Goal: Transaction & Acquisition: Purchase product/service

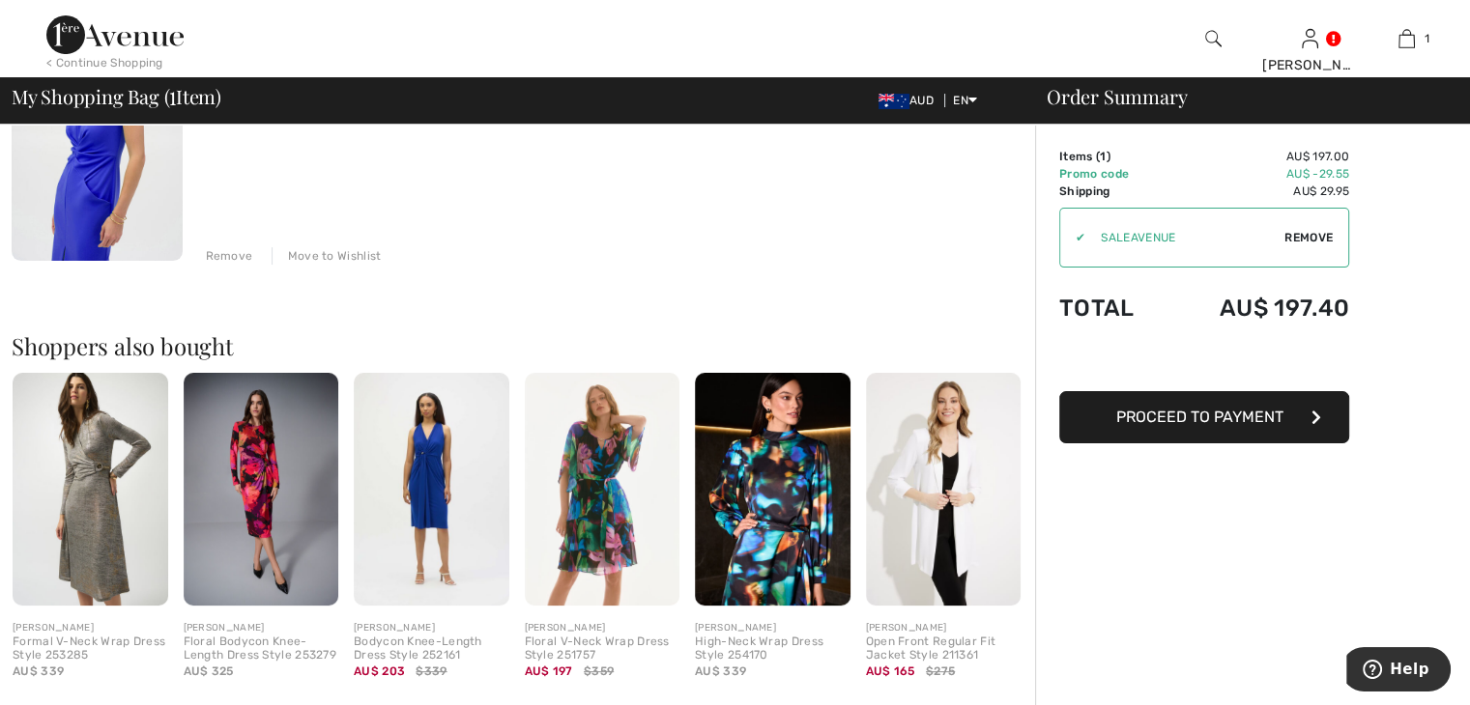
scroll to position [290, 0]
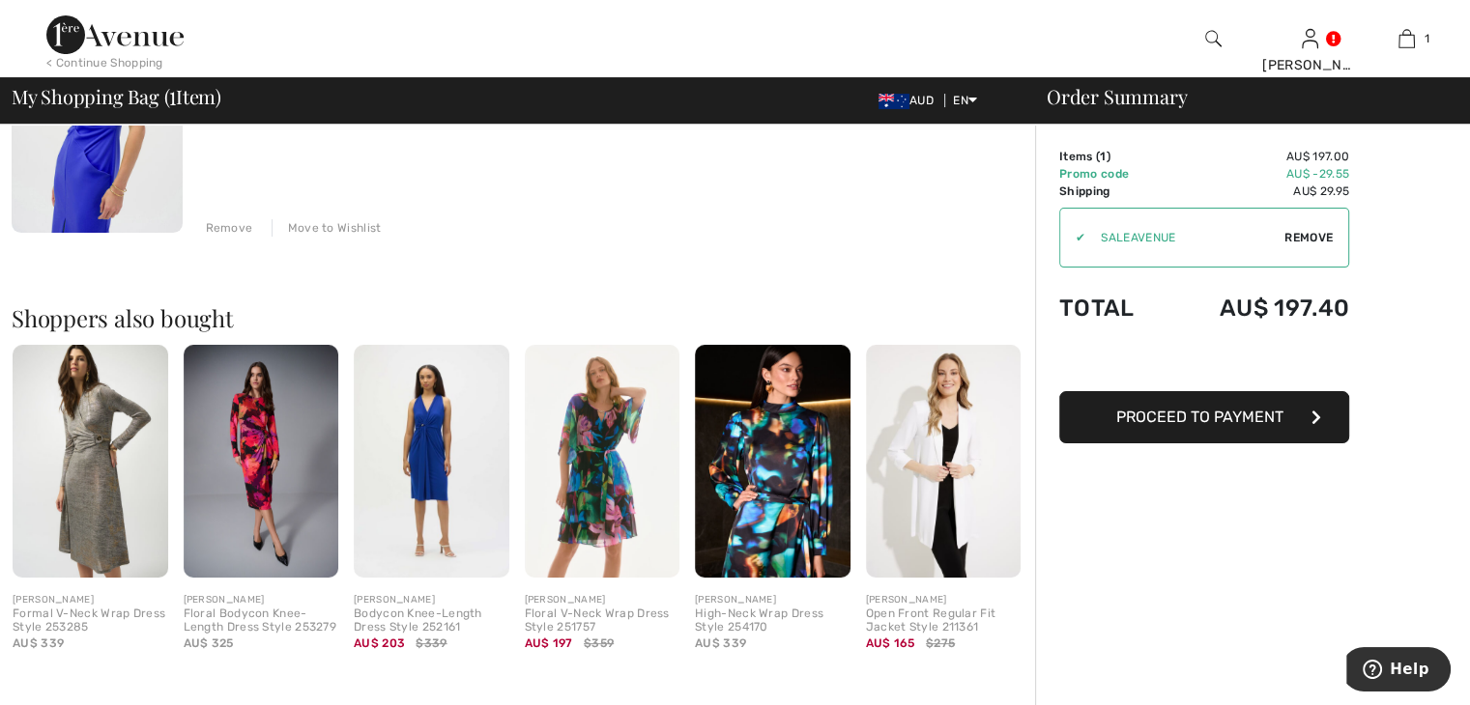
click at [438, 453] on img at bounding box center [432, 461] width 156 height 233
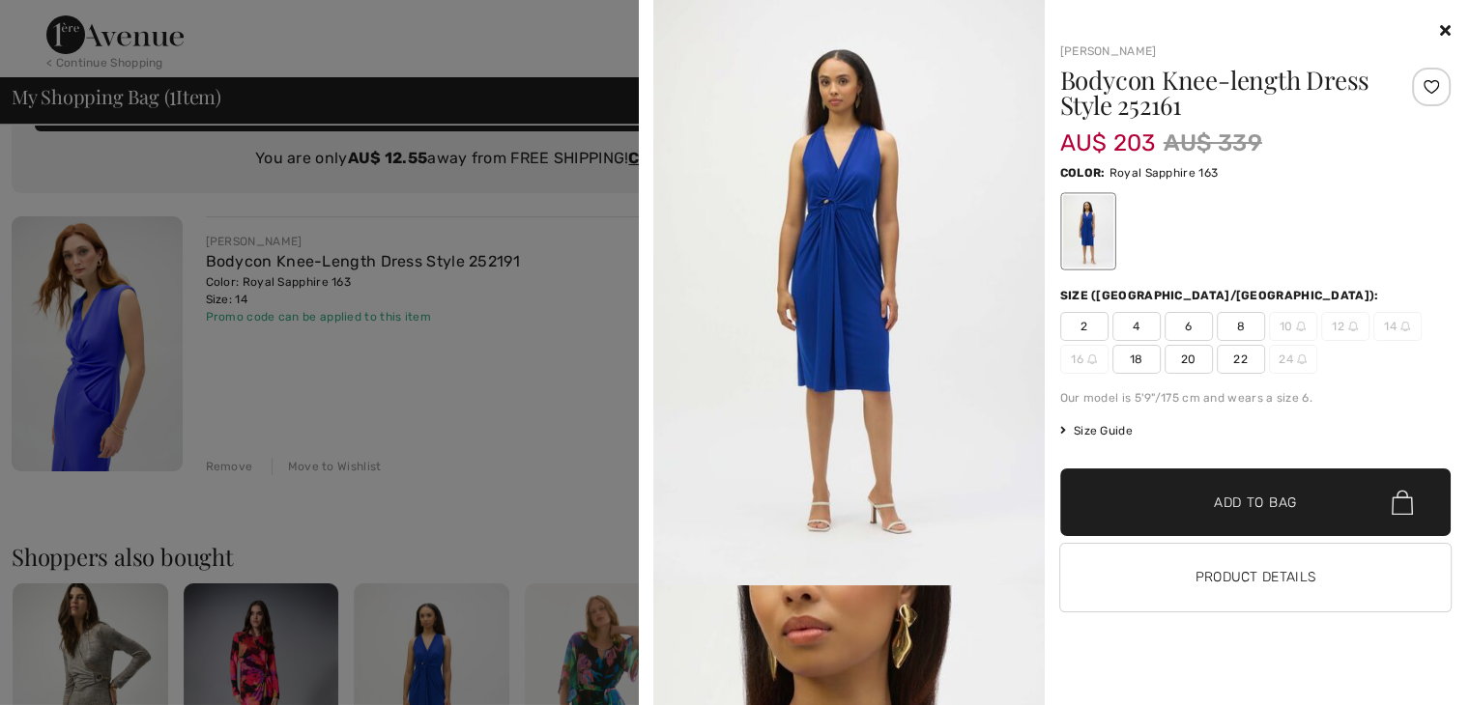
scroll to position [0, 0]
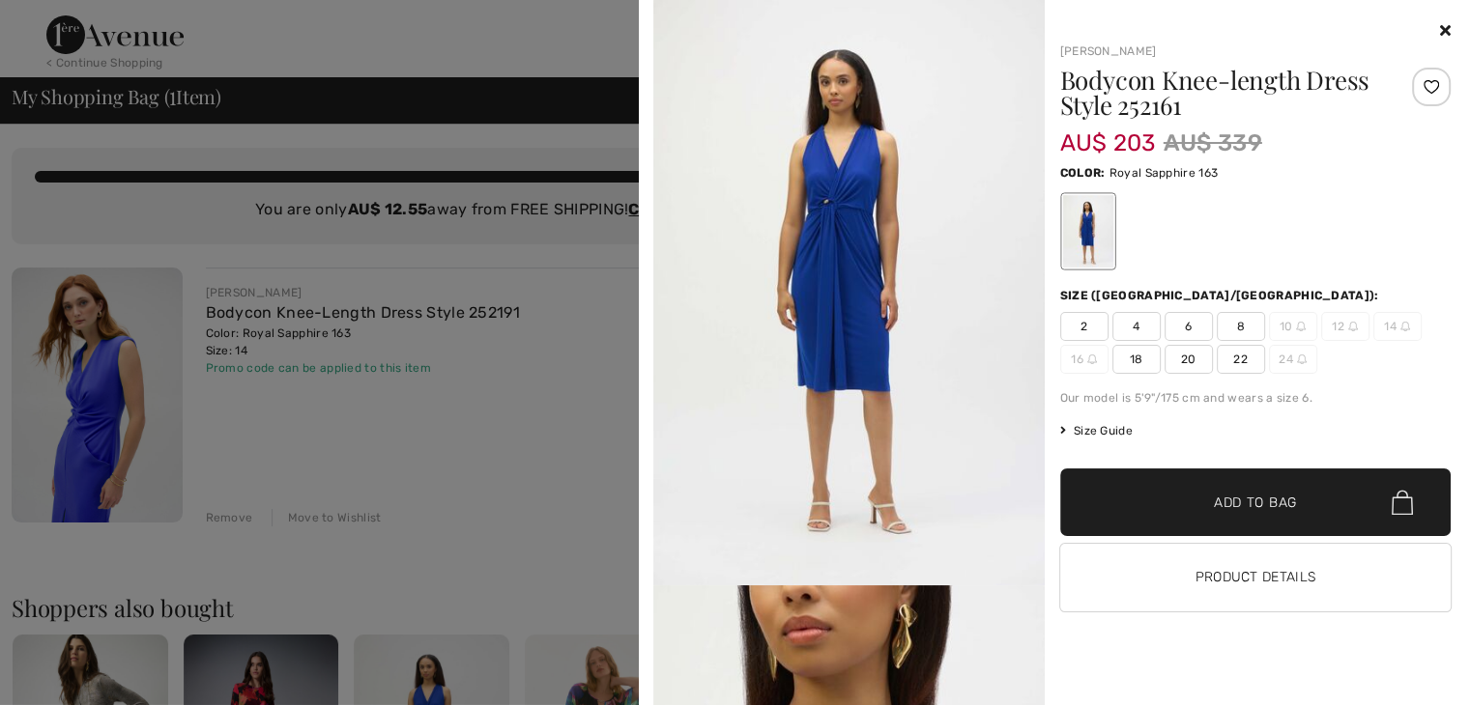
click at [936, 51] on img at bounding box center [848, 293] width 391 height 586
click at [1447, 36] on icon at bounding box center [1445, 29] width 11 height 15
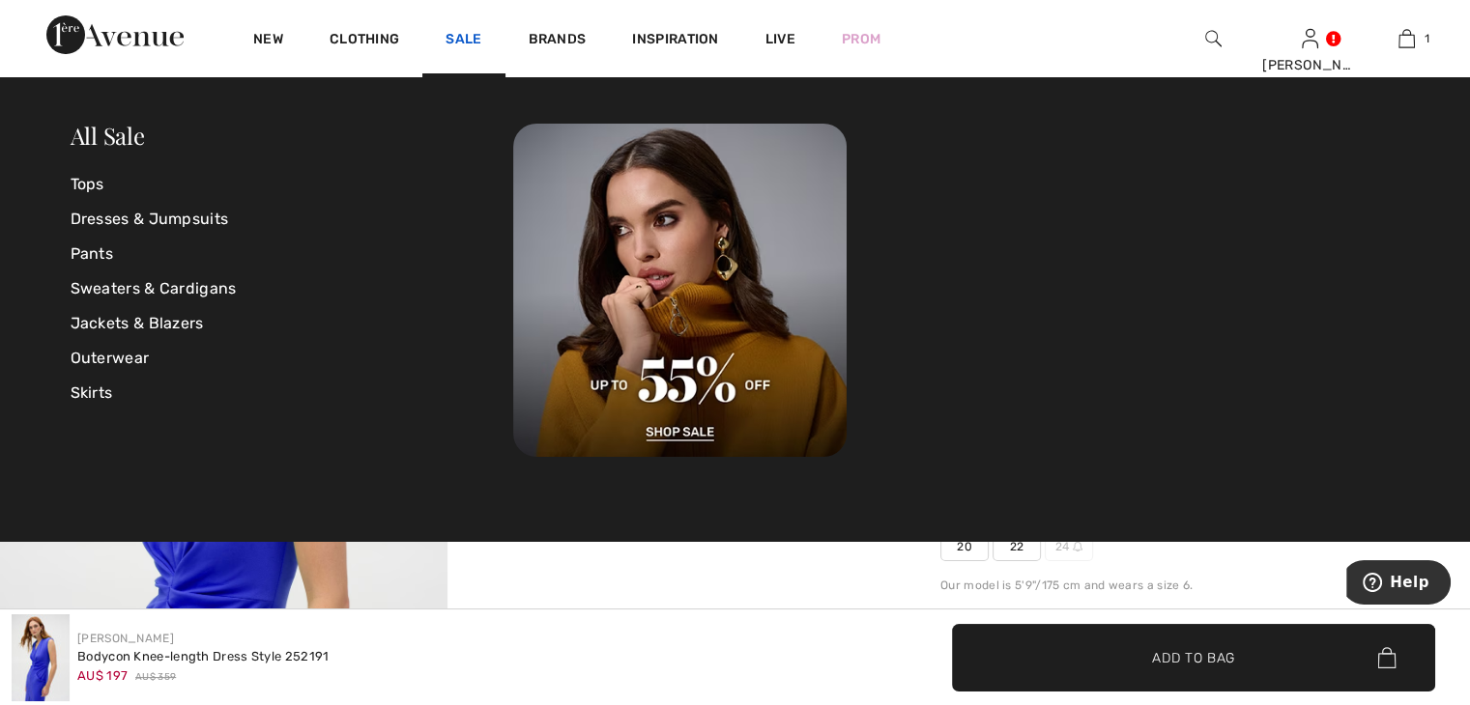
click at [457, 40] on link "Sale" at bounding box center [463, 41] width 36 height 20
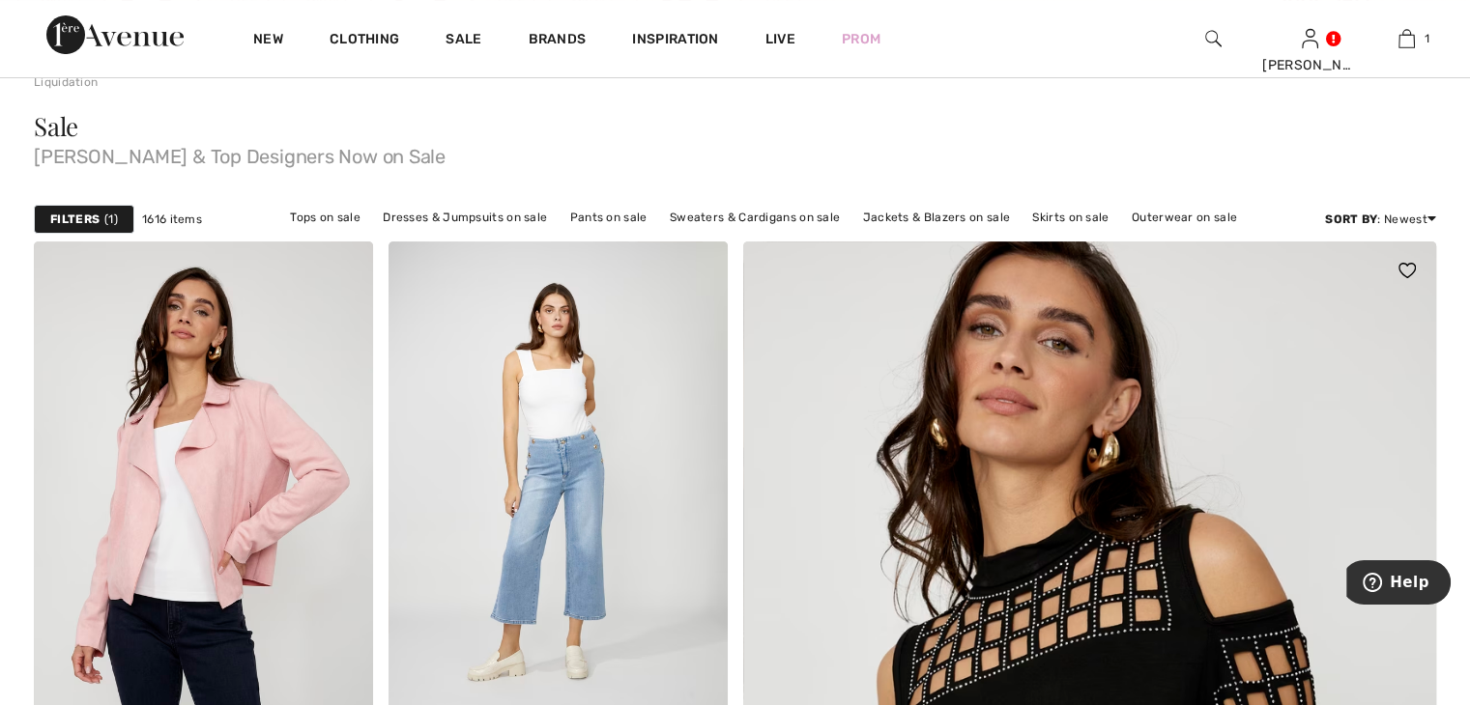
scroll to position [193, 0]
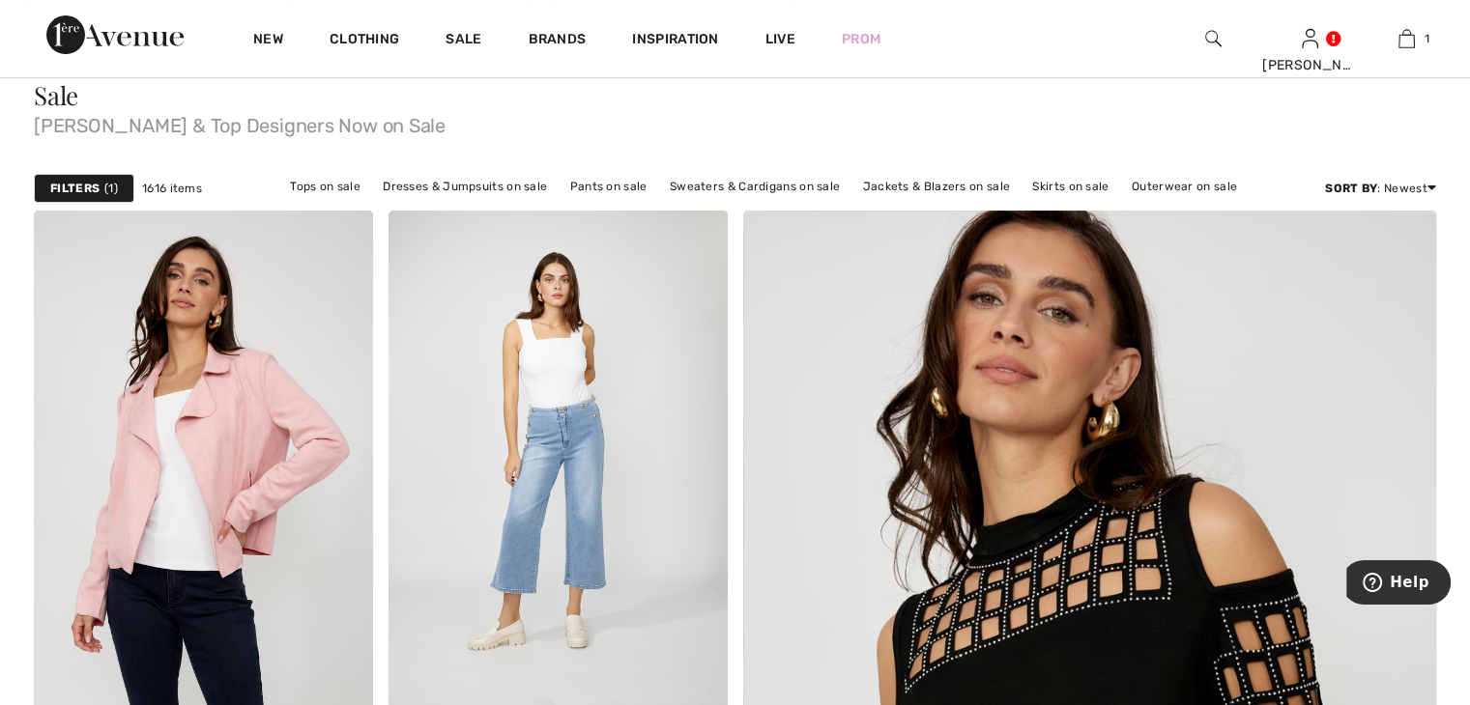
click at [76, 190] on strong "Filters" at bounding box center [74, 188] width 49 height 17
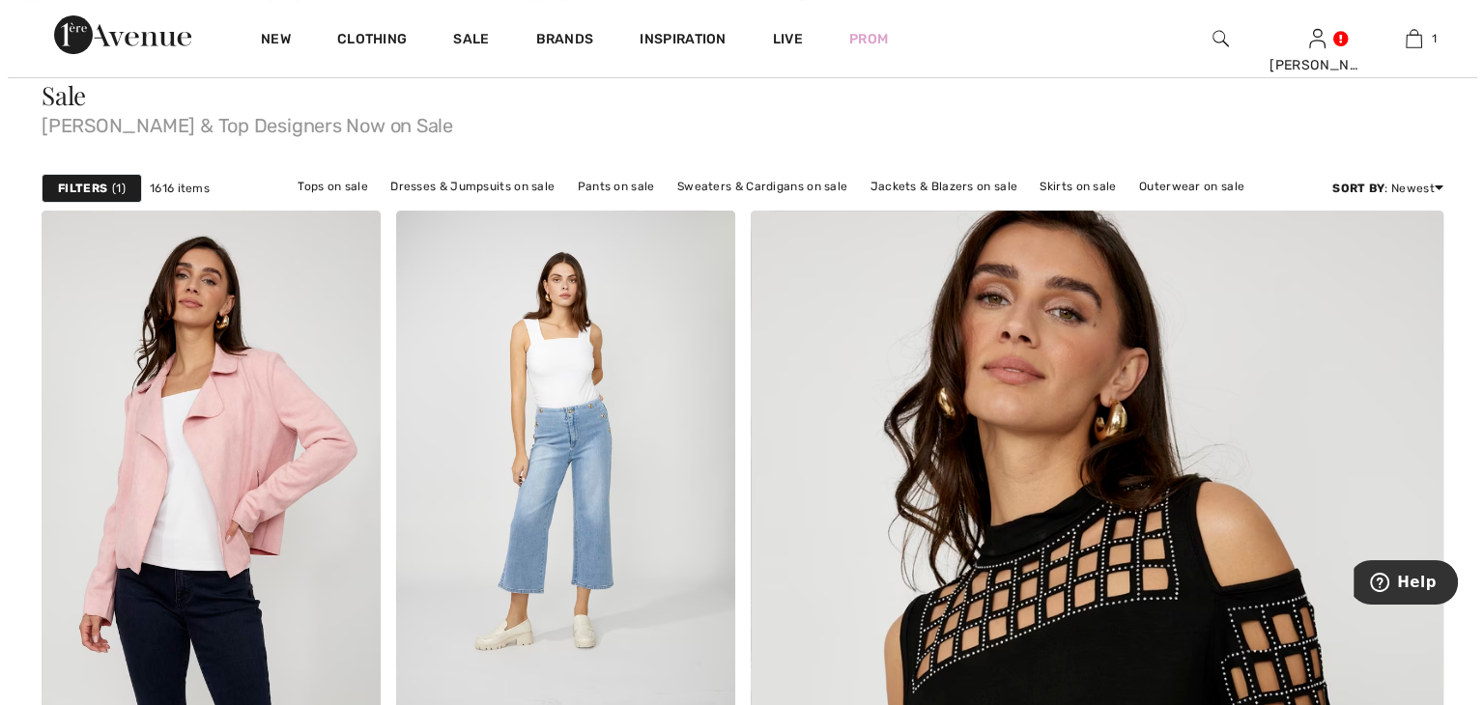
scroll to position [194, 0]
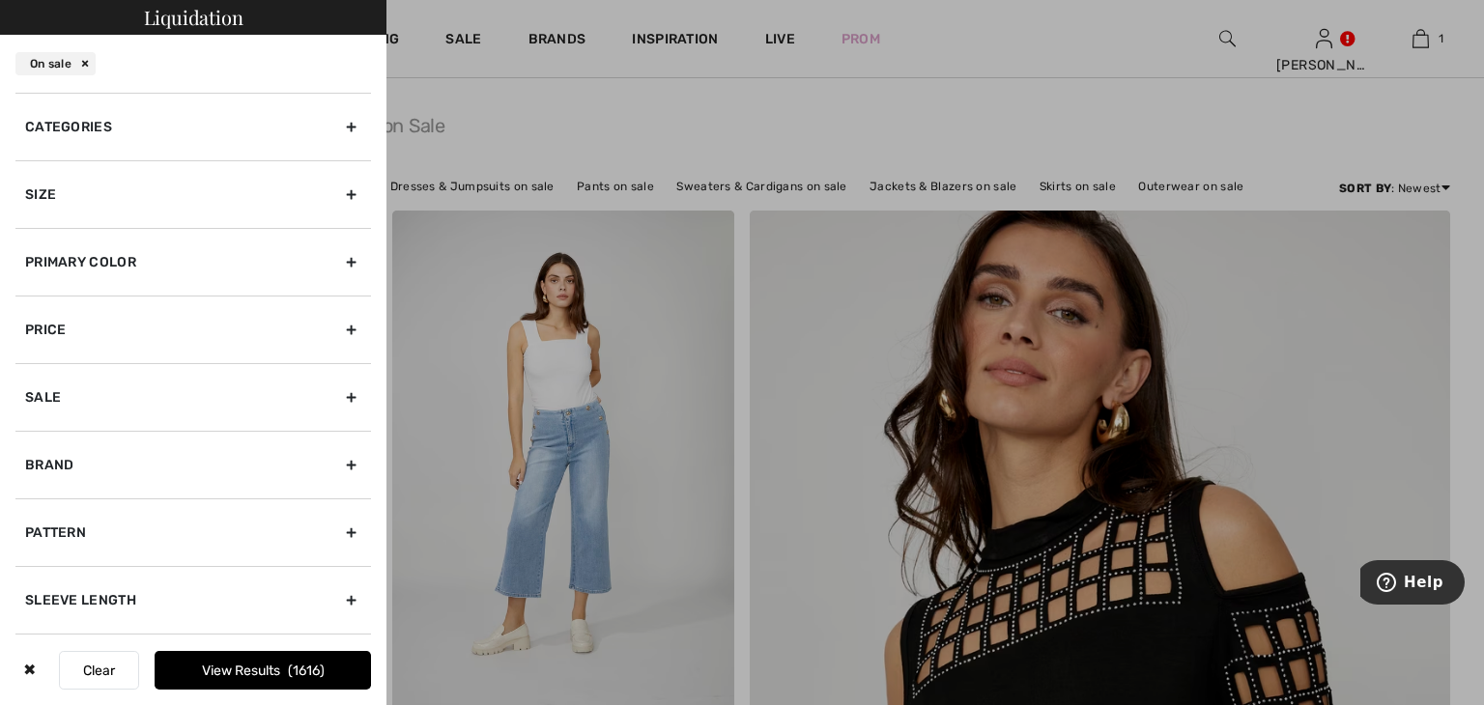
click at [342, 194] on div "Size" at bounding box center [193, 194] width 356 height 68
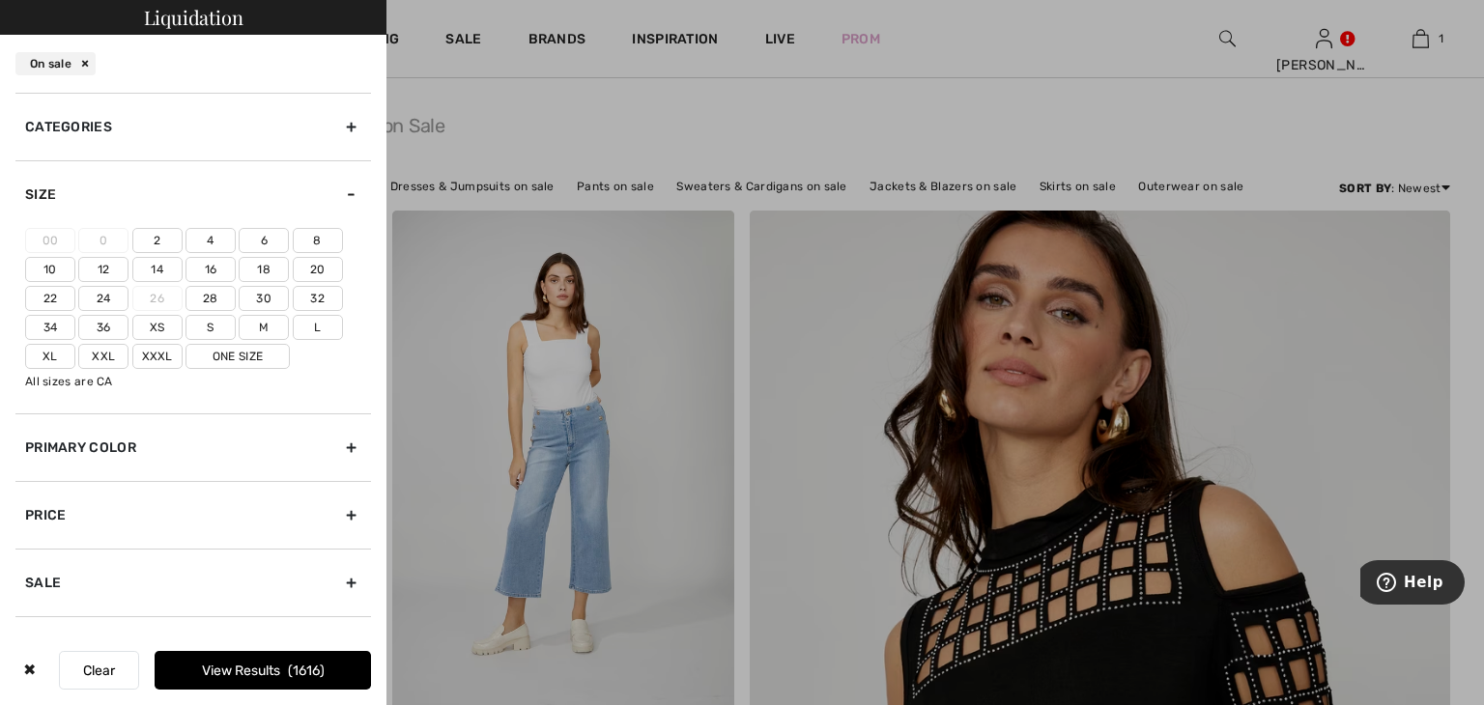
click at [166, 267] on label "14" at bounding box center [157, 269] width 50 height 25
click at [0, 0] on input"] "14" at bounding box center [0, 0] width 0 height 0
click at [320, 327] on label "L" at bounding box center [318, 327] width 50 height 25
click at [0, 0] on input"] "L" at bounding box center [0, 0] width 0 height 0
click at [42, 358] on label "Xl" at bounding box center [50, 356] width 50 height 25
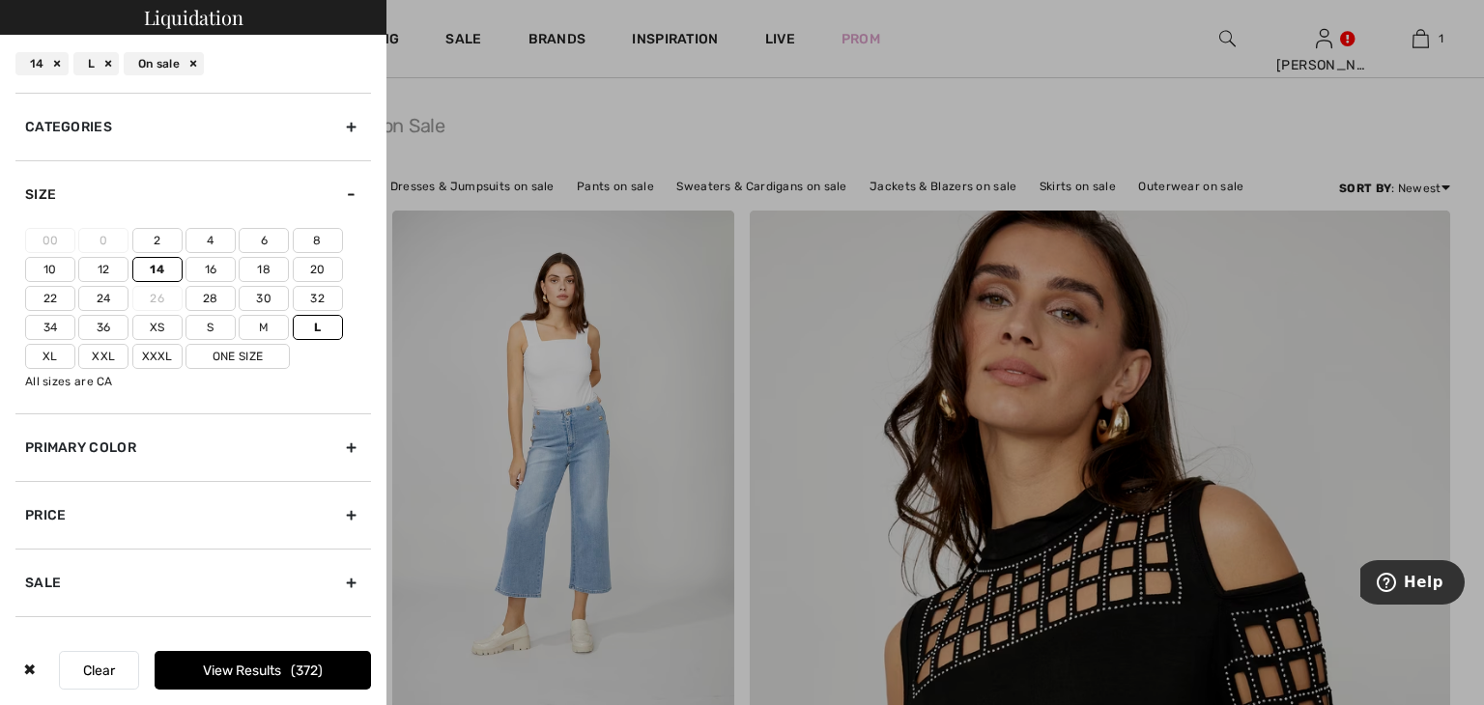
click at [0, 0] on input"] "Xl" at bounding box center [0, 0] width 0 height 0
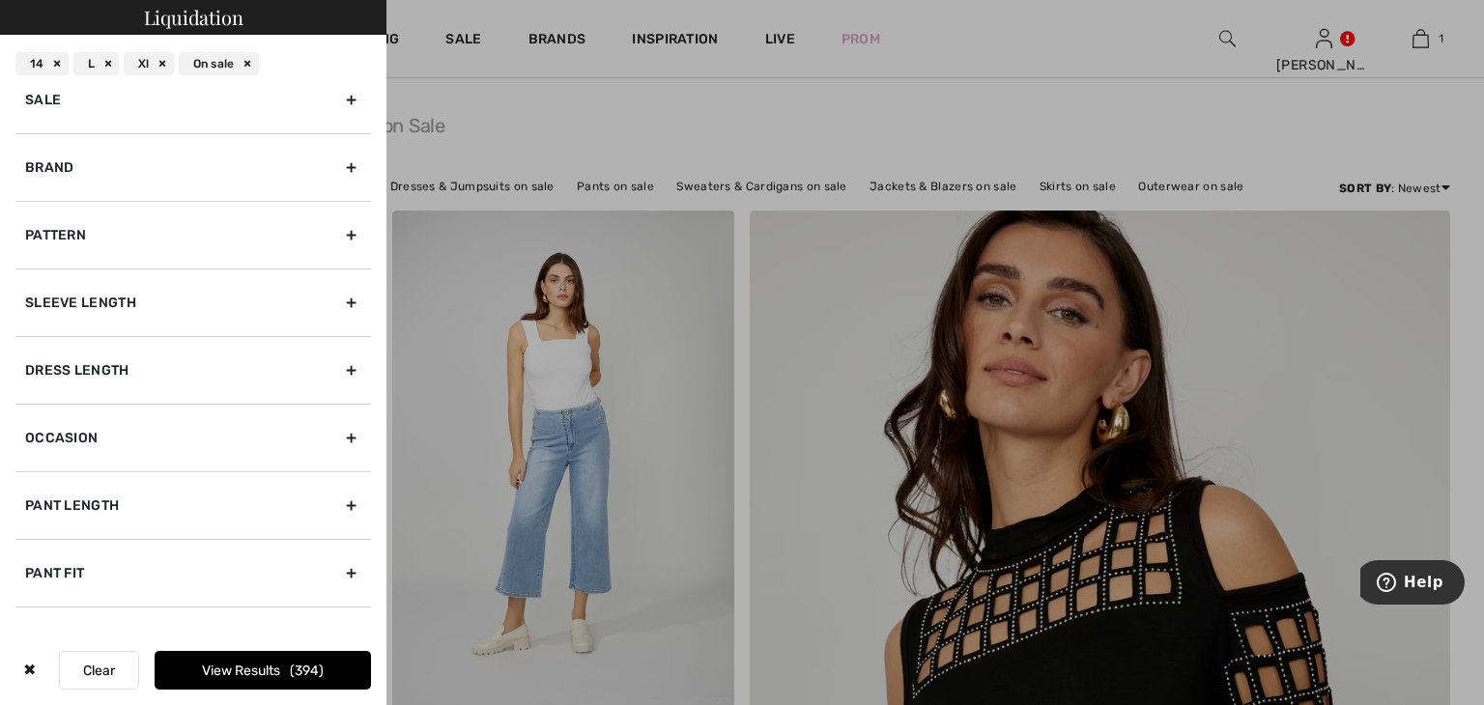
scroll to position [518, 0]
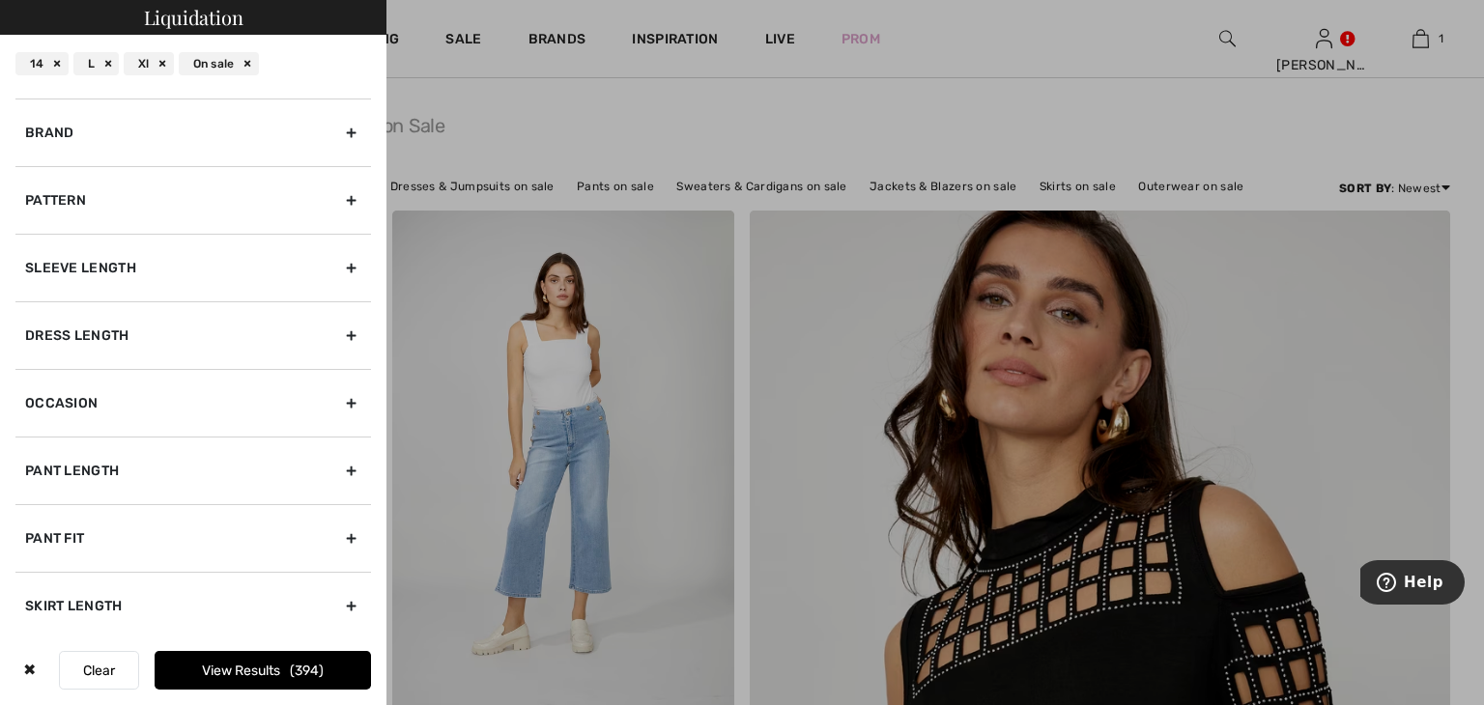
click at [522, 105] on div at bounding box center [742, 352] width 1484 height 705
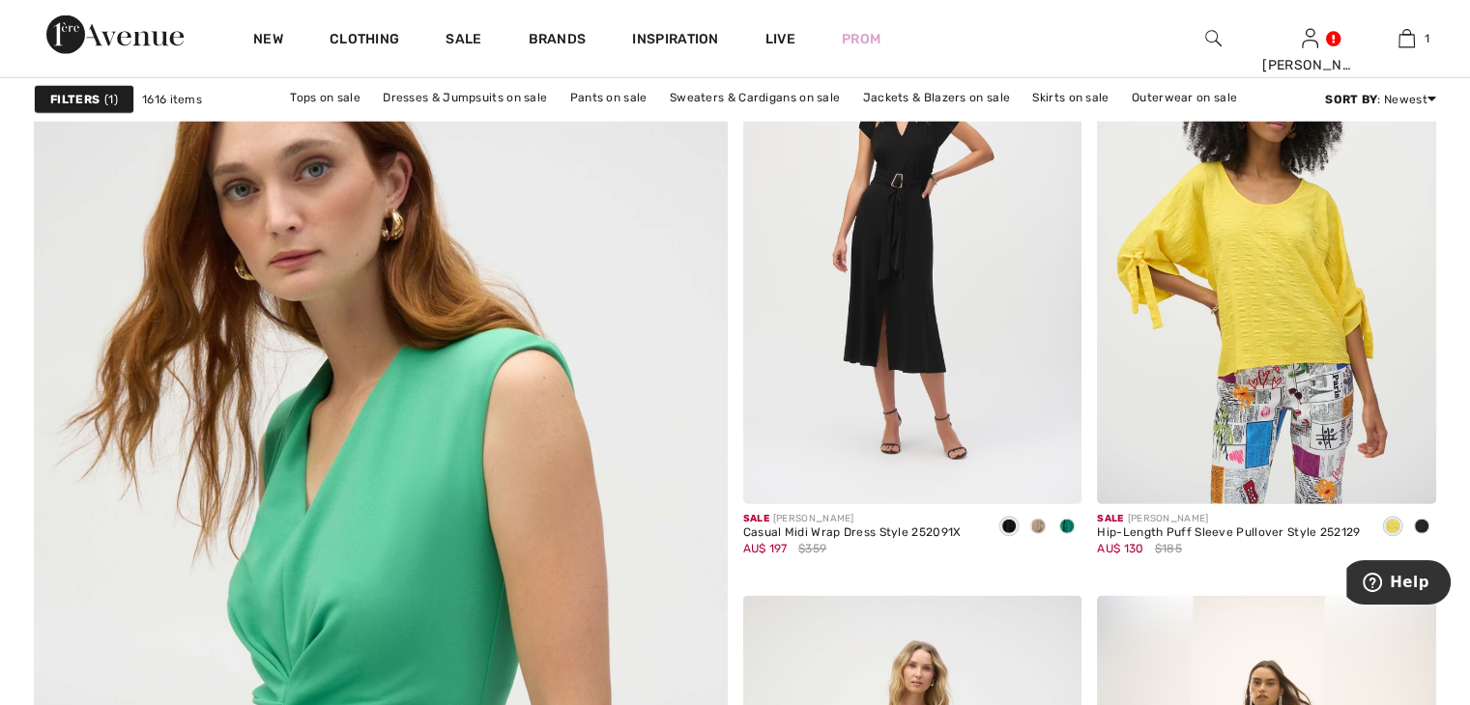
scroll to position [5025, 0]
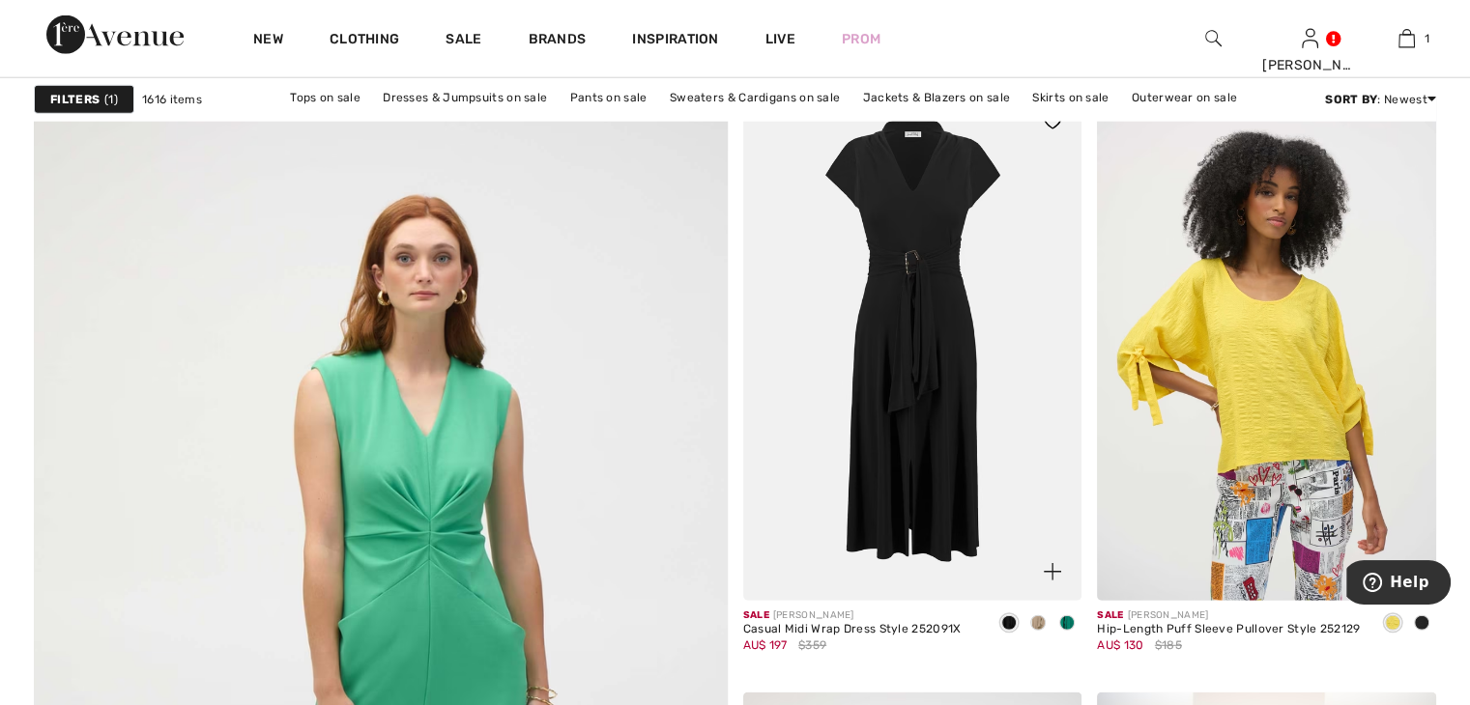
click at [884, 403] on img at bounding box center [912, 347] width 339 height 508
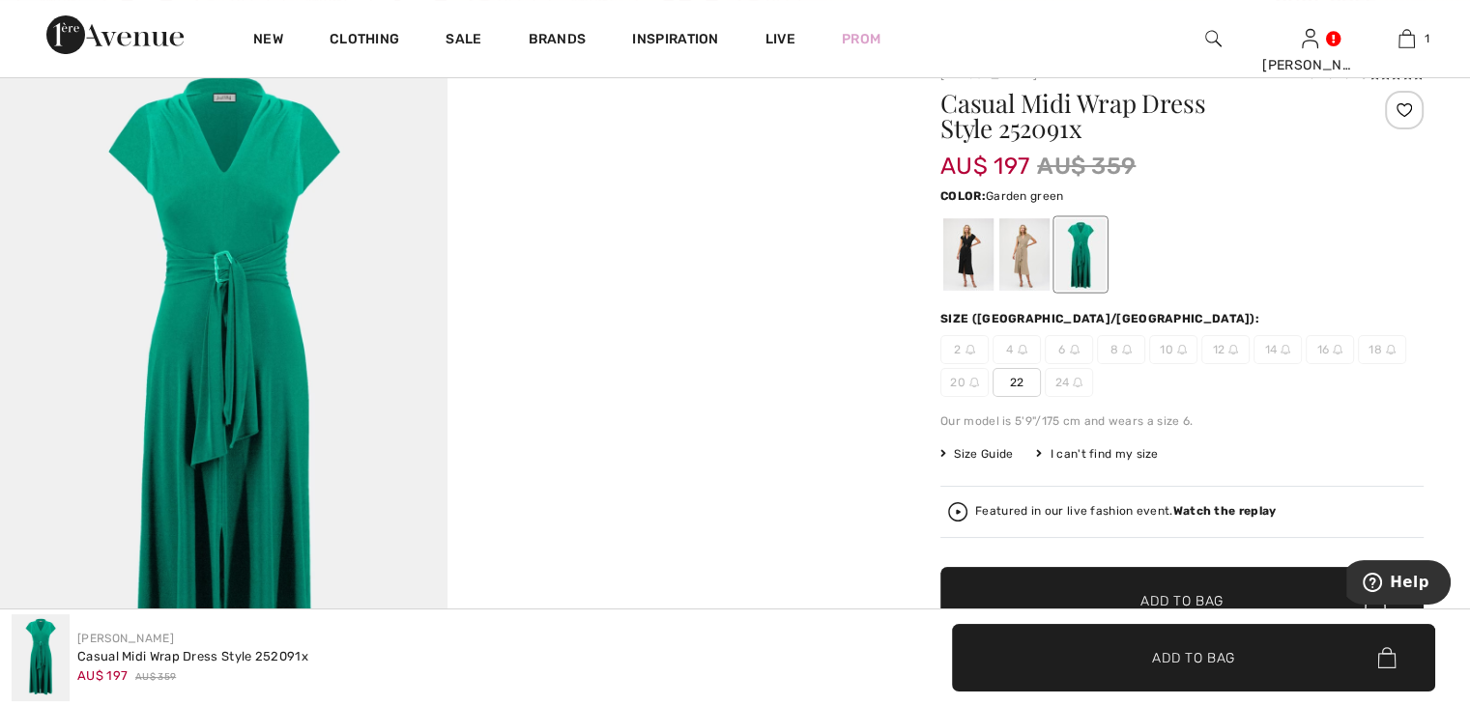
scroll to position [193, 0]
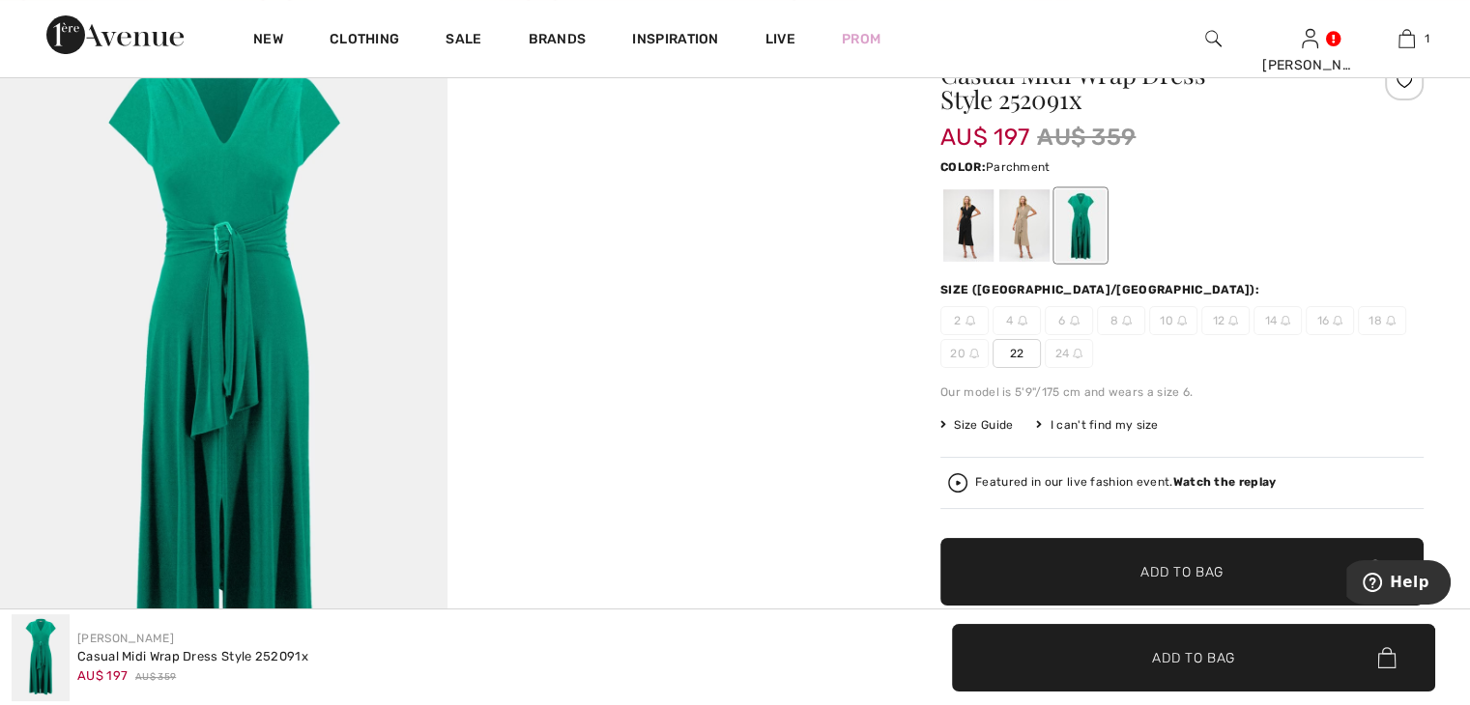
click at [1033, 236] on div at bounding box center [1024, 225] width 50 height 72
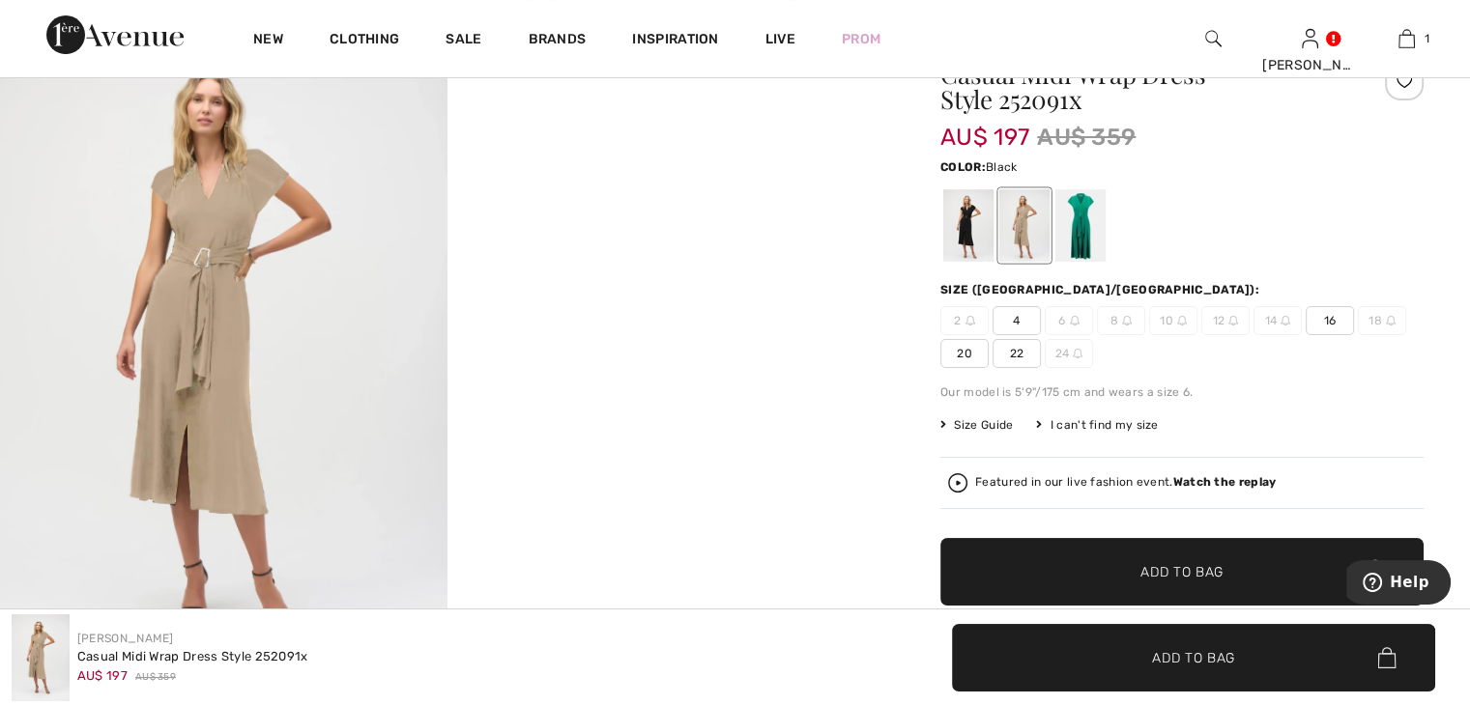
click at [967, 241] on div at bounding box center [968, 225] width 50 height 72
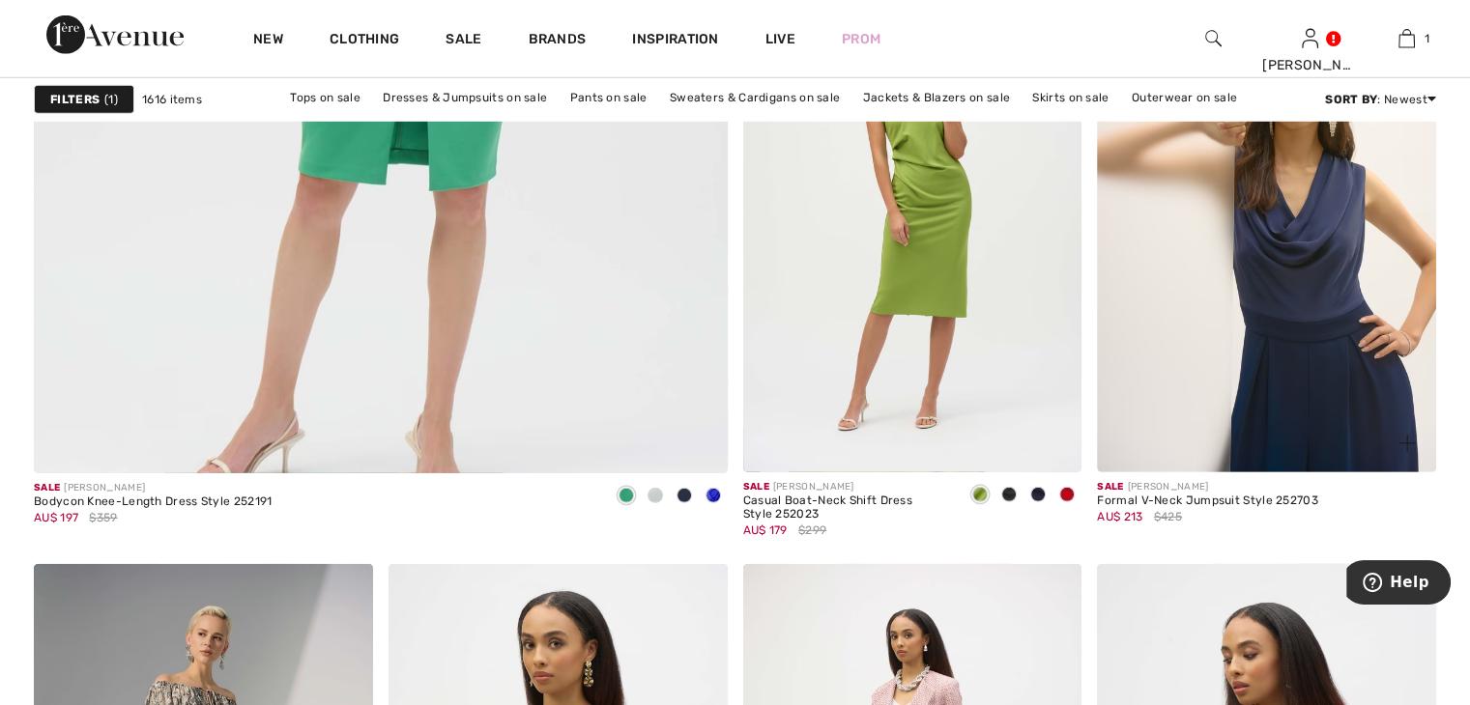
scroll to position [5798, 0]
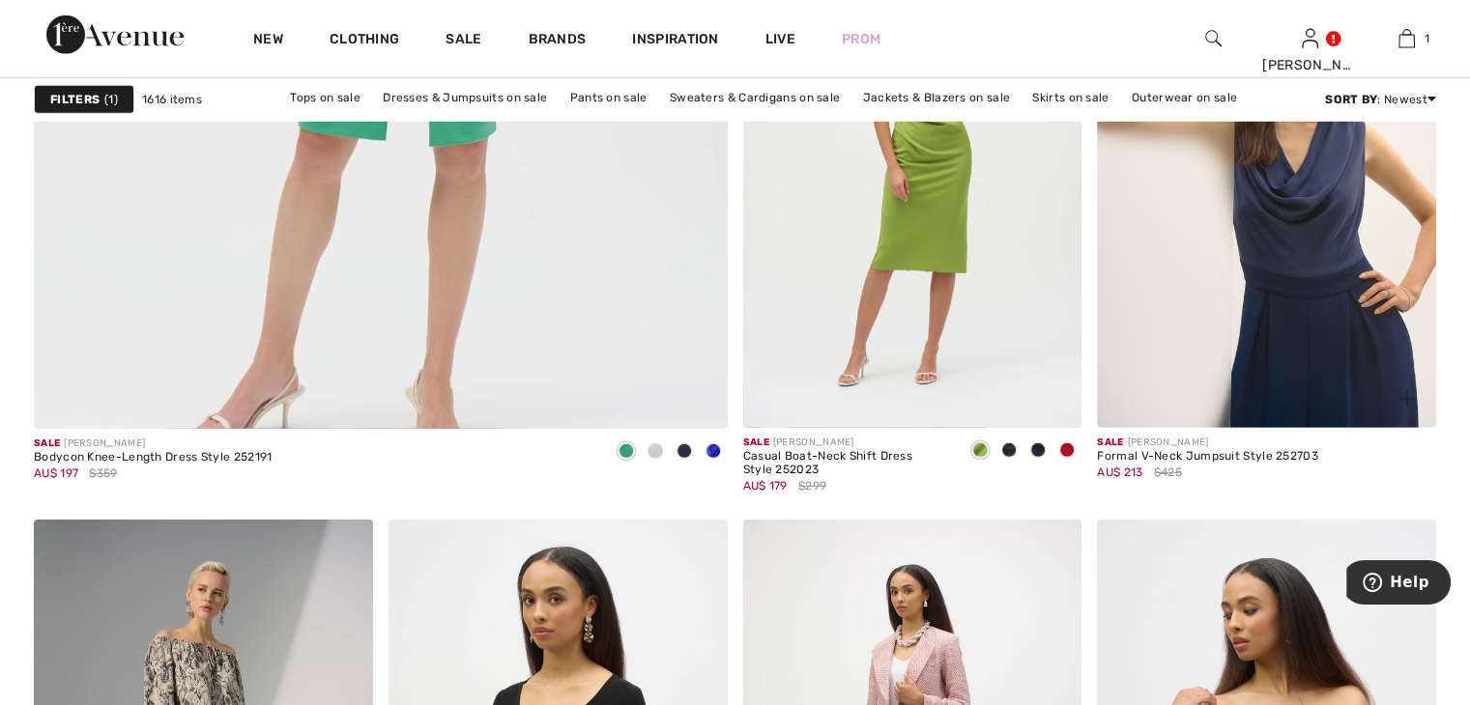
click at [1206, 301] on img at bounding box center [1266, 174] width 339 height 508
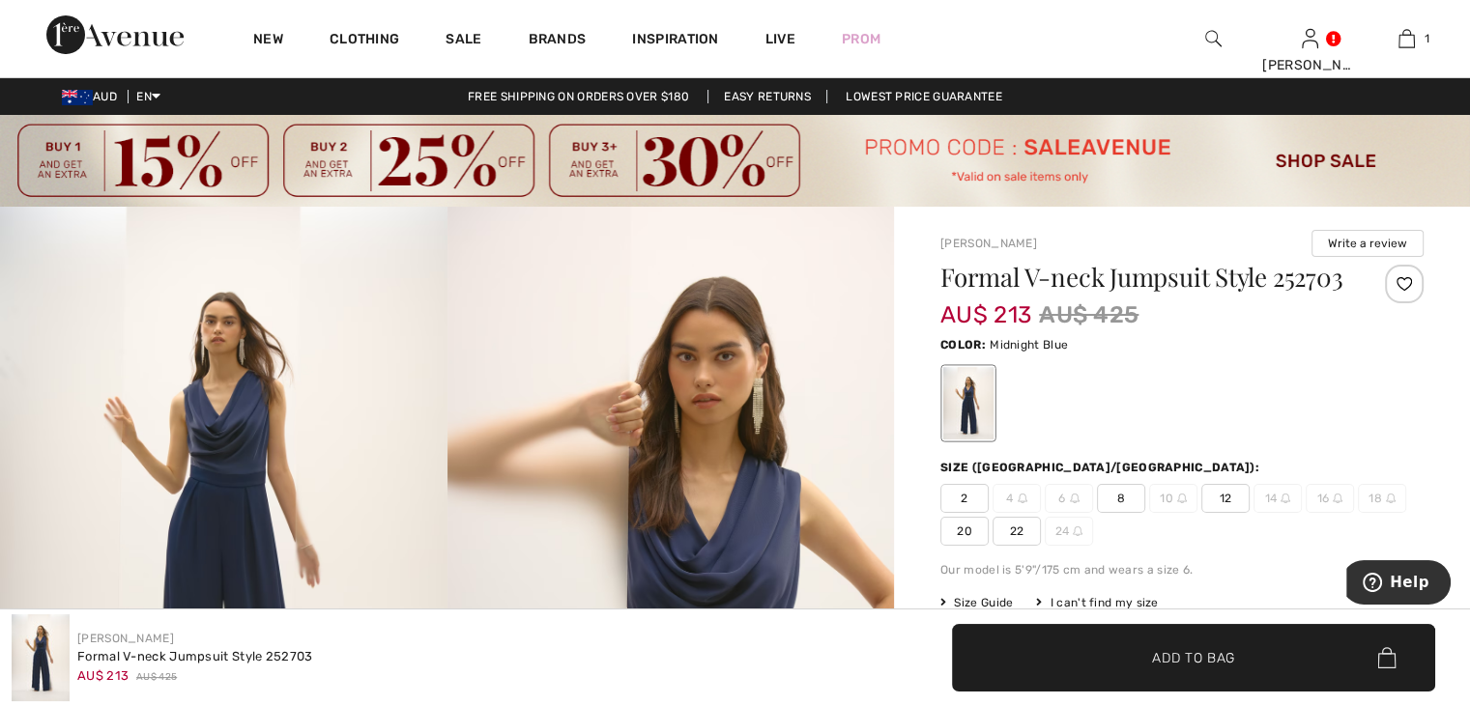
click at [198, 163] on img at bounding box center [735, 161] width 1470 height 92
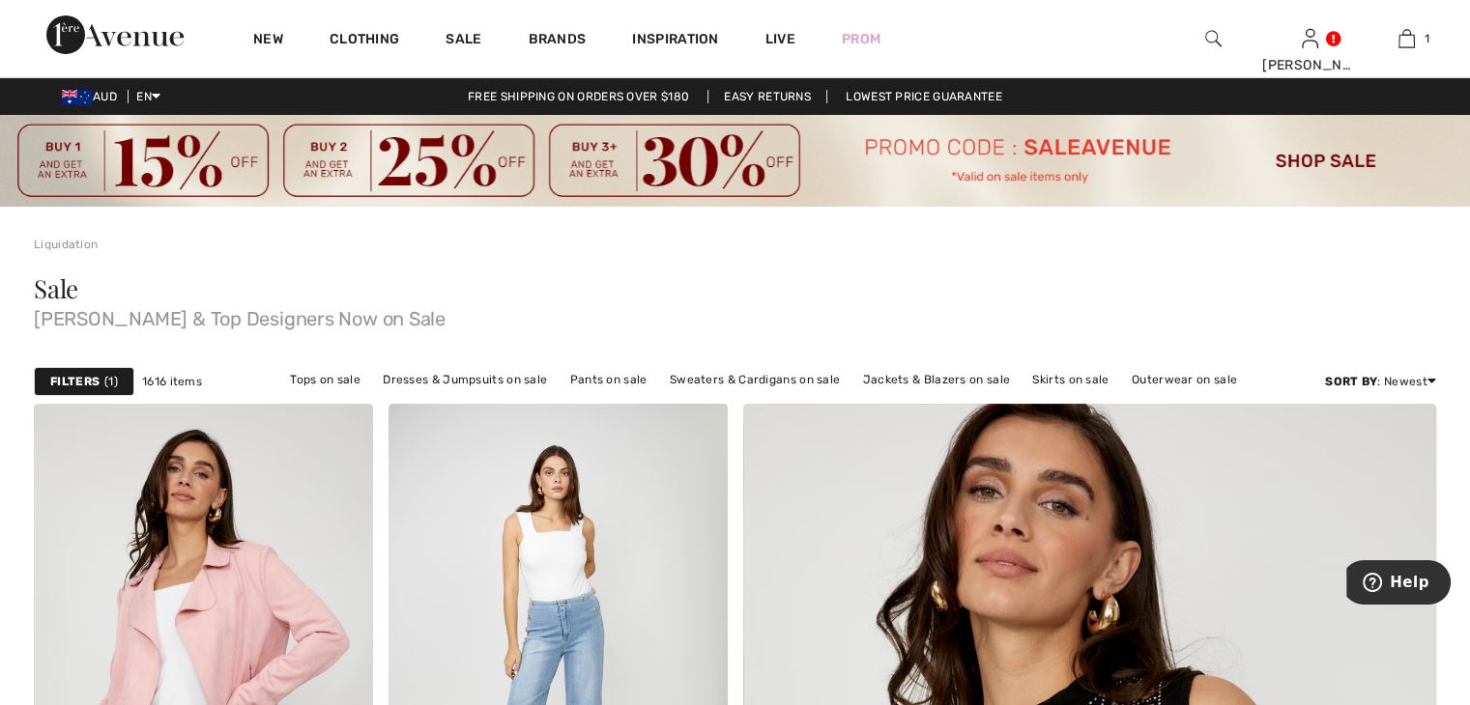
click at [1337, 157] on img at bounding box center [735, 161] width 1470 height 92
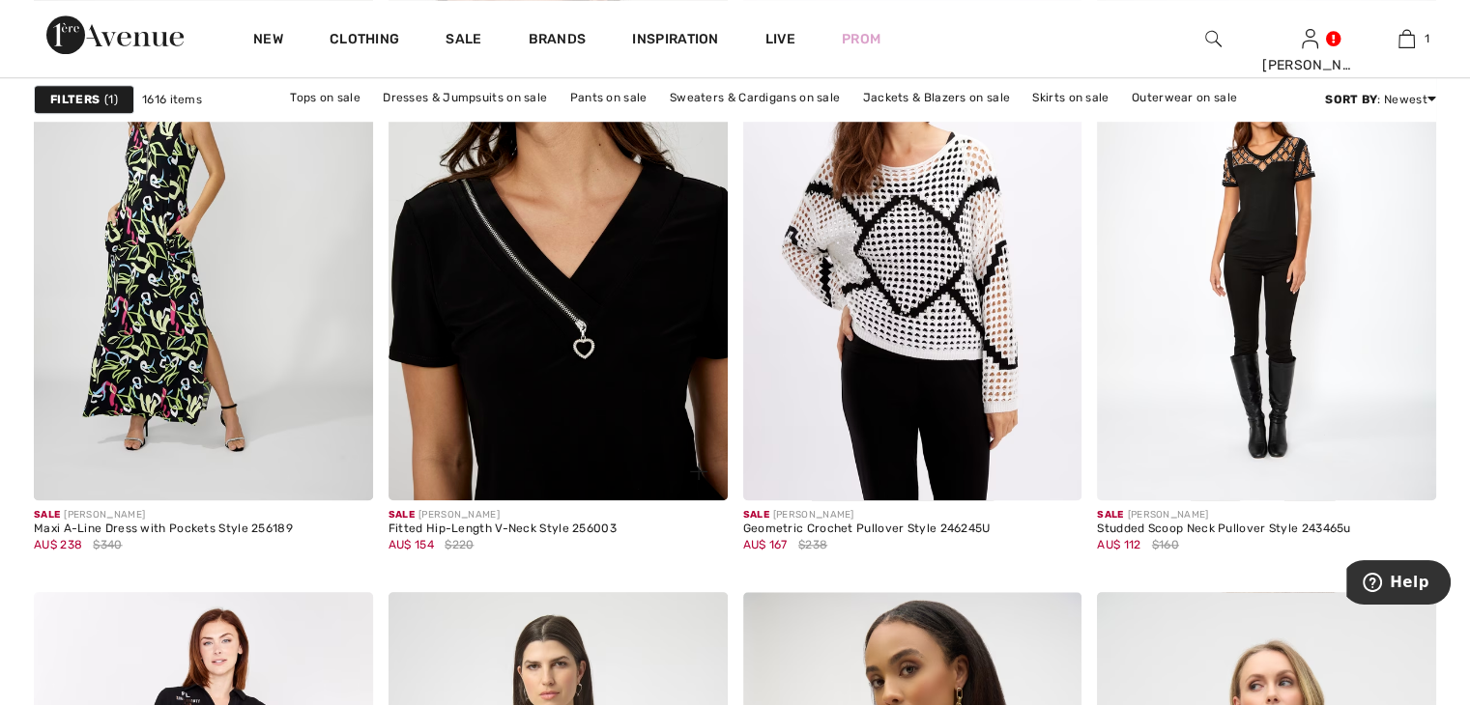
scroll to position [1643, 0]
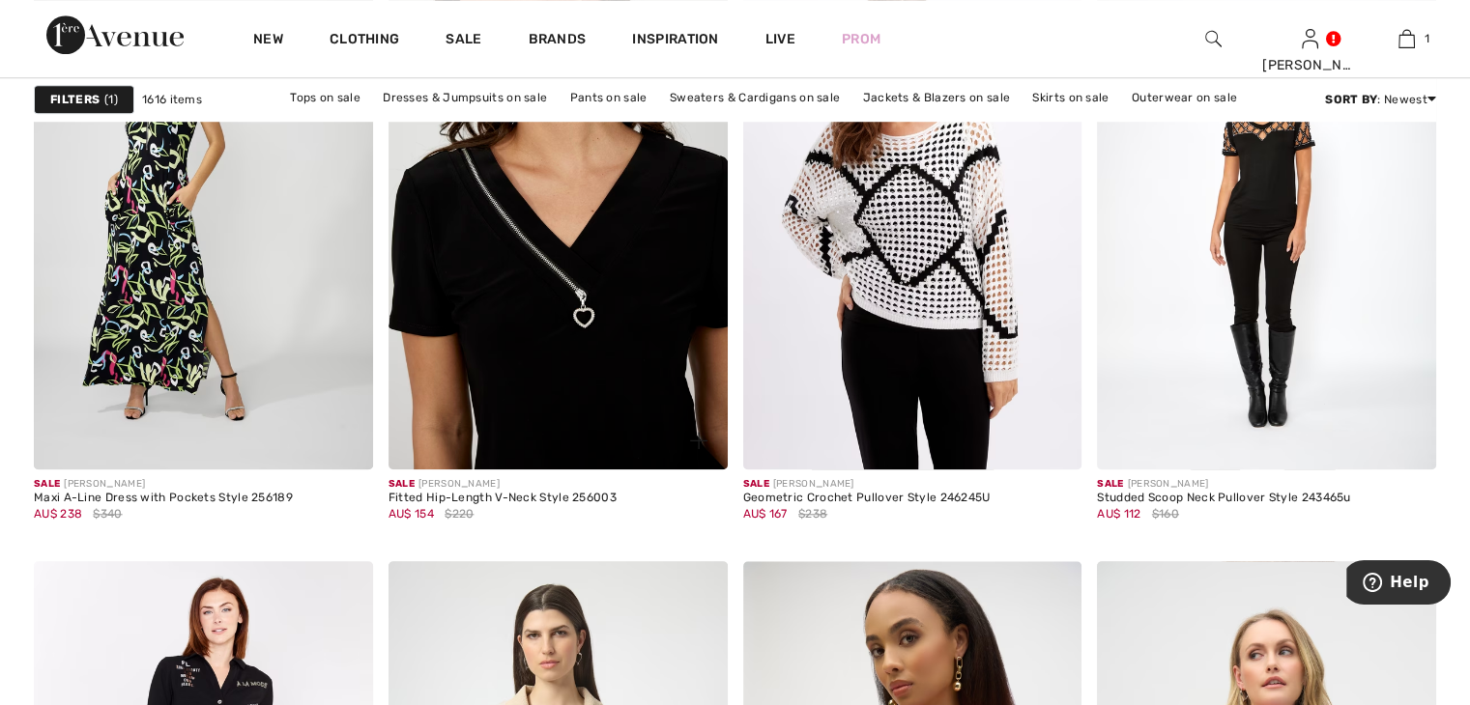
click at [591, 354] on img at bounding box center [557, 215] width 339 height 508
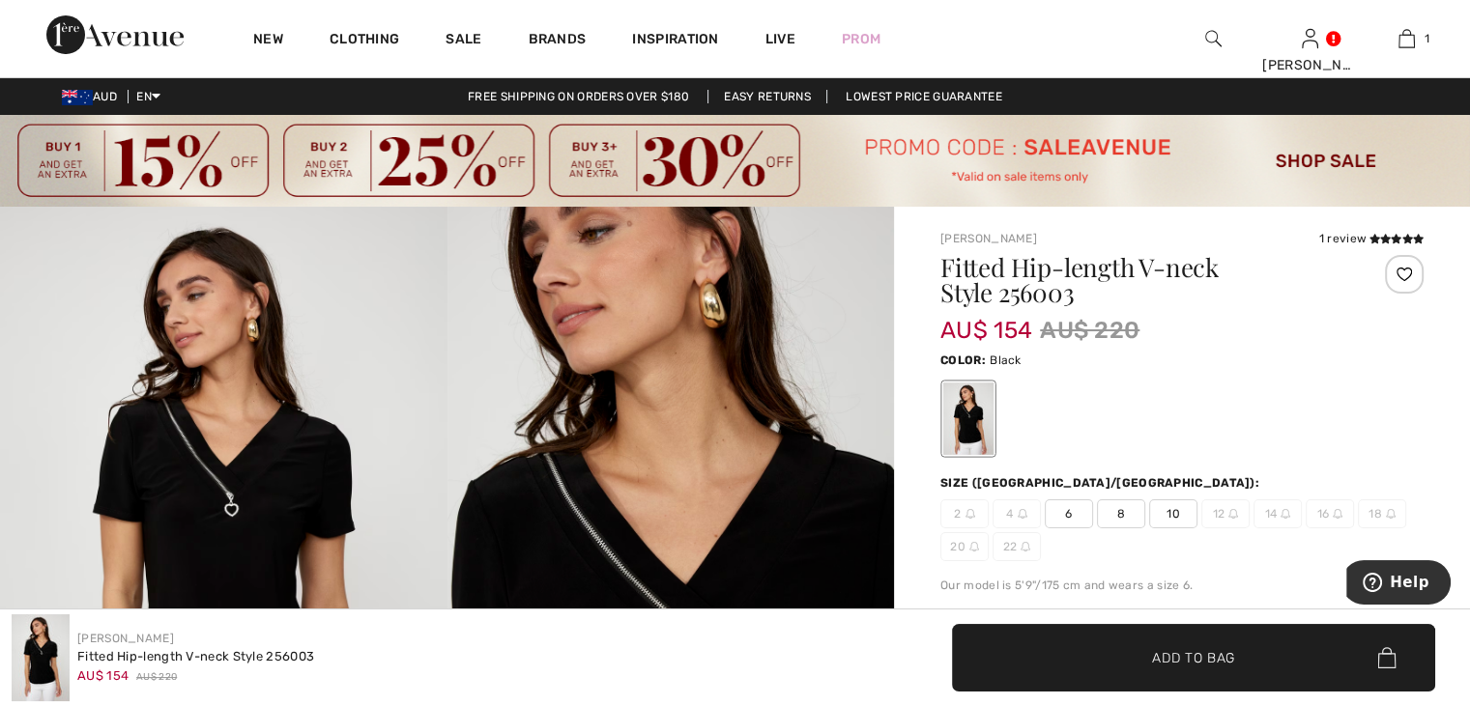
click at [118, 41] on img at bounding box center [114, 34] width 137 height 39
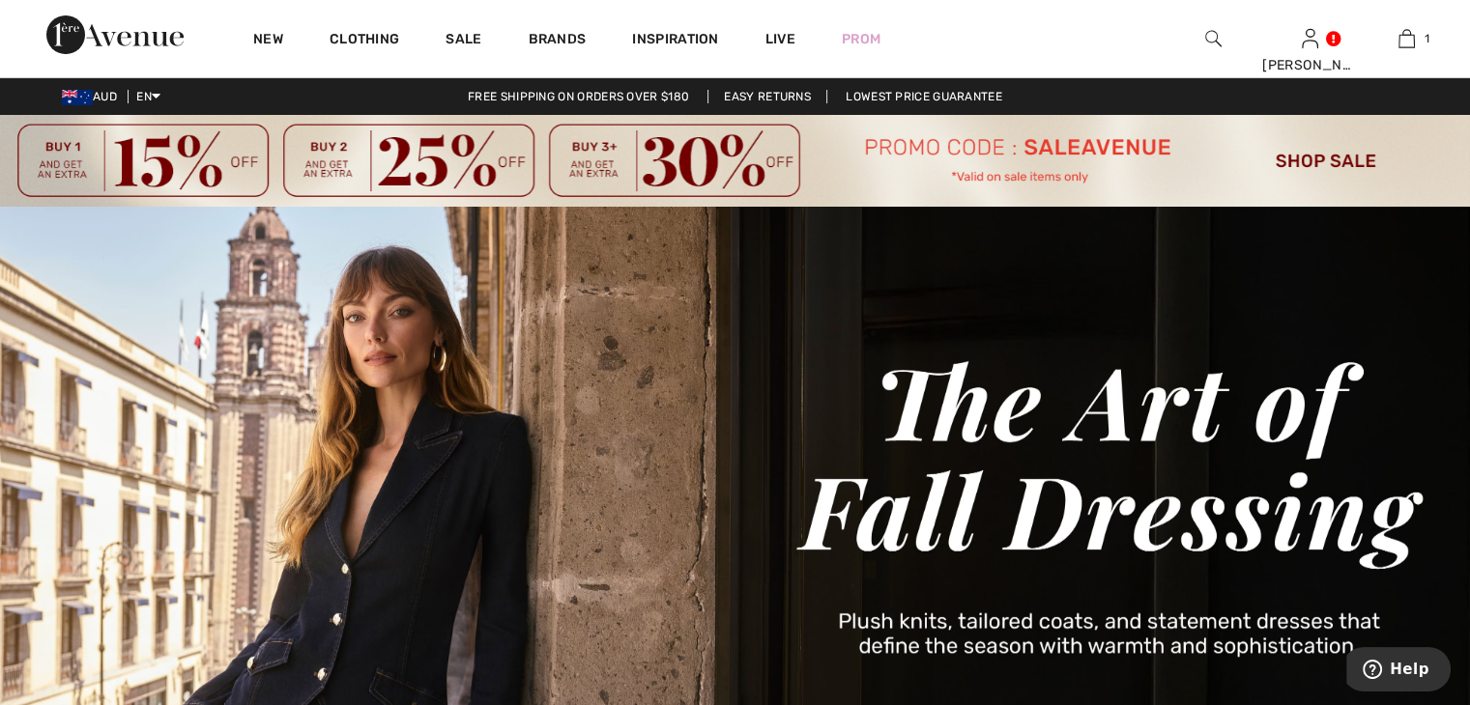
click at [1309, 167] on img at bounding box center [735, 161] width 1470 height 92
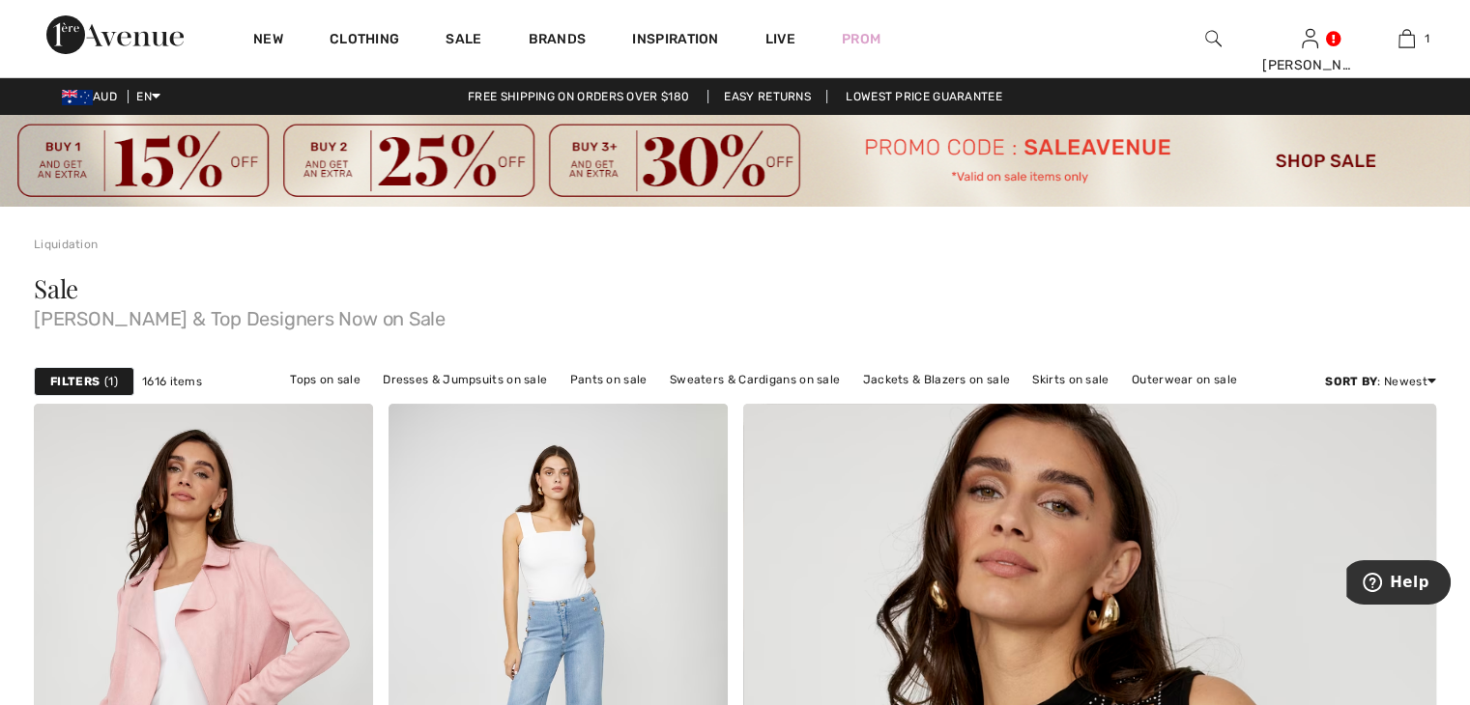
click at [89, 387] on strong "Filters" at bounding box center [74, 381] width 49 height 17
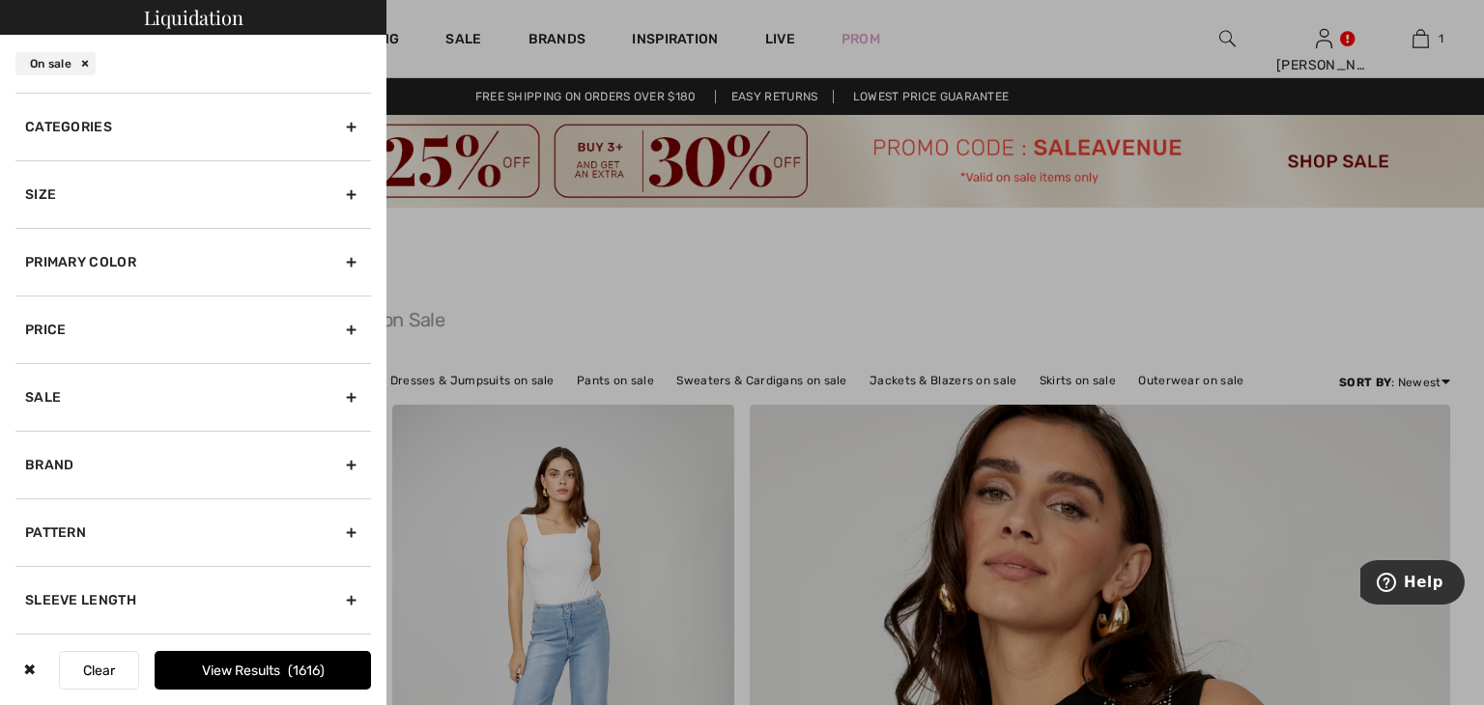
click at [222, 202] on div "Size" at bounding box center [193, 194] width 356 height 68
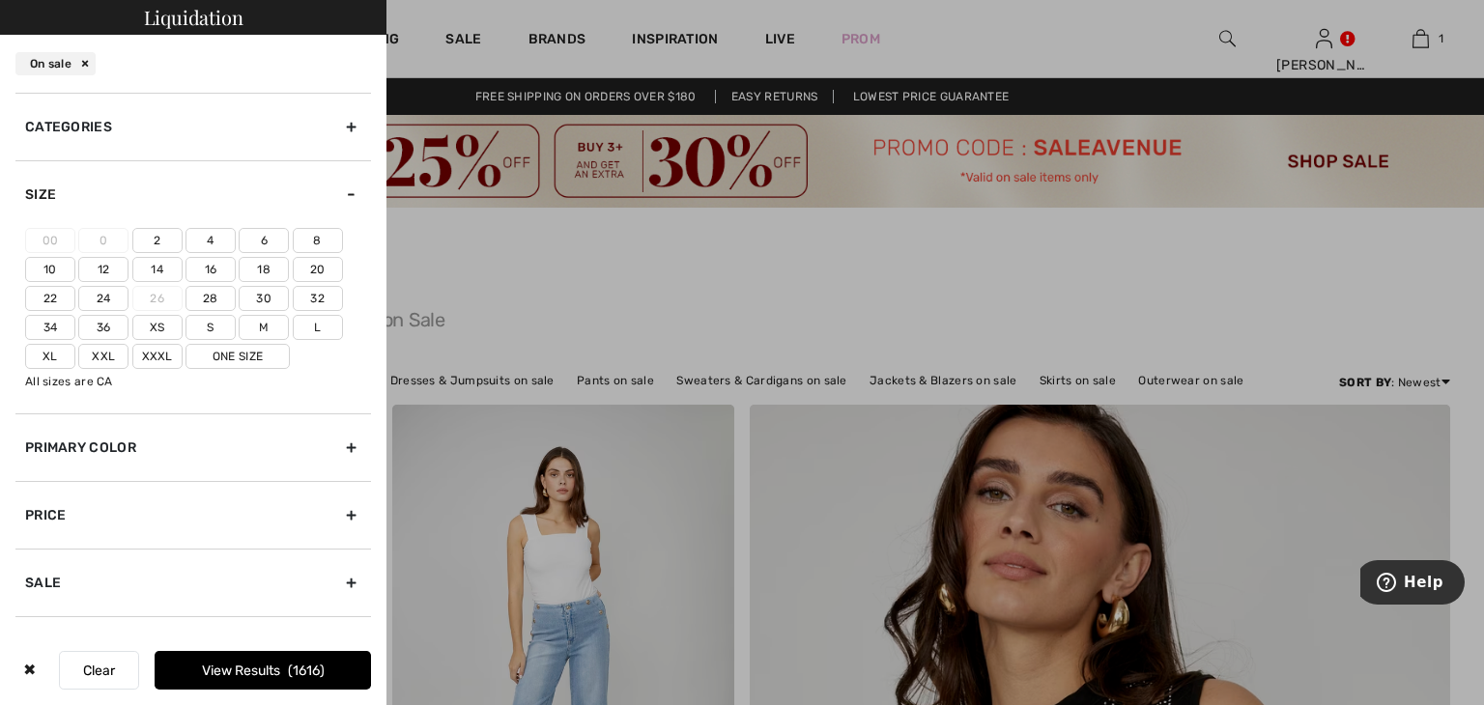
click at [165, 273] on label "14" at bounding box center [157, 269] width 50 height 25
click at [0, 0] on input"] "14" at bounding box center [0, 0] width 0 height 0
click at [313, 326] on label "L" at bounding box center [318, 327] width 50 height 25
click at [0, 0] on input"] "L" at bounding box center [0, 0] width 0 height 0
click at [53, 360] on label "Xl" at bounding box center [50, 356] width 50 height 25
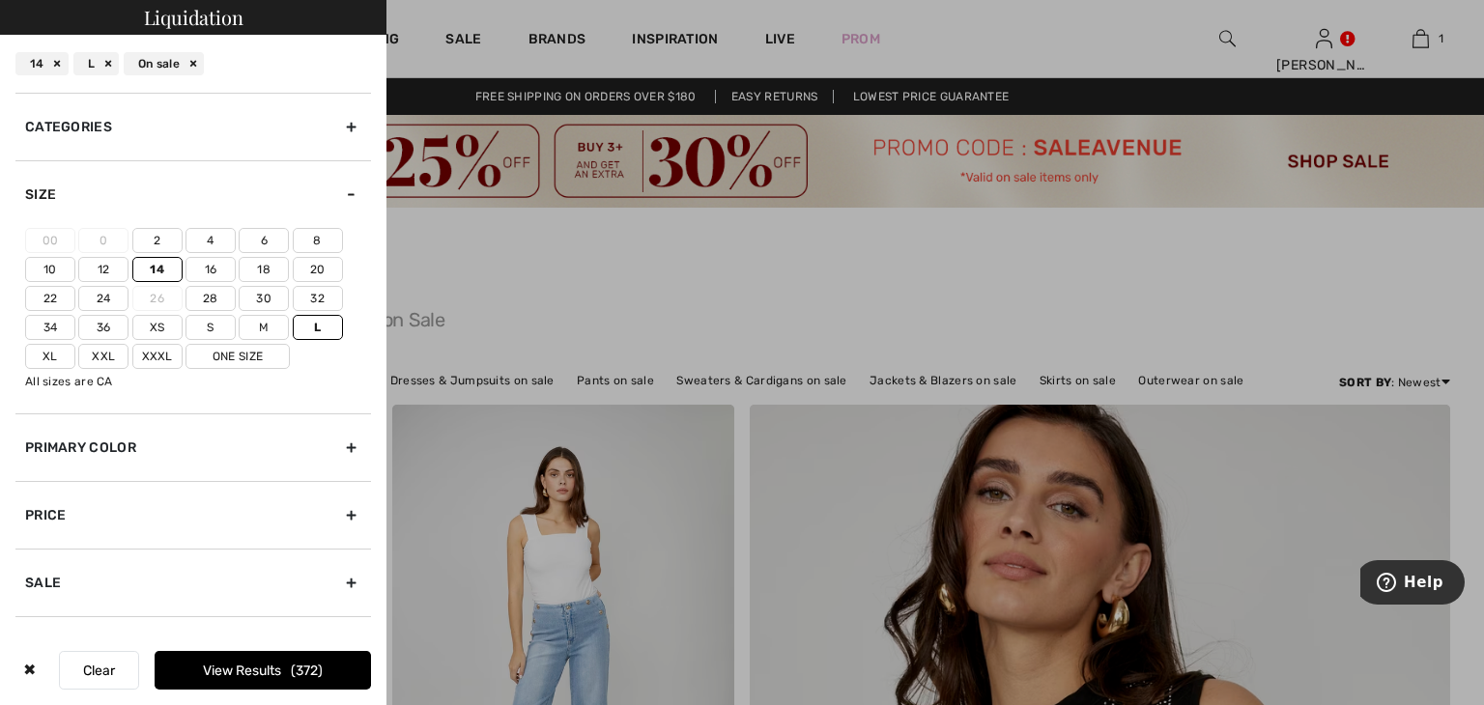
click at [0, 0] on input"] "Xl" at bounding box center [0, 0] width 0 height 0
click at [251, 675] on button "View Results 394" at bounding box center [263, 670] width 216 height 39
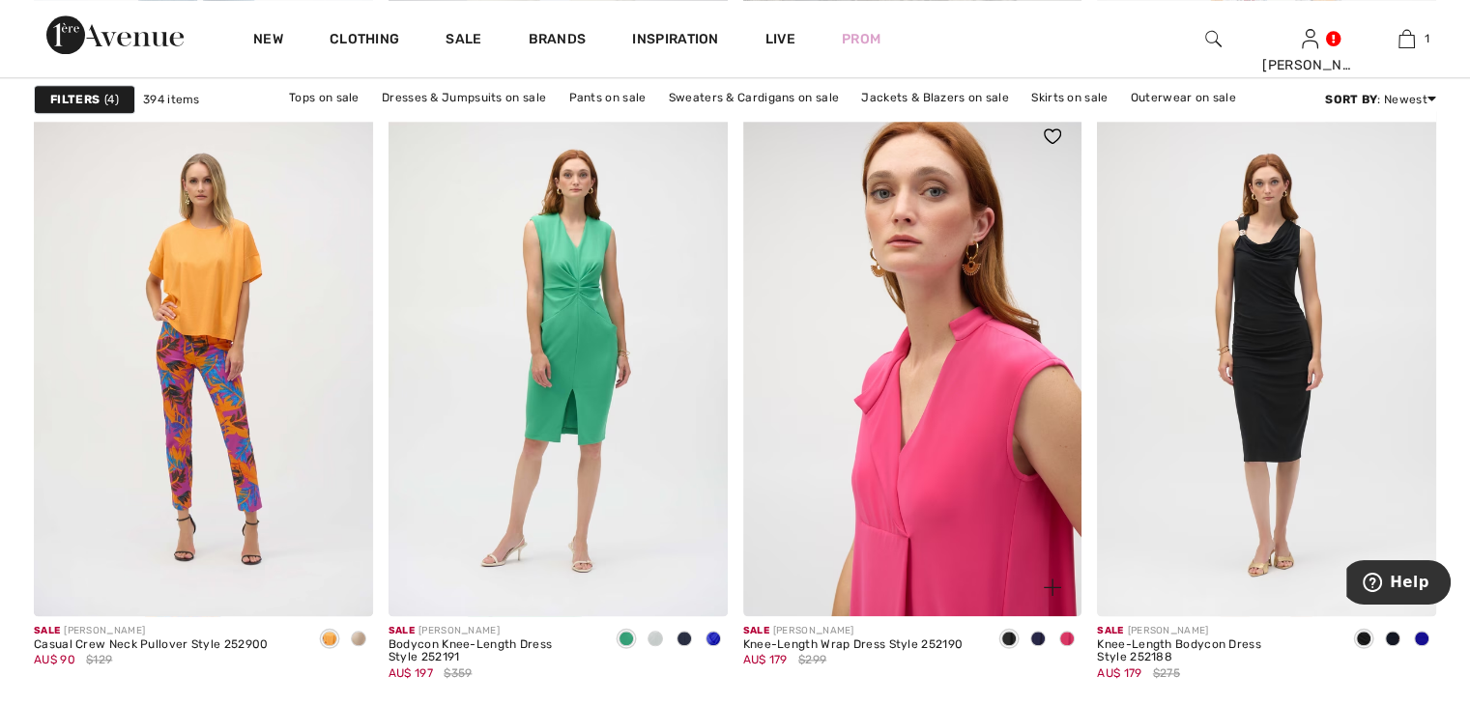
scroll to position [2126, 0]
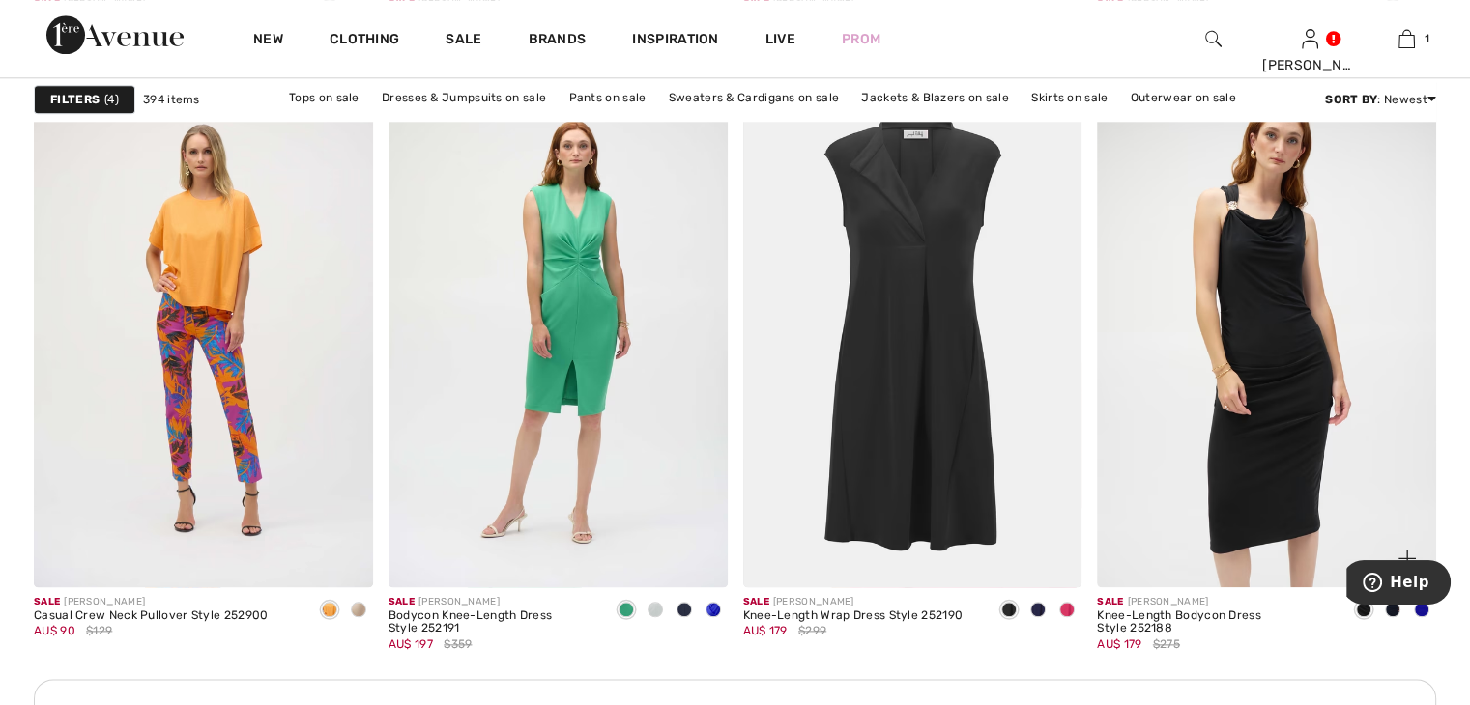
click at [1241, 340] on img at bounding box center [1266, 332] width 339 height 508
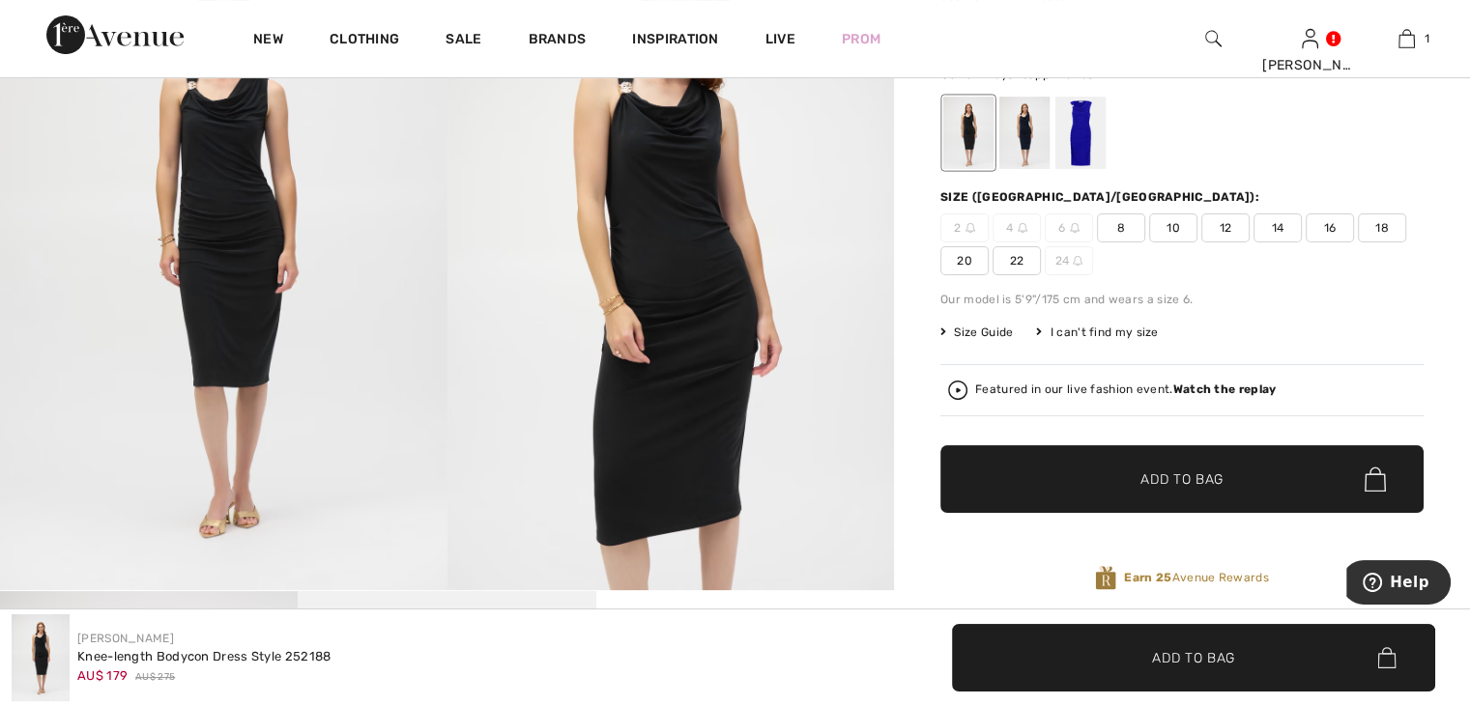
scroll to position [290, 0]
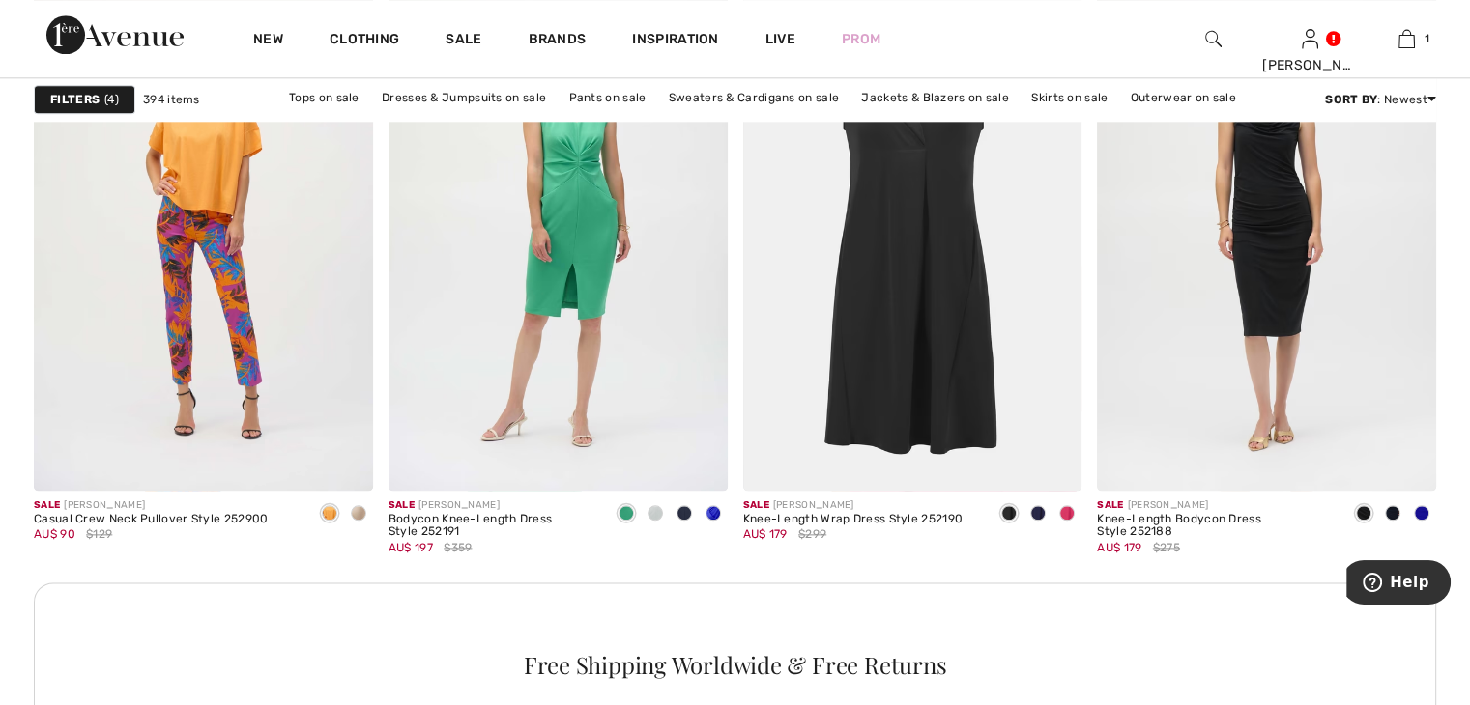
scroll to position [2319, 0]
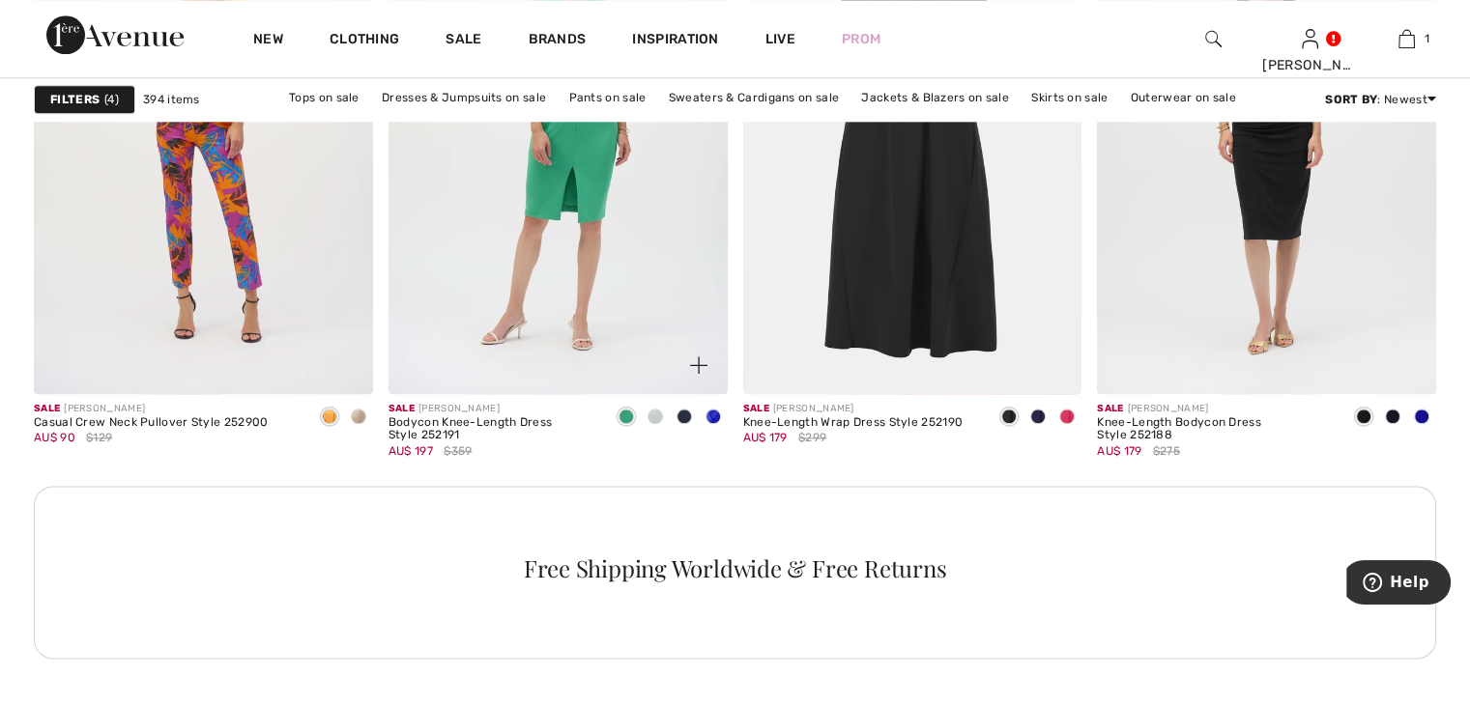
click at [576, 216] on img at bounding box center [557, 139] width 339 height 508
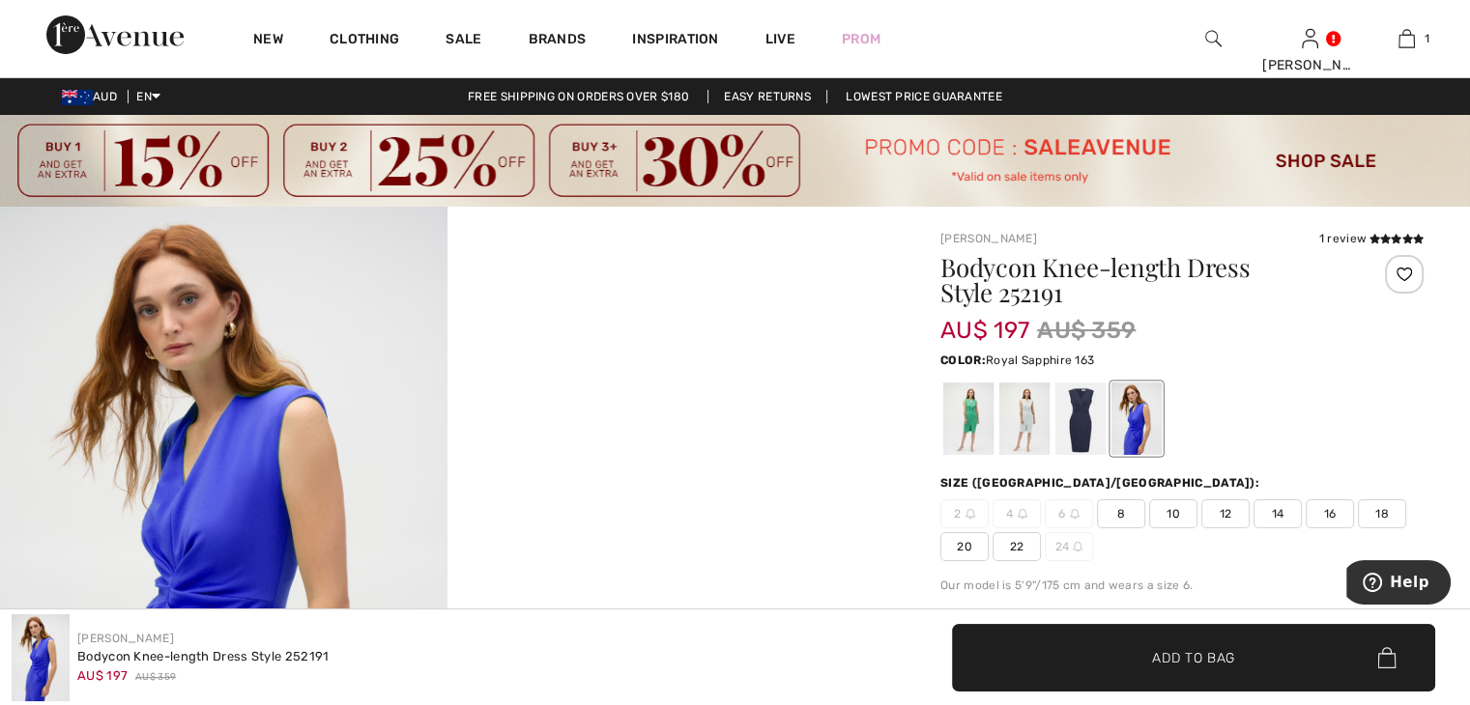
scroll to position [97, 0]
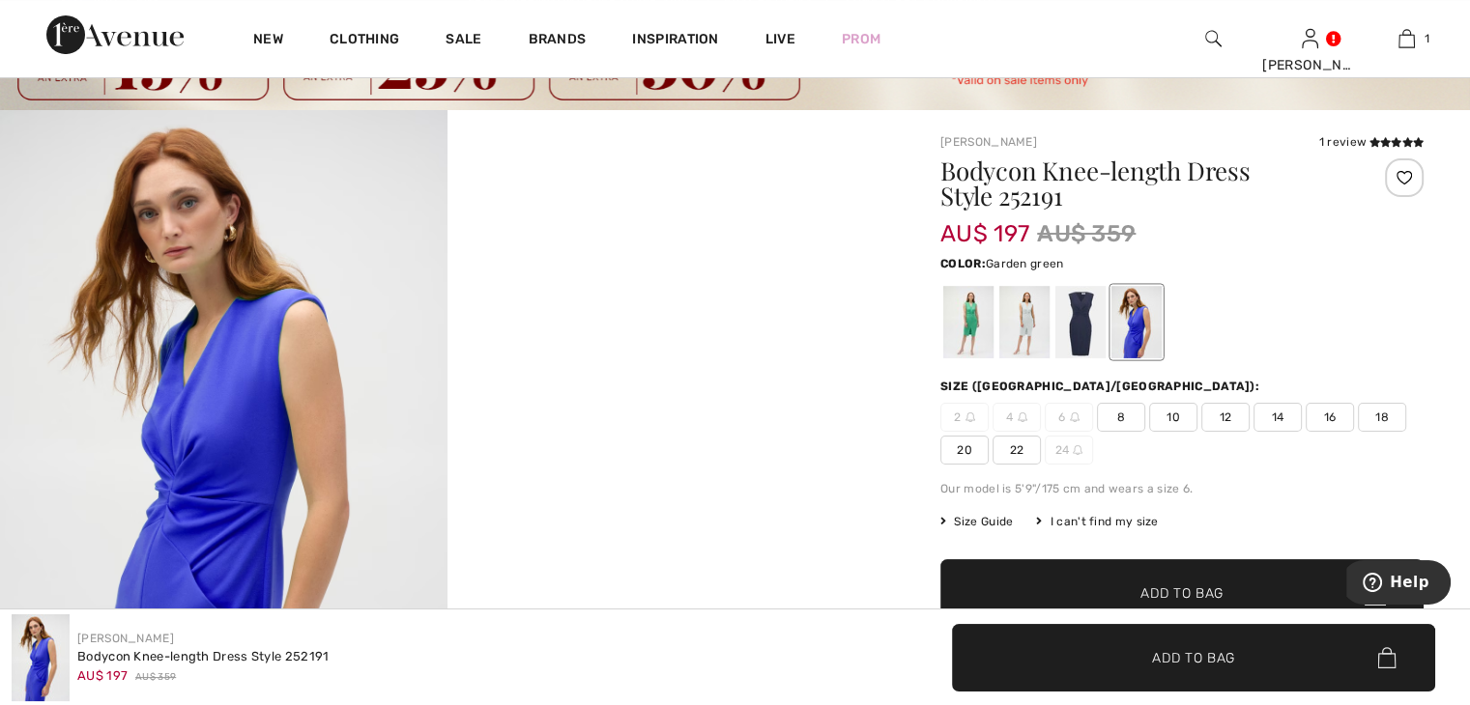
click at [968, 317] on div at bounding box center [968, 322] width 50 height 72
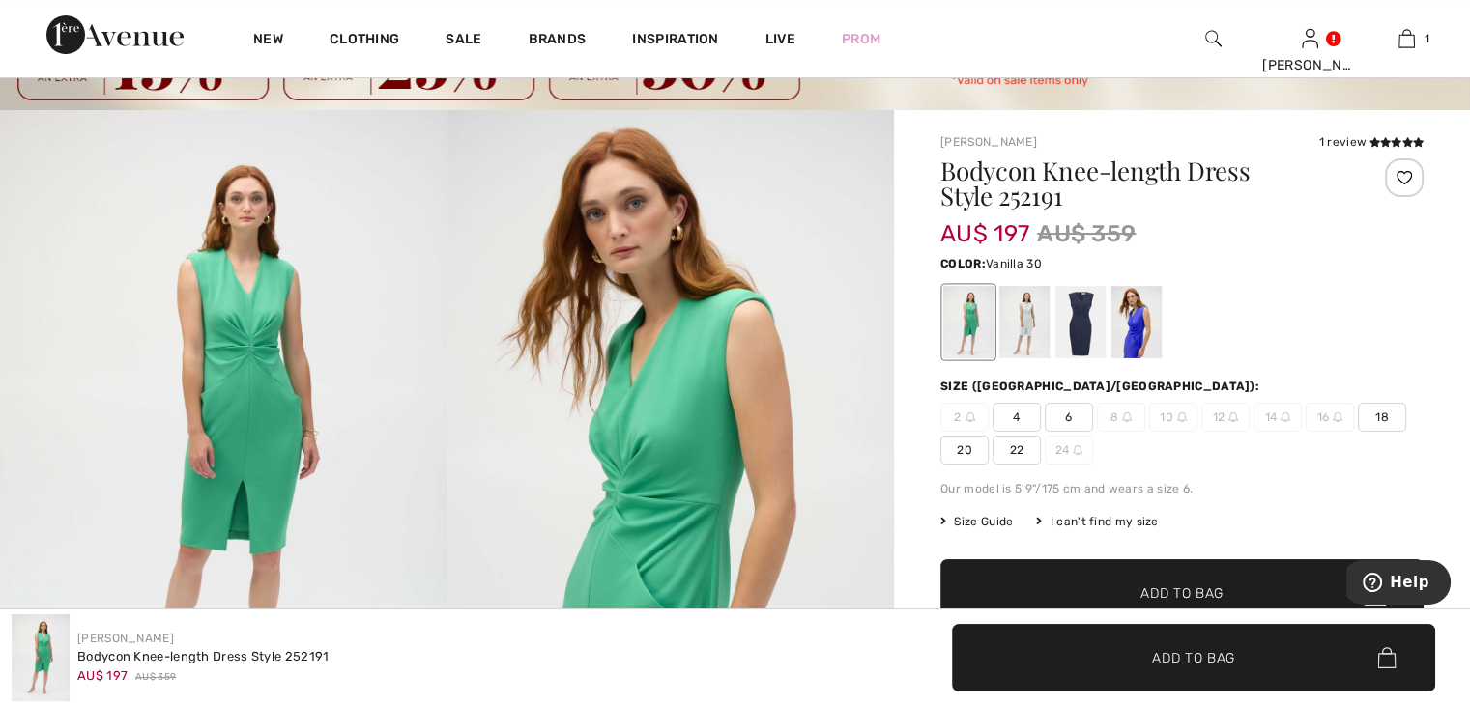
click at [1038, 318] on div at bounding box center [1024, 322] width 50 height 72
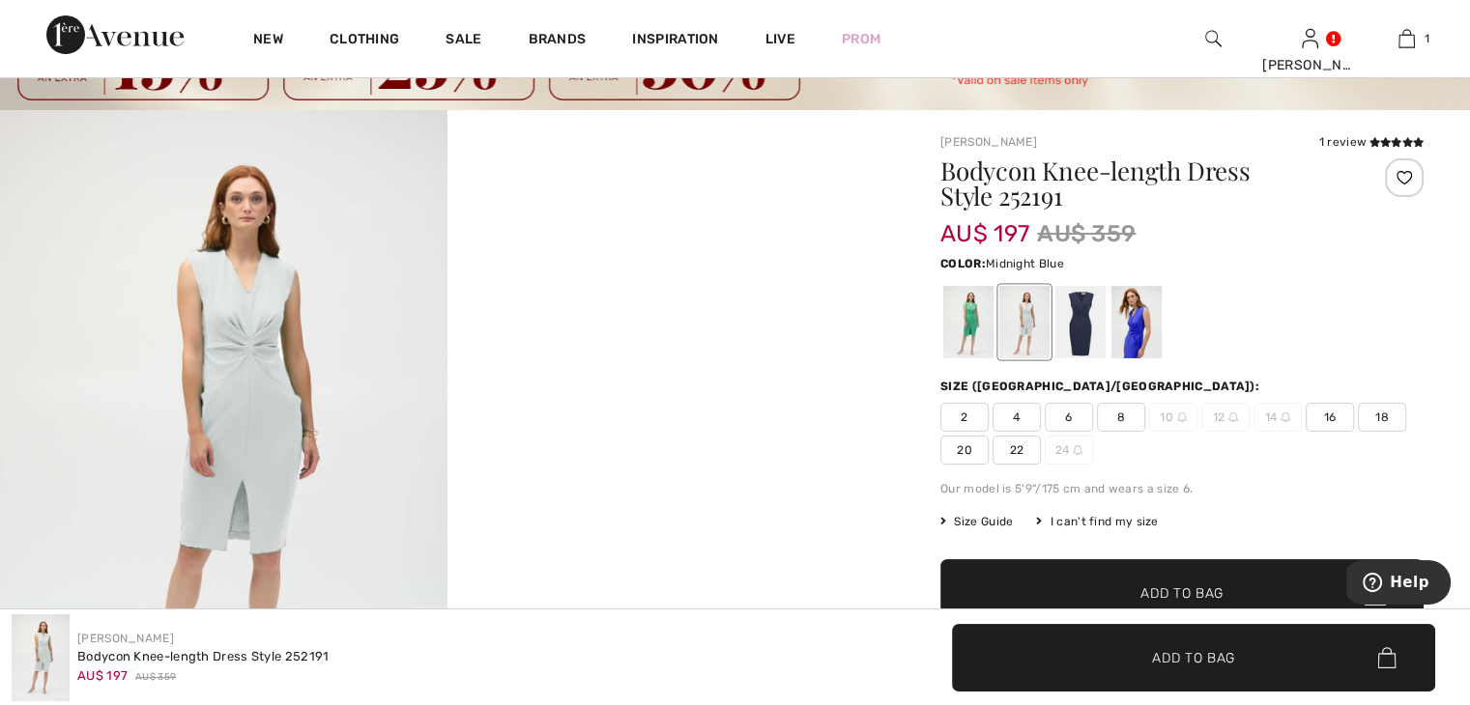
click at [1071, 314] on div at bounding box center [1080, 322] width 50 height 72
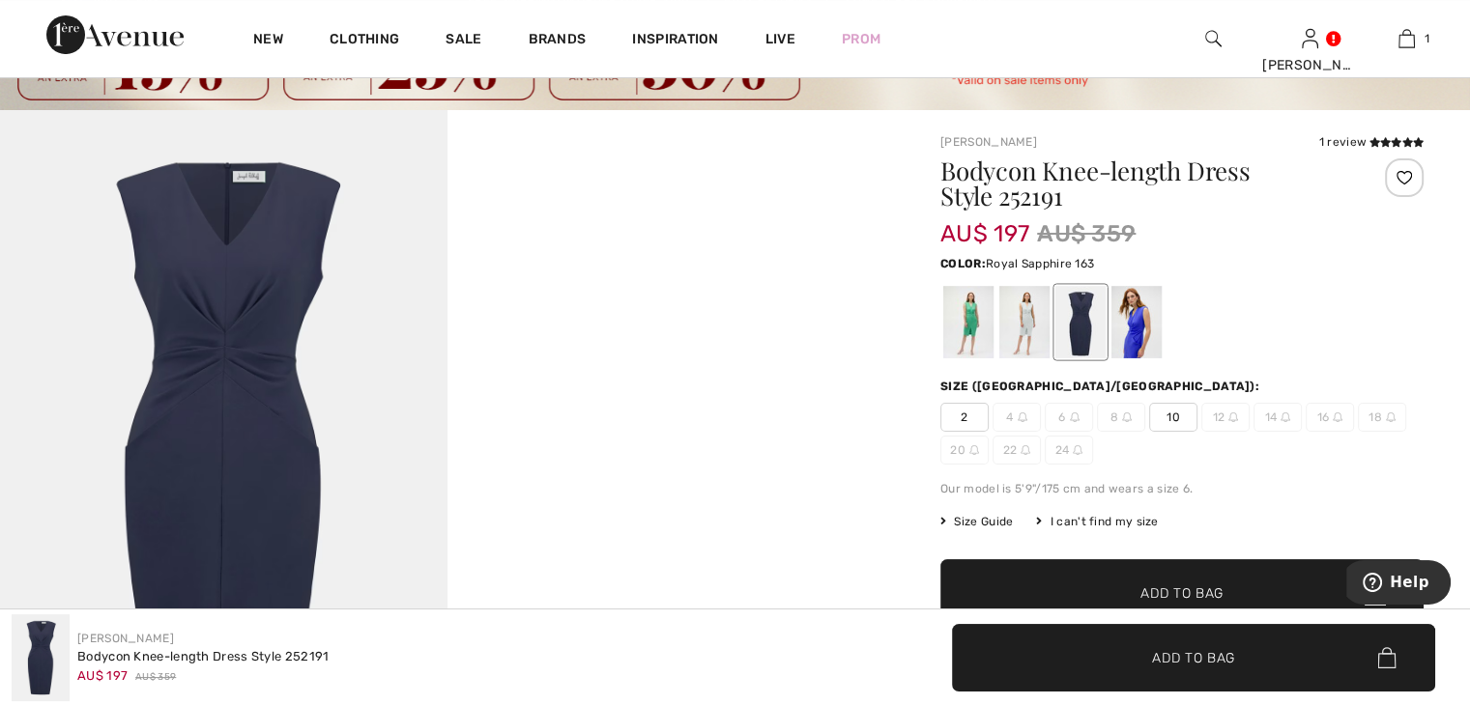
click at [1123, 312] on div at bounding box center [1136, 322] width 50 height 72
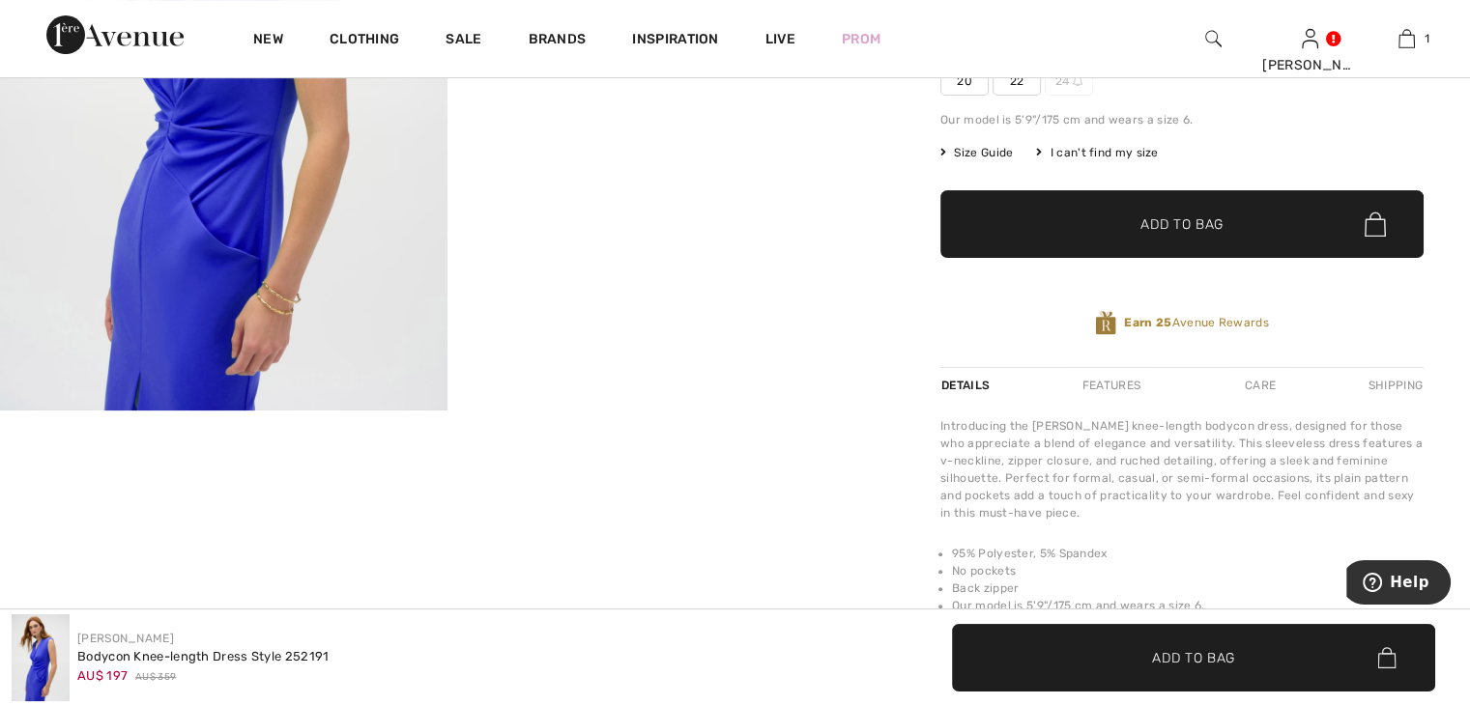
scroll to position [483, 0]
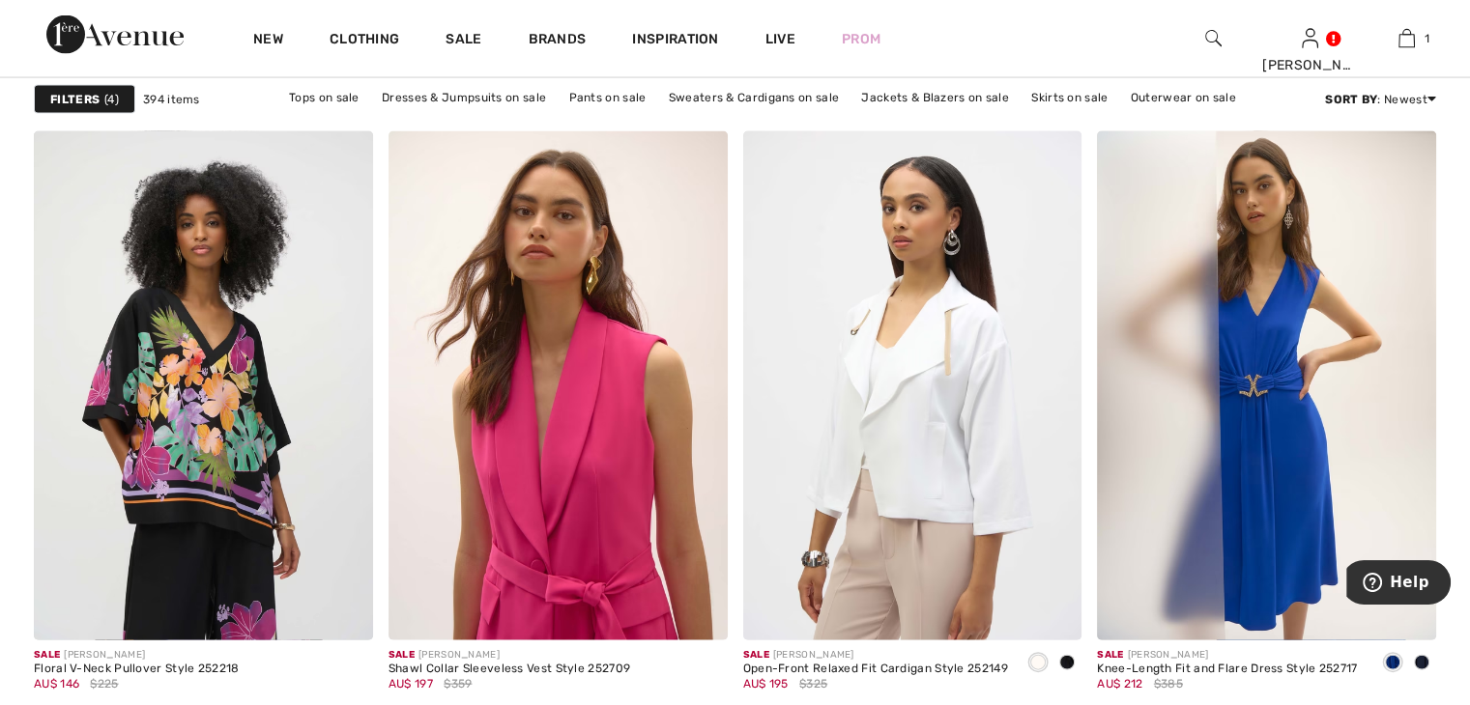
scroll to position [4252, 0]
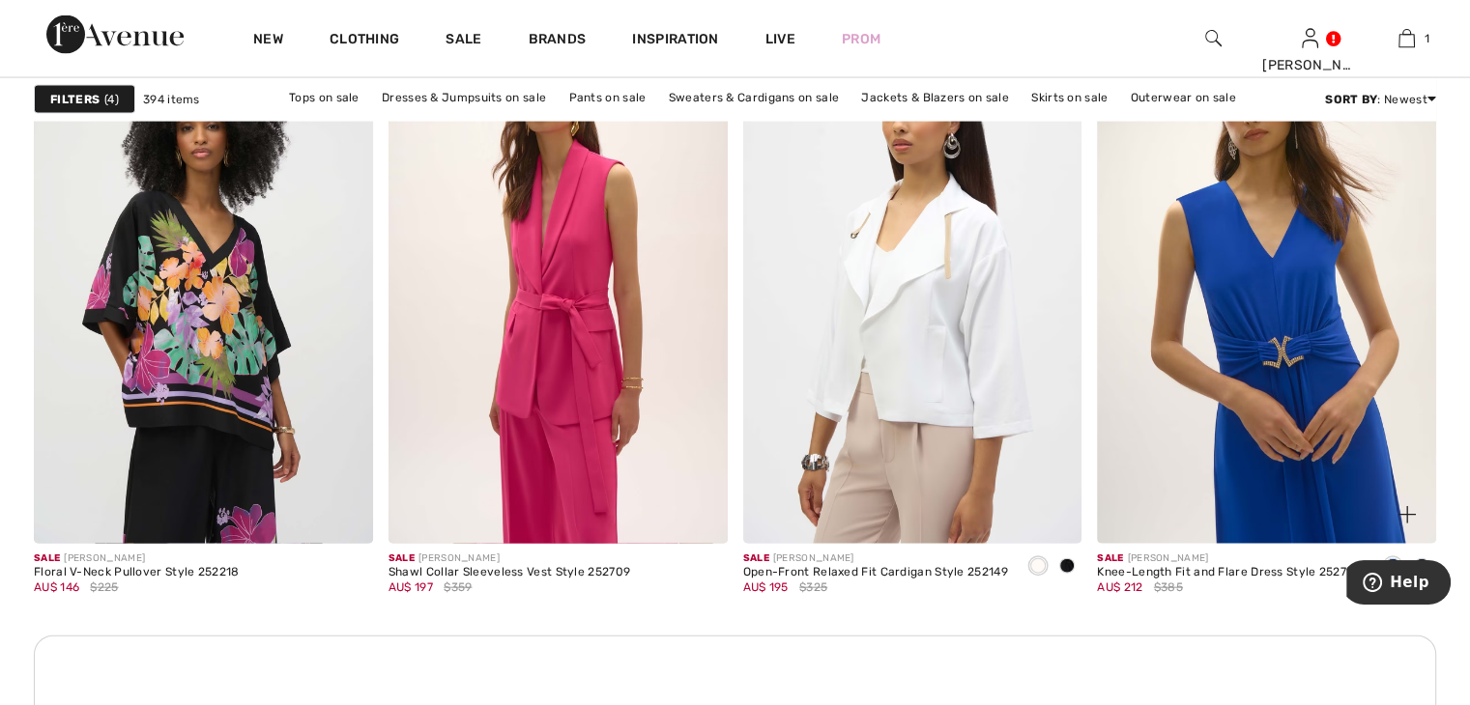
click at [1255, 399] on img at bounding box center [1266, 289] width 339 height 508
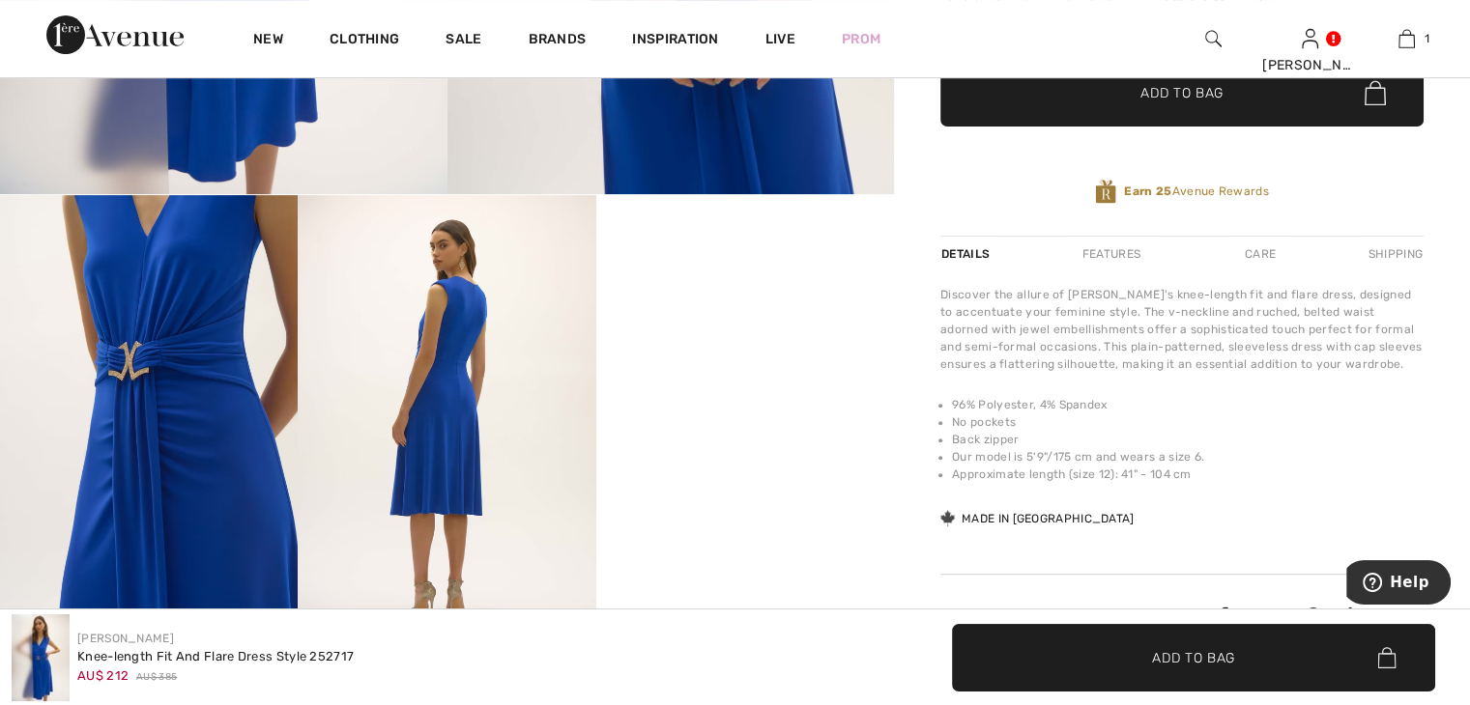
scroll to position [580, 0]
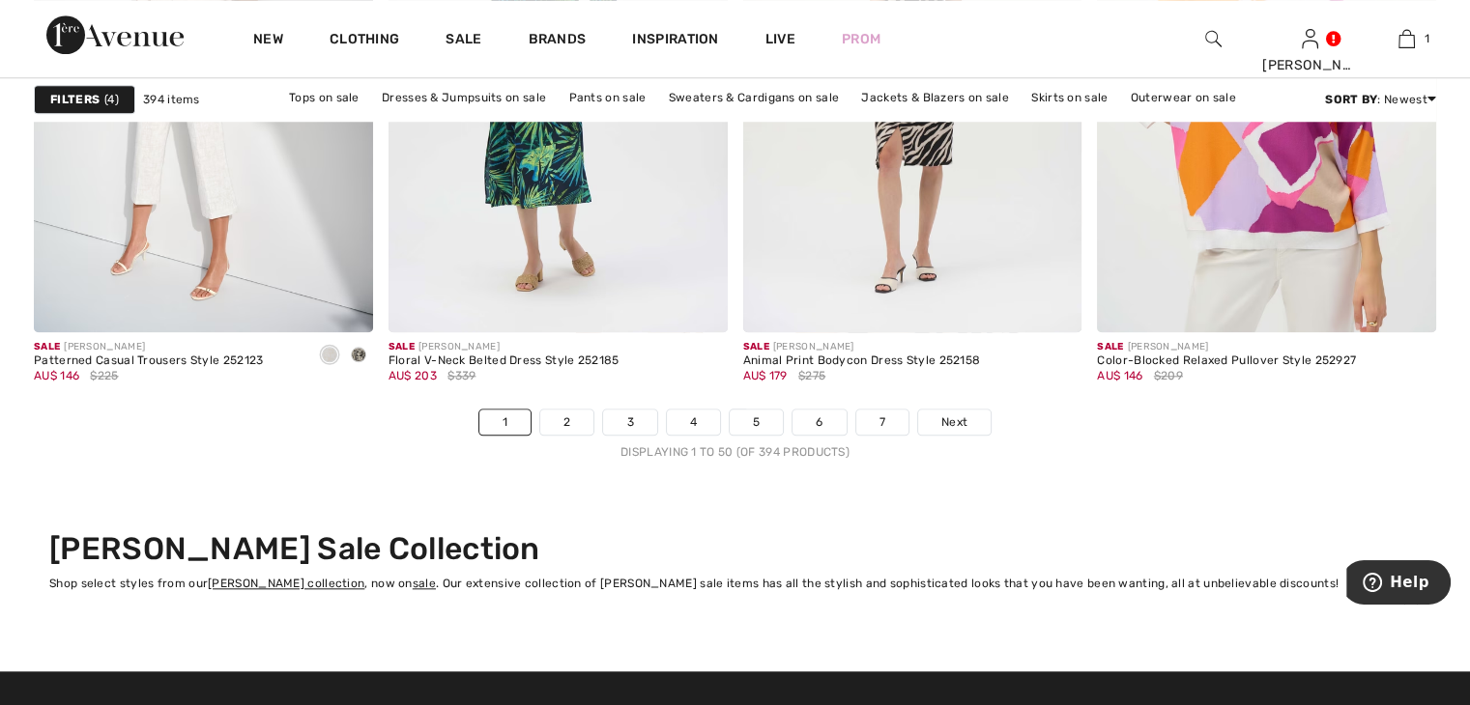
scroll to position [9129, 0]
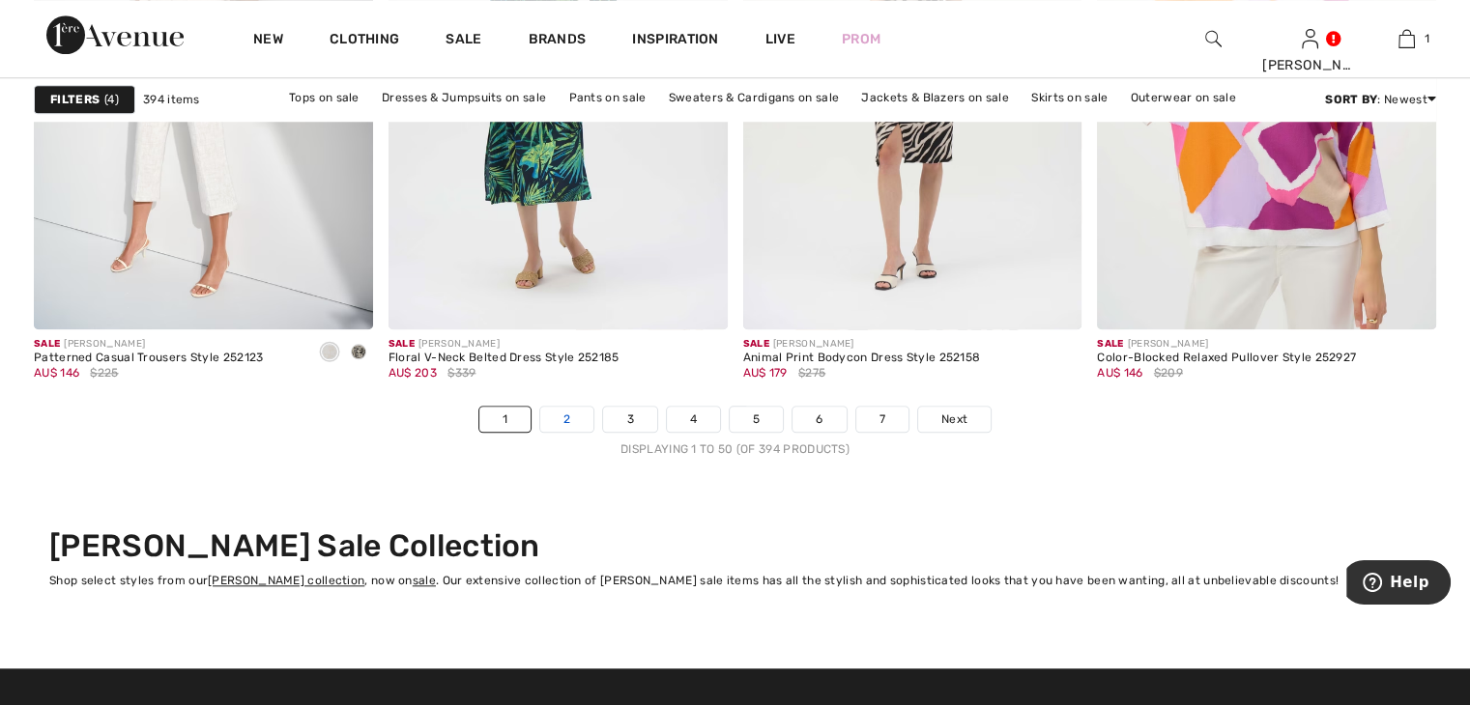
click at [559, 418] on link "2" at bounding box center [566, 419] width 53 height 25
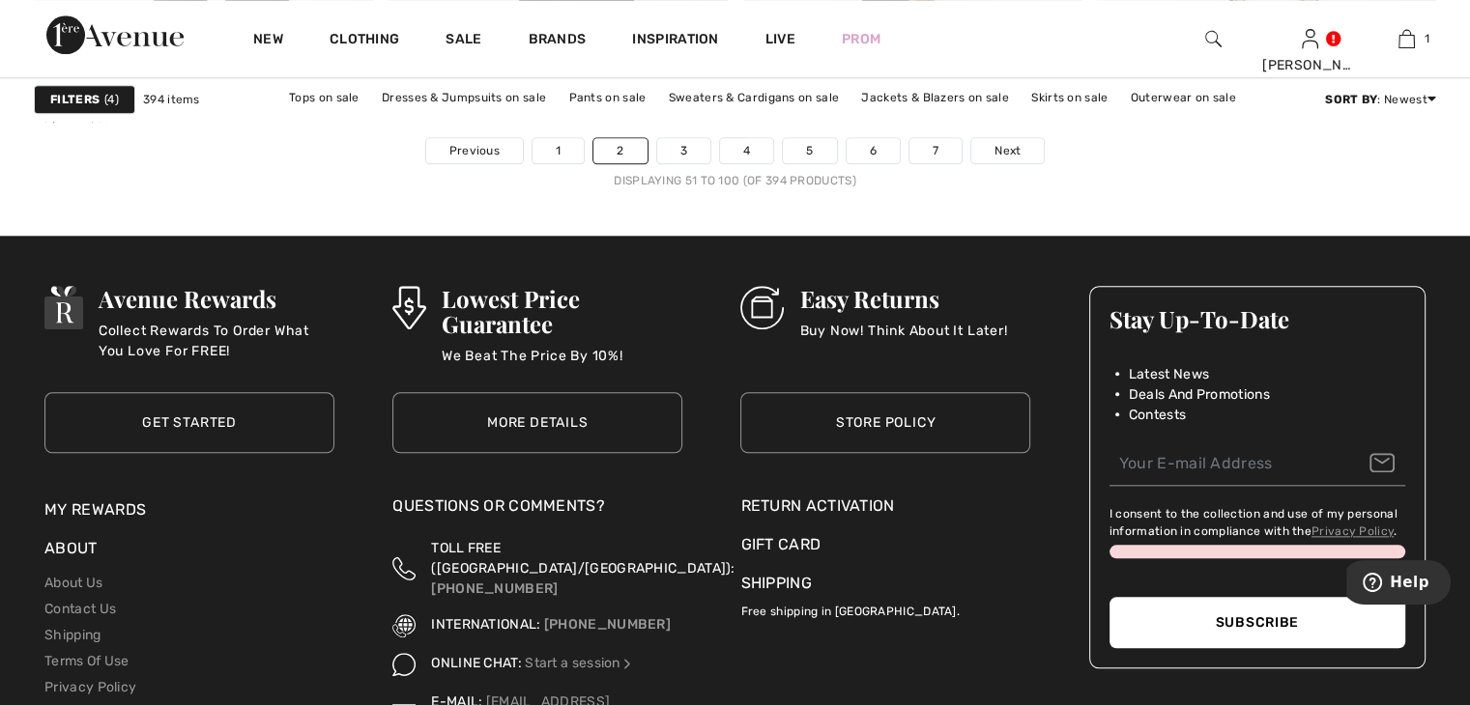
scroll to position [9180, 0]
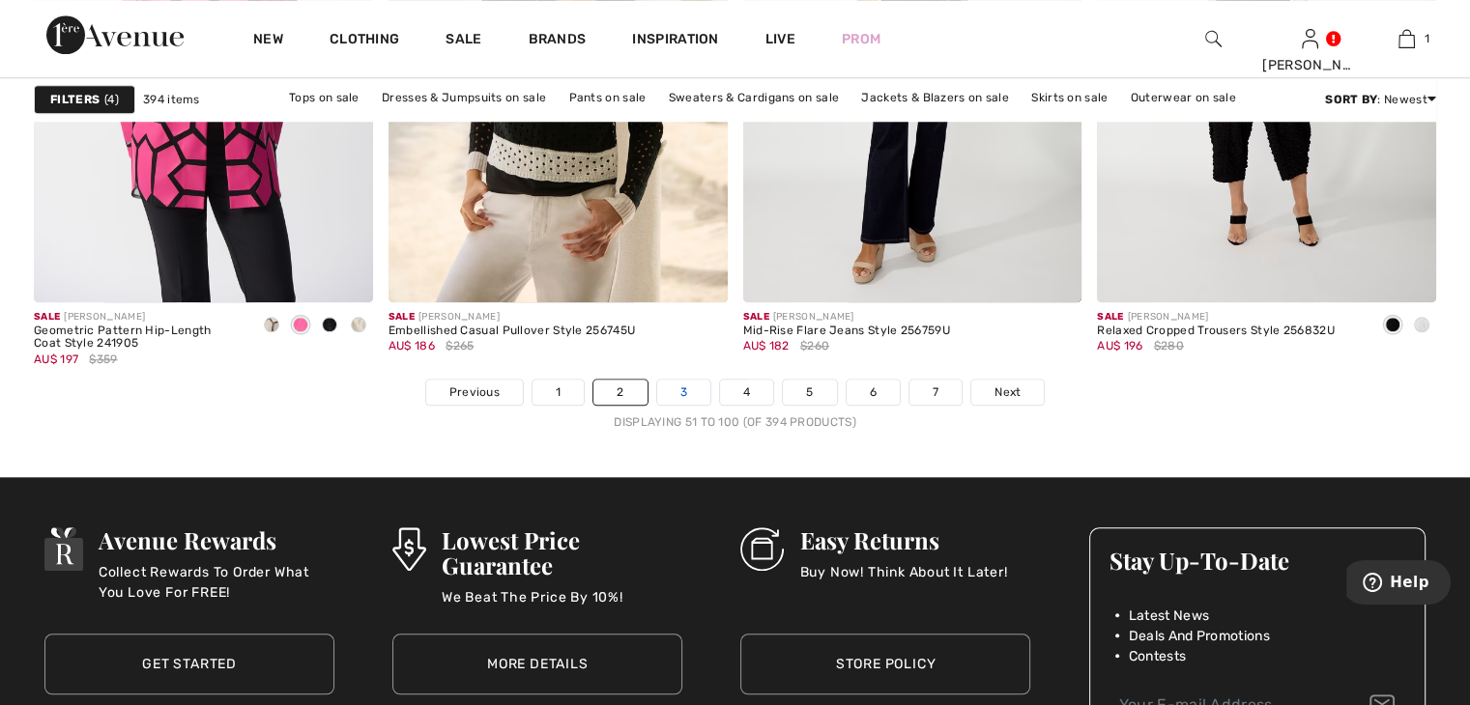
click at [680, 387] on link "3" at bounding box center [683, 392] width 53 height 25
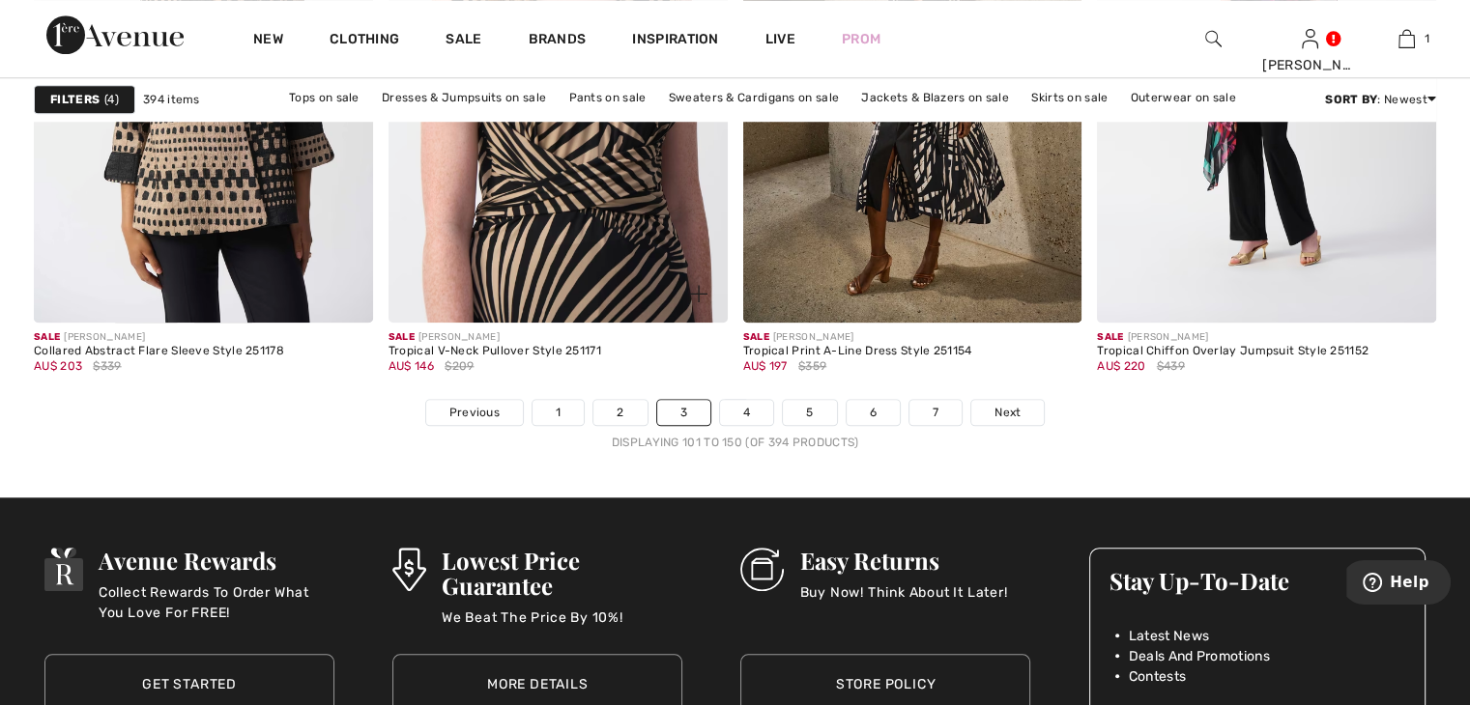
scroll to position [9084, 0]
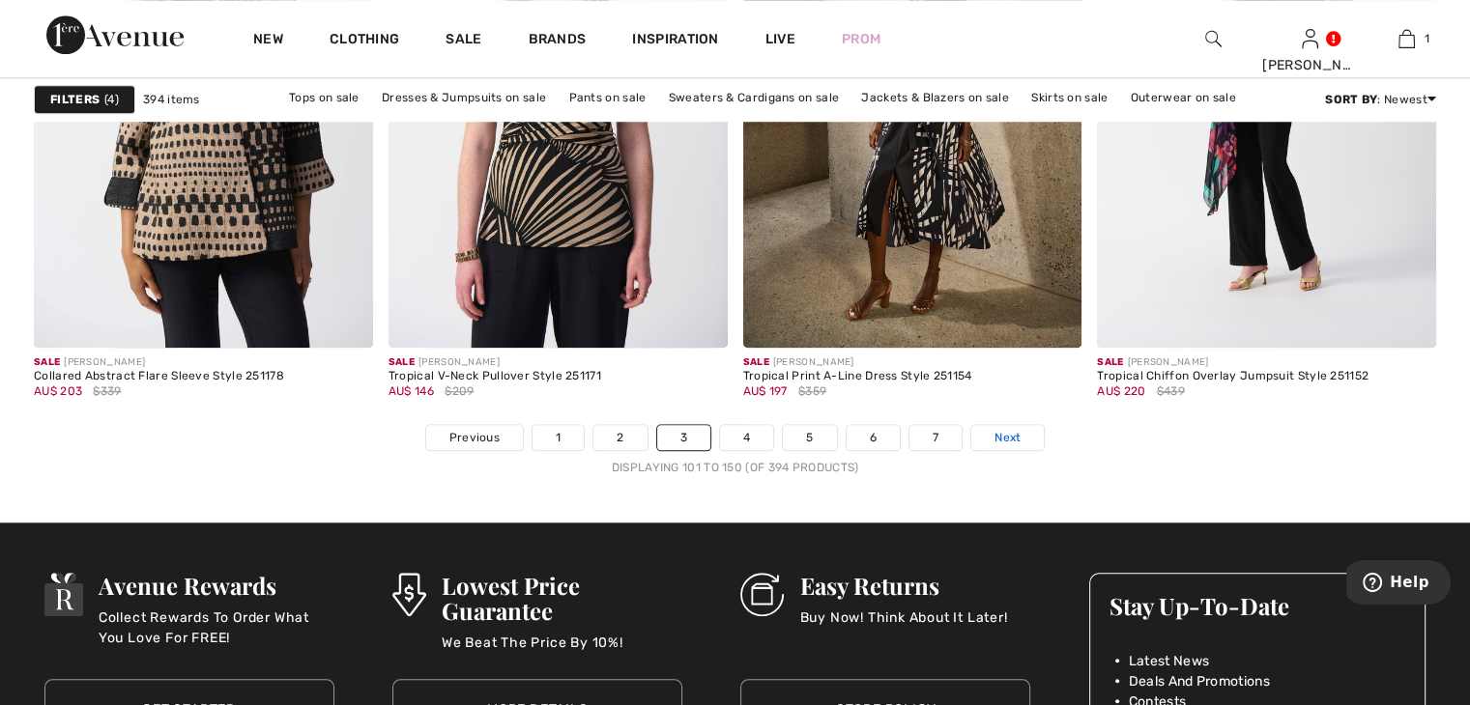
click at [1008, 430] on span "Next" at bounding box center [1007, 437] width 26 height 17
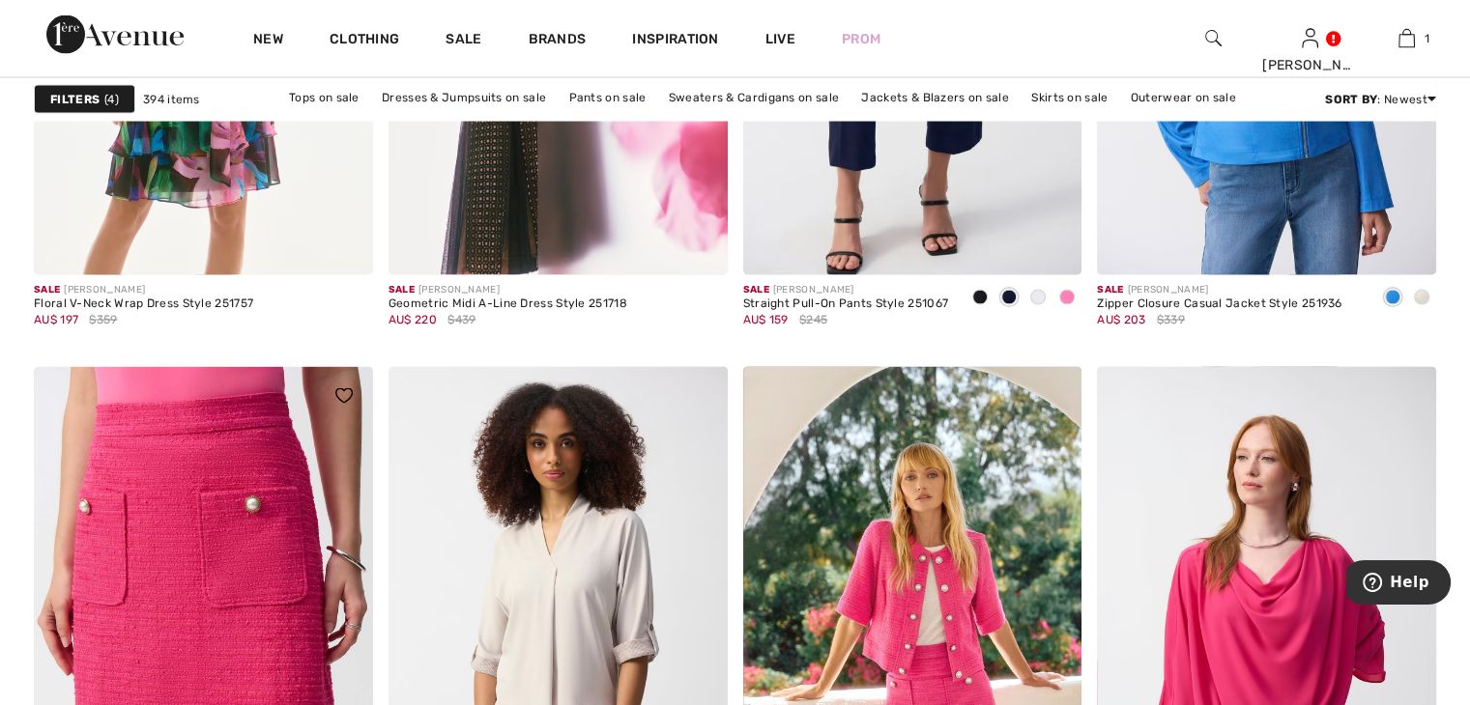
scroll to position [3865, 0]
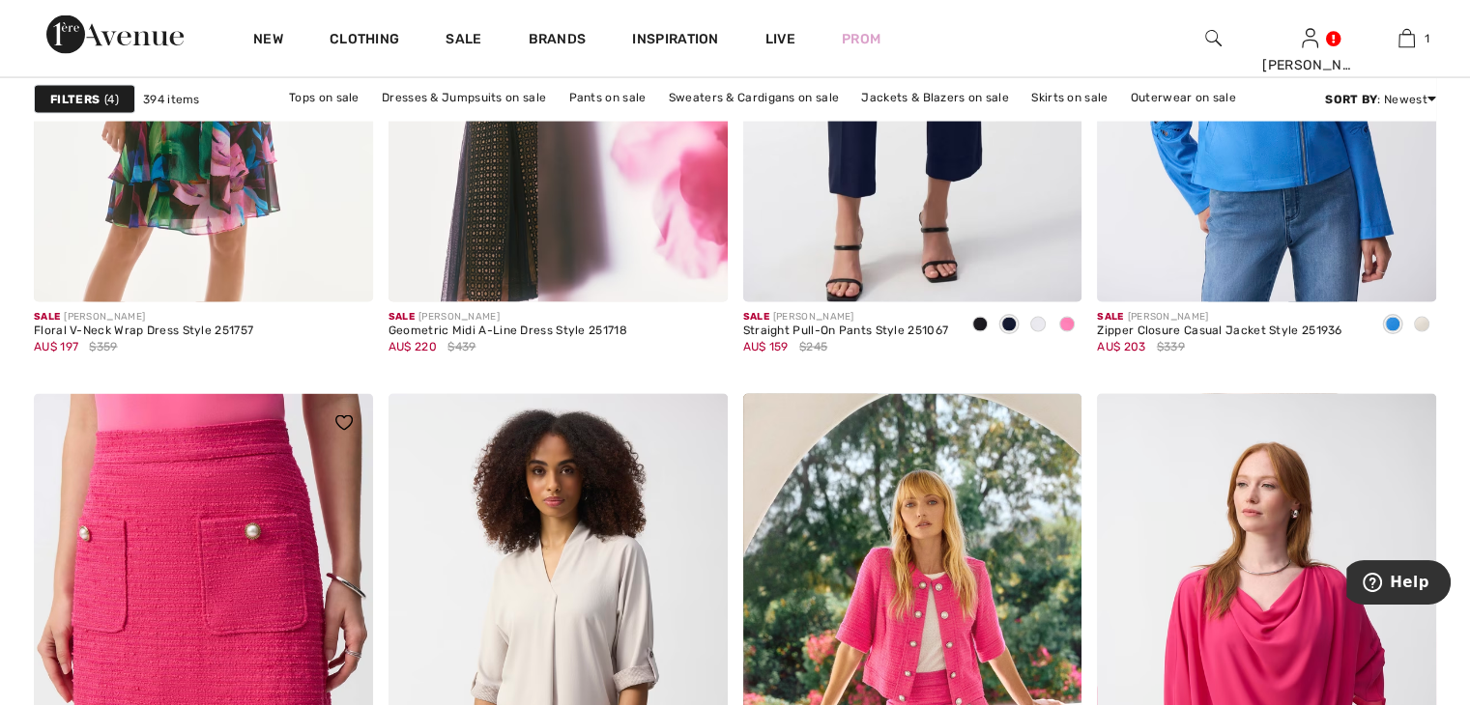
click at [214, 461] on img at bounding box center [203, 648] width 339 height 508
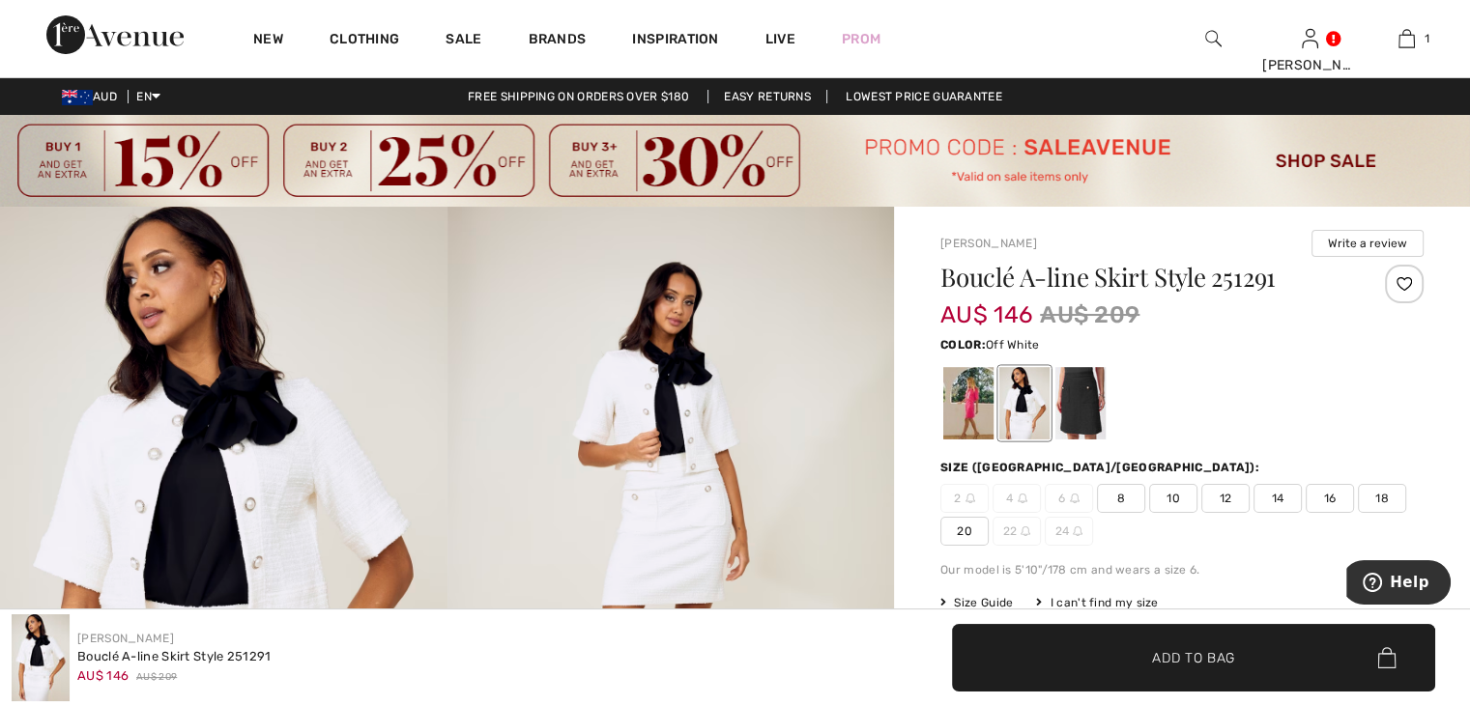
click at [1026, 416] on div at bounding box center [1024, 403] width 50 height 72
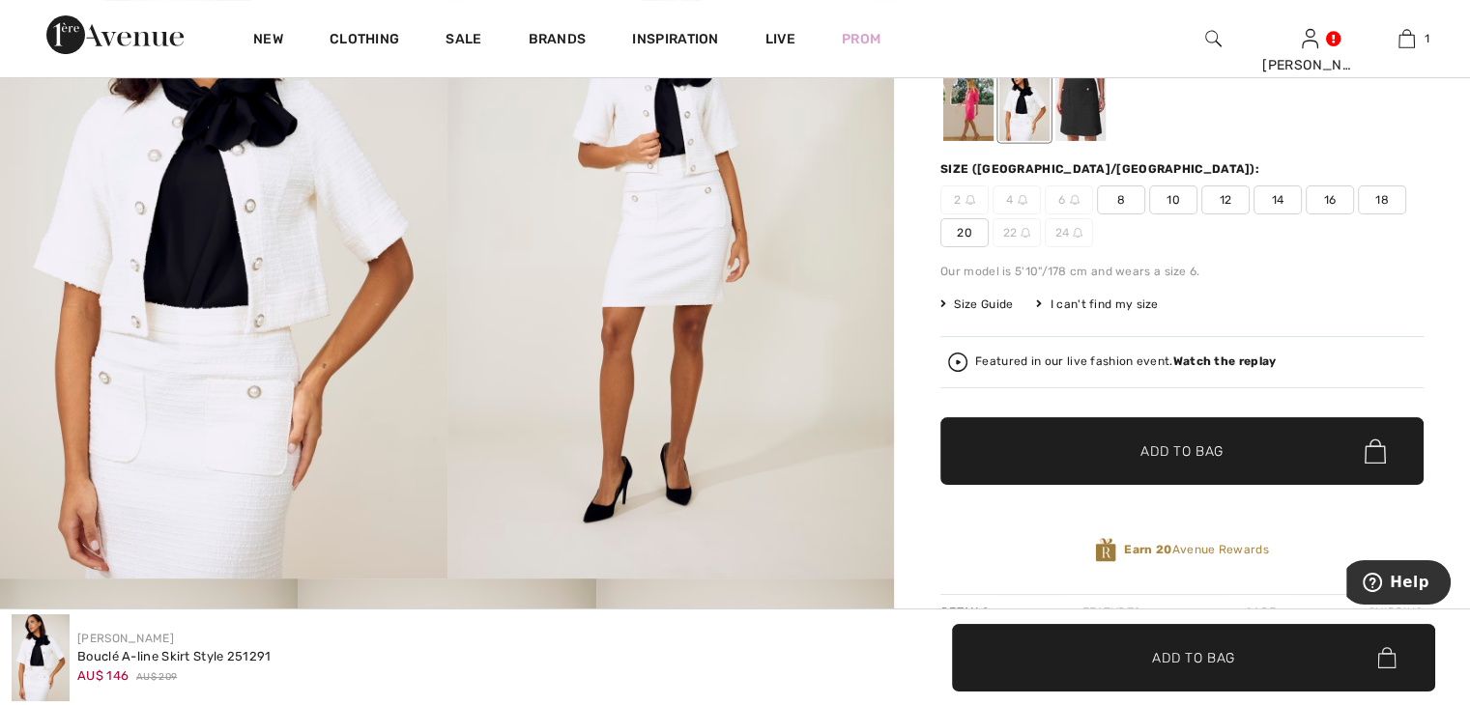
scroll to position [290, 0]
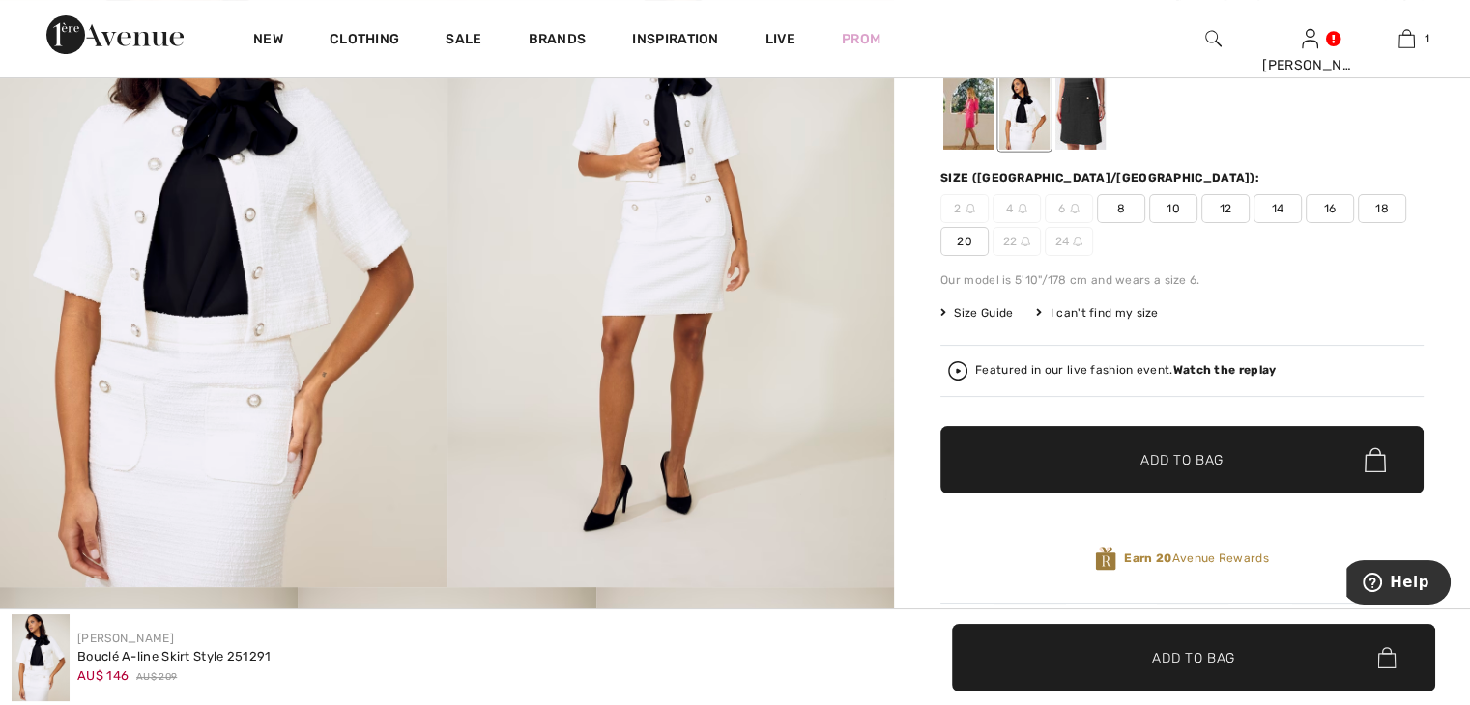
click at [1276, 208] on span "14" at bounding box center [1277, 208] width 48 height 29
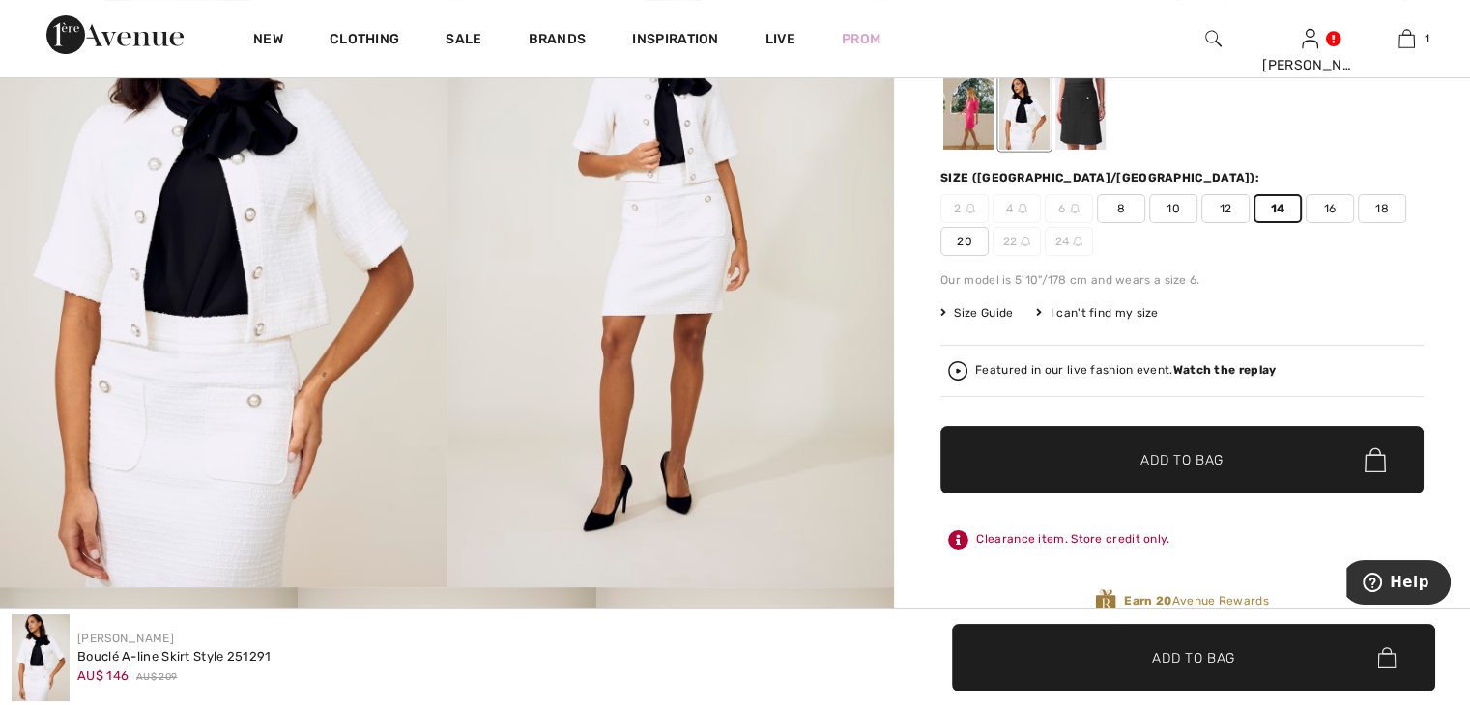
click at [1212, 467] on span "Add to Bag" at bounding box center [1181, 460] width 83 height 20
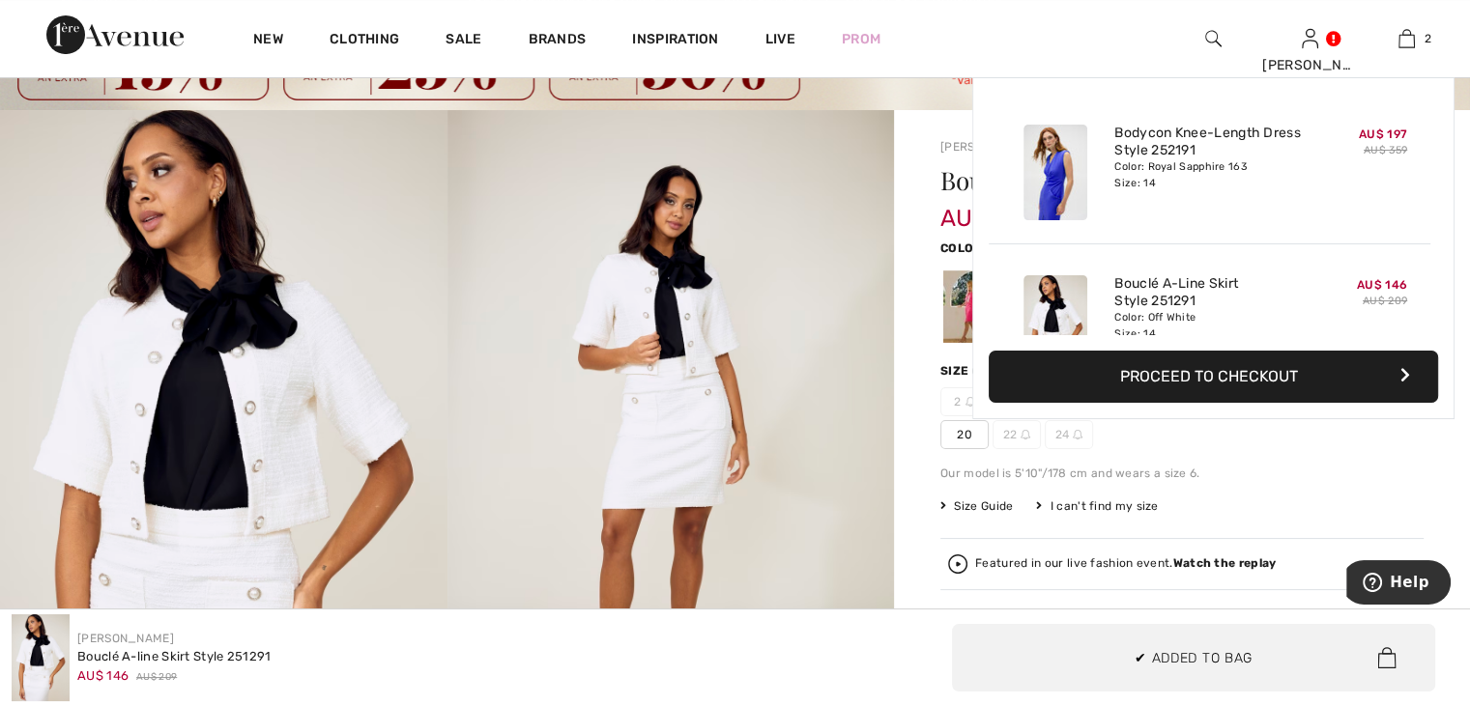
scroll to position [59, 0]
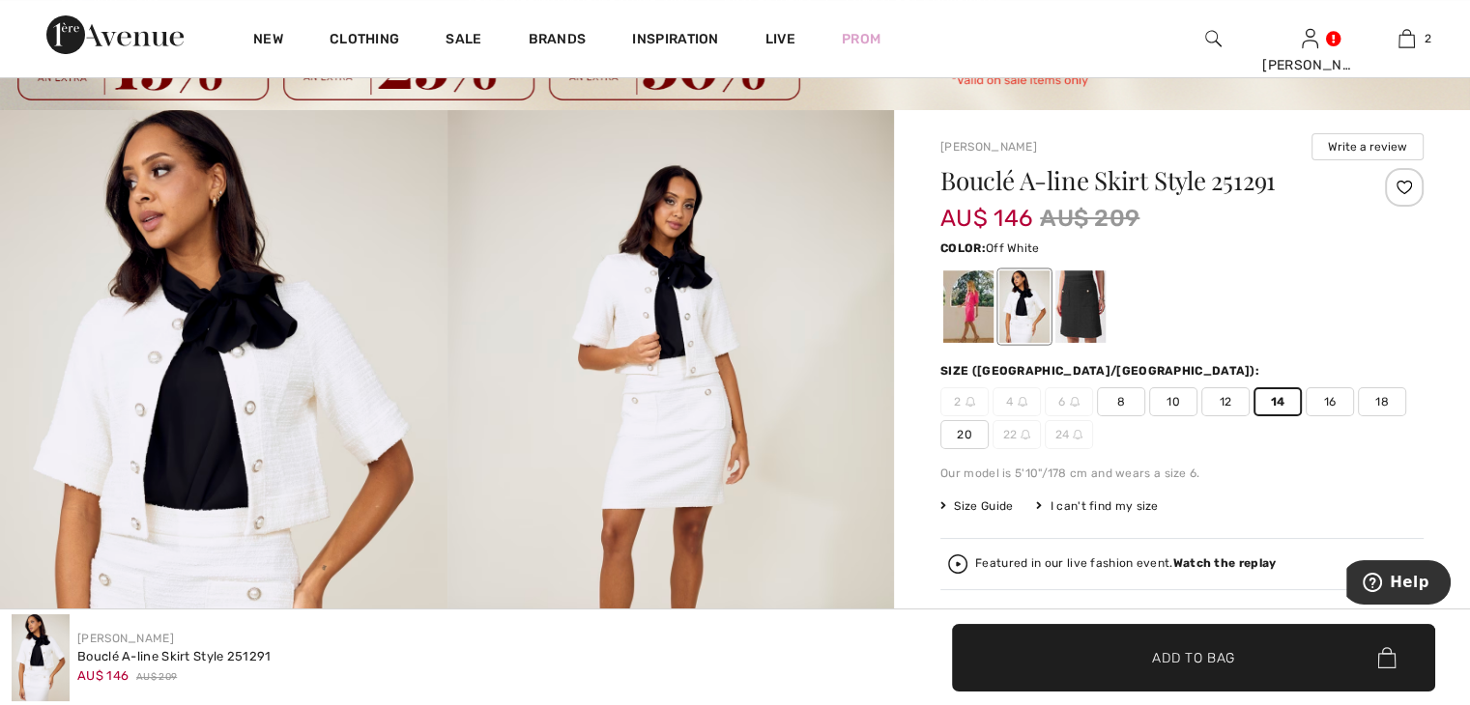
click at [1230, 397] on span "12" at bounding box center [1225, 402] width 48 height 29
drag, startPoint x: 1230, startPoint y: 652, endPoint x: 1214, endPoint y: 638, distance: 21.9
click at [1228, 652] on span "Add to Bag" at bounding box center [1193, 657] width 83 height 20
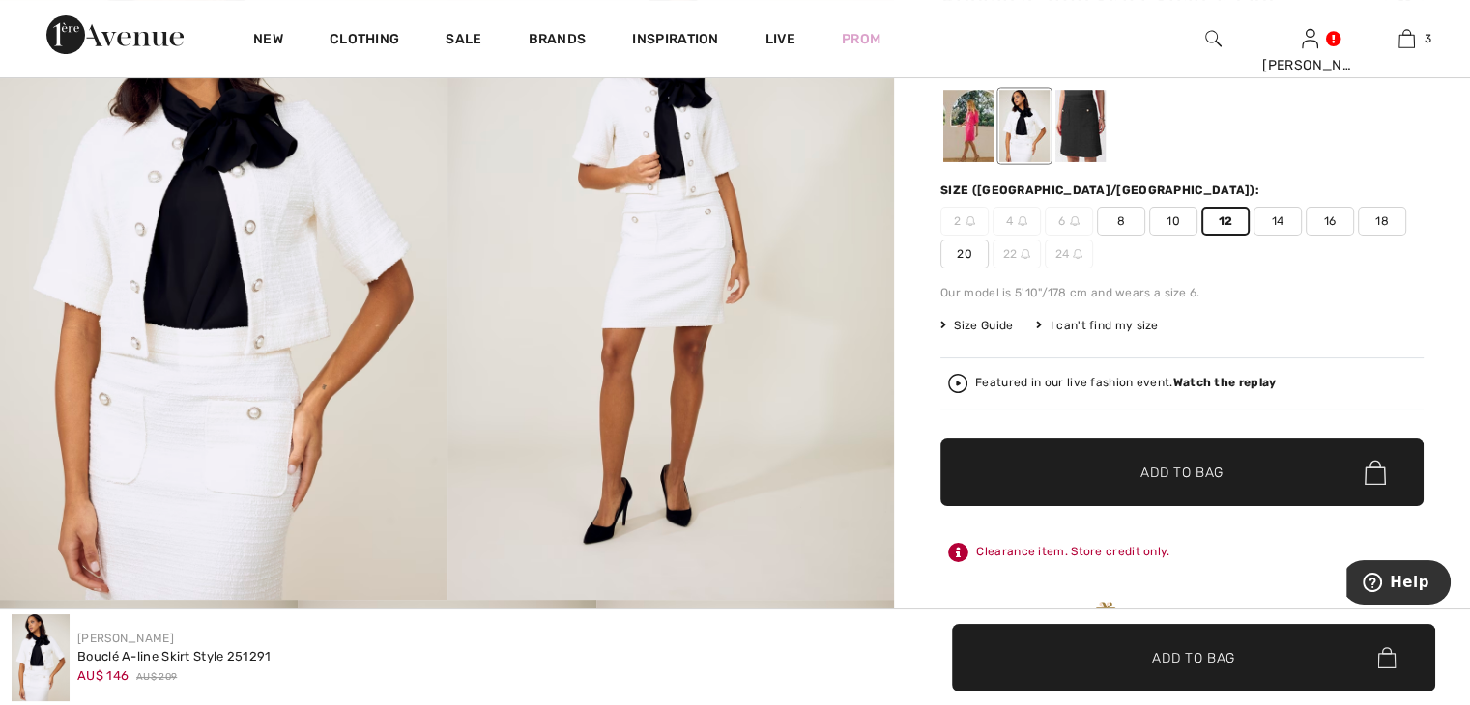
scroll to position [290, 0]
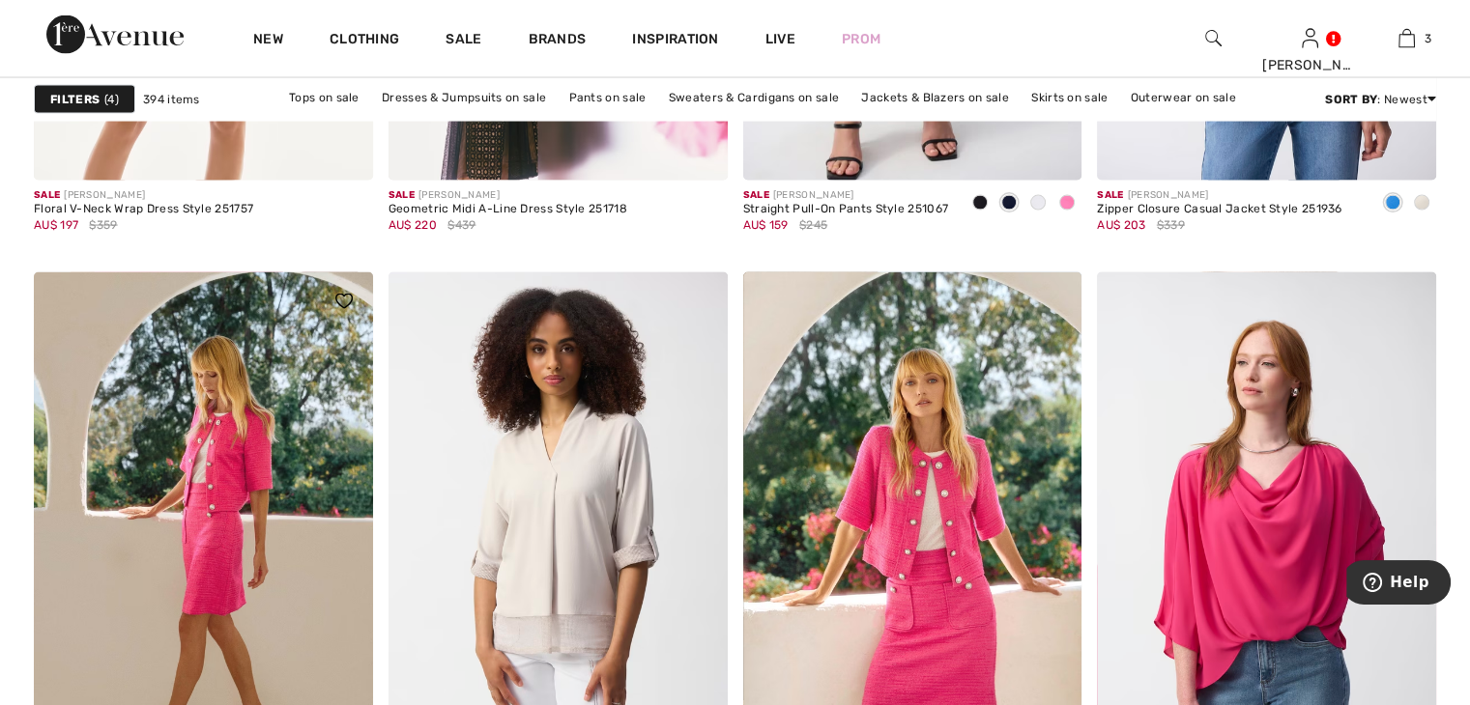
scroll to position [3904, 0]
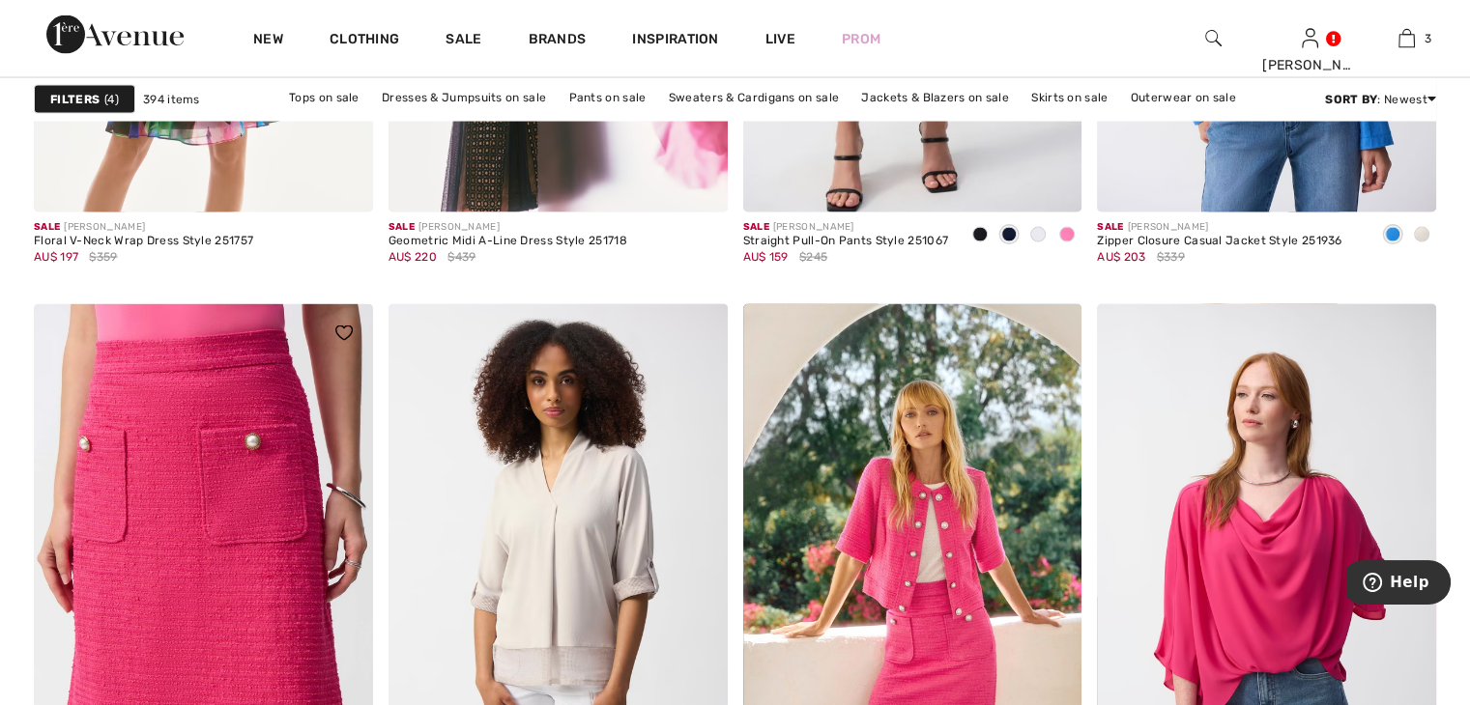
click at [255, 489] on img at bounding box center [203, 558] width 339 height 508
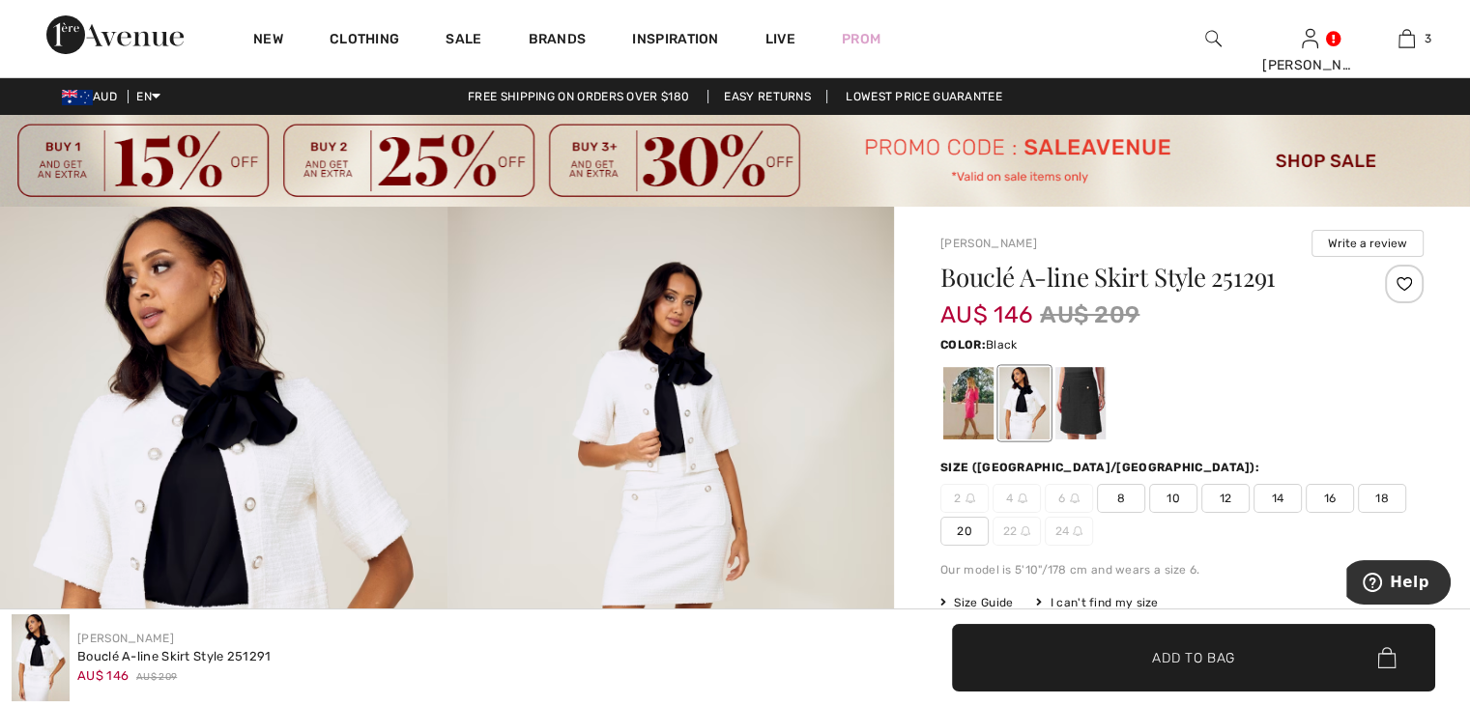
click at [1071, 412] on div at bounding box center [1080, 403] width 50 height 72
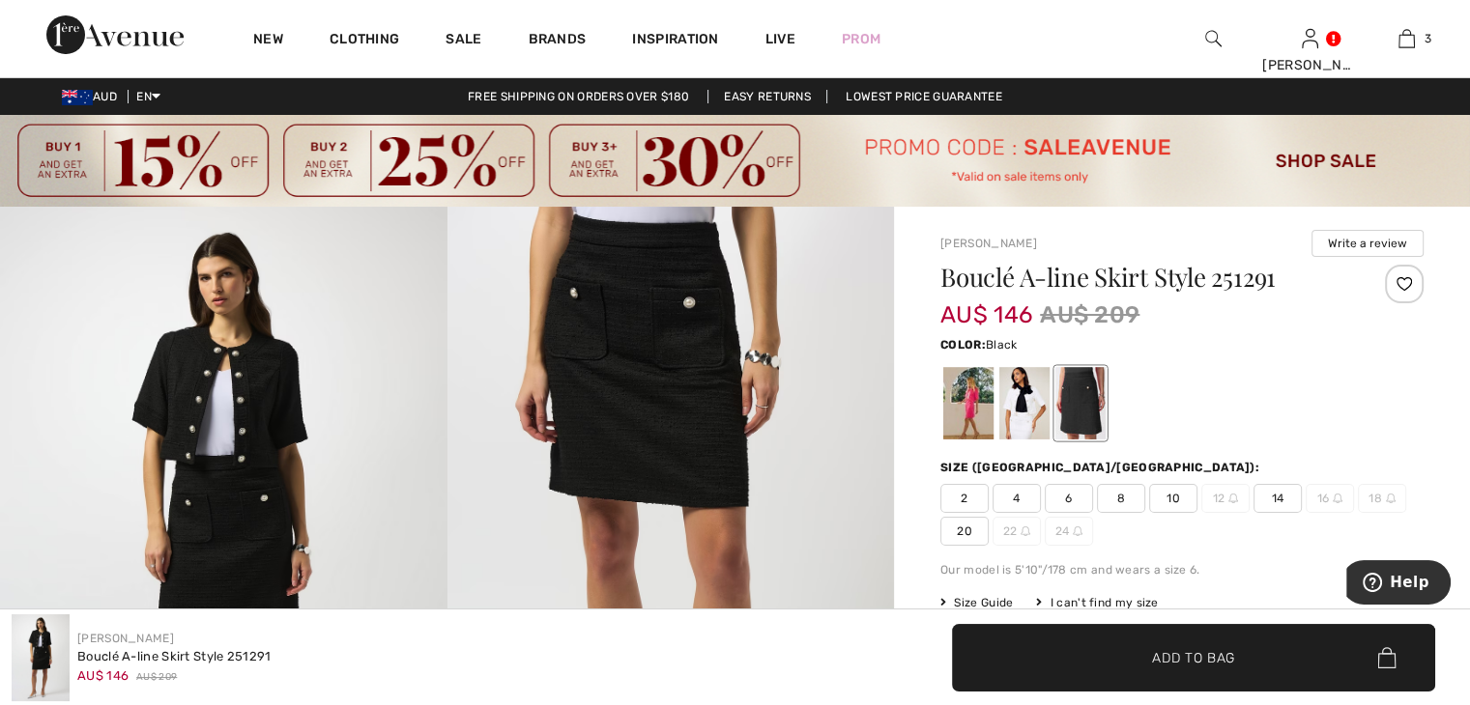
scroll to position [97, 0]
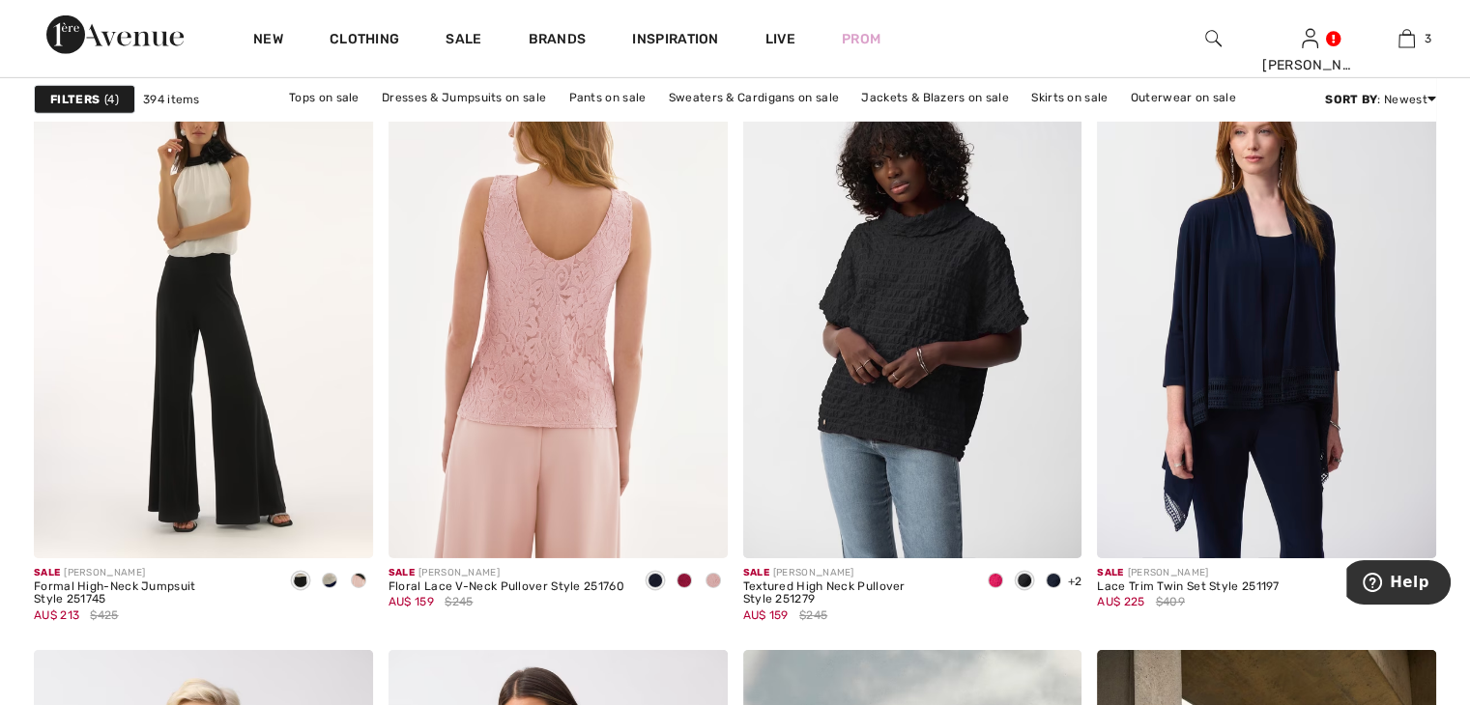
scroll to position [6274, 0]
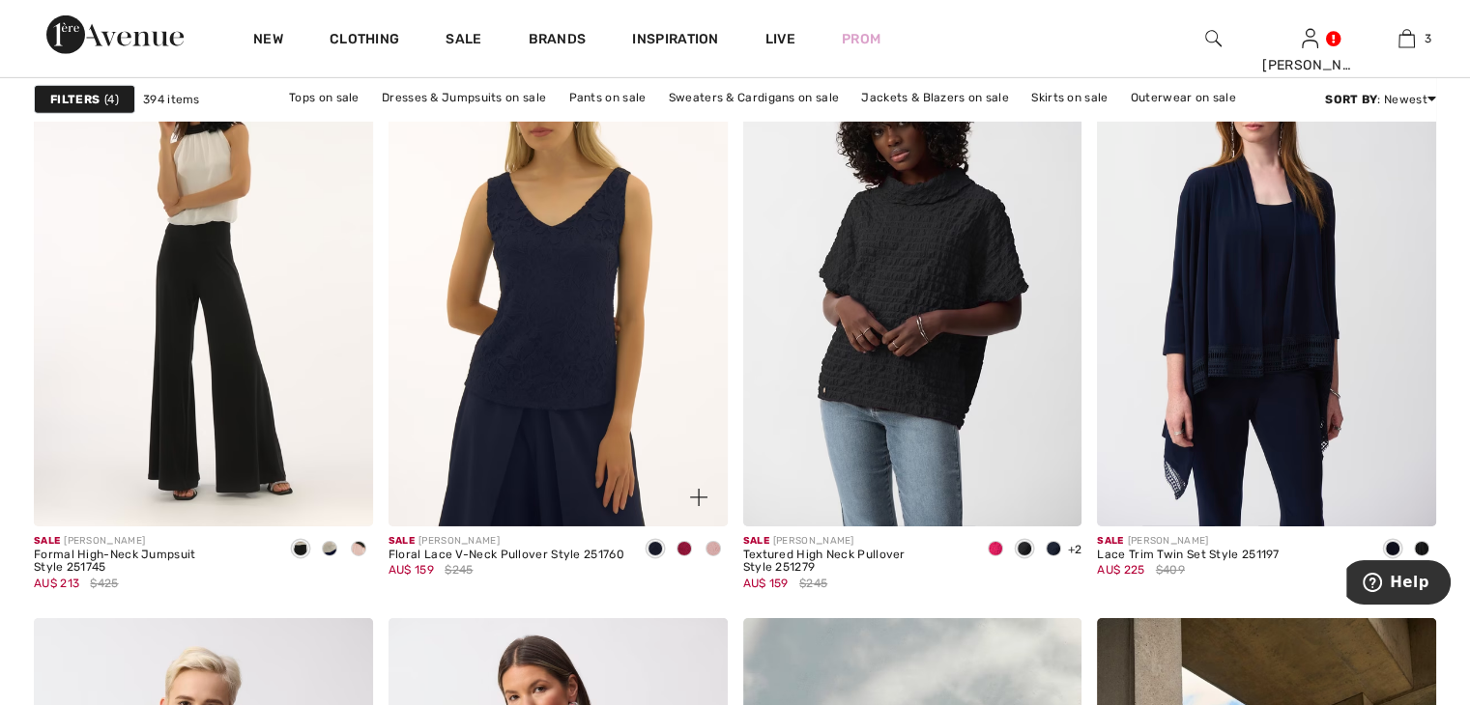
click at [687, 550] on span at bounding box center [683, 548] width 15 height 15
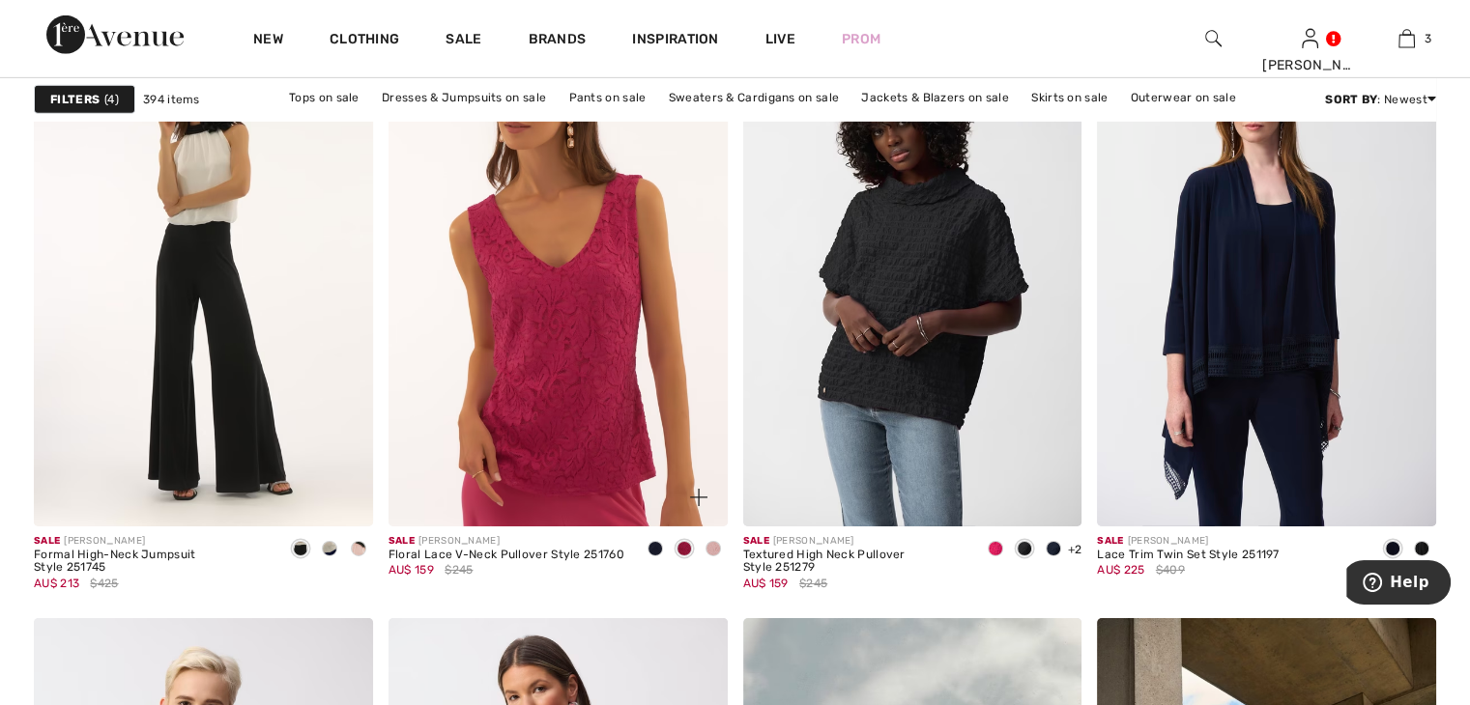
click at [653, 544] on span at bounding box center [654, 548] width 15 height 15
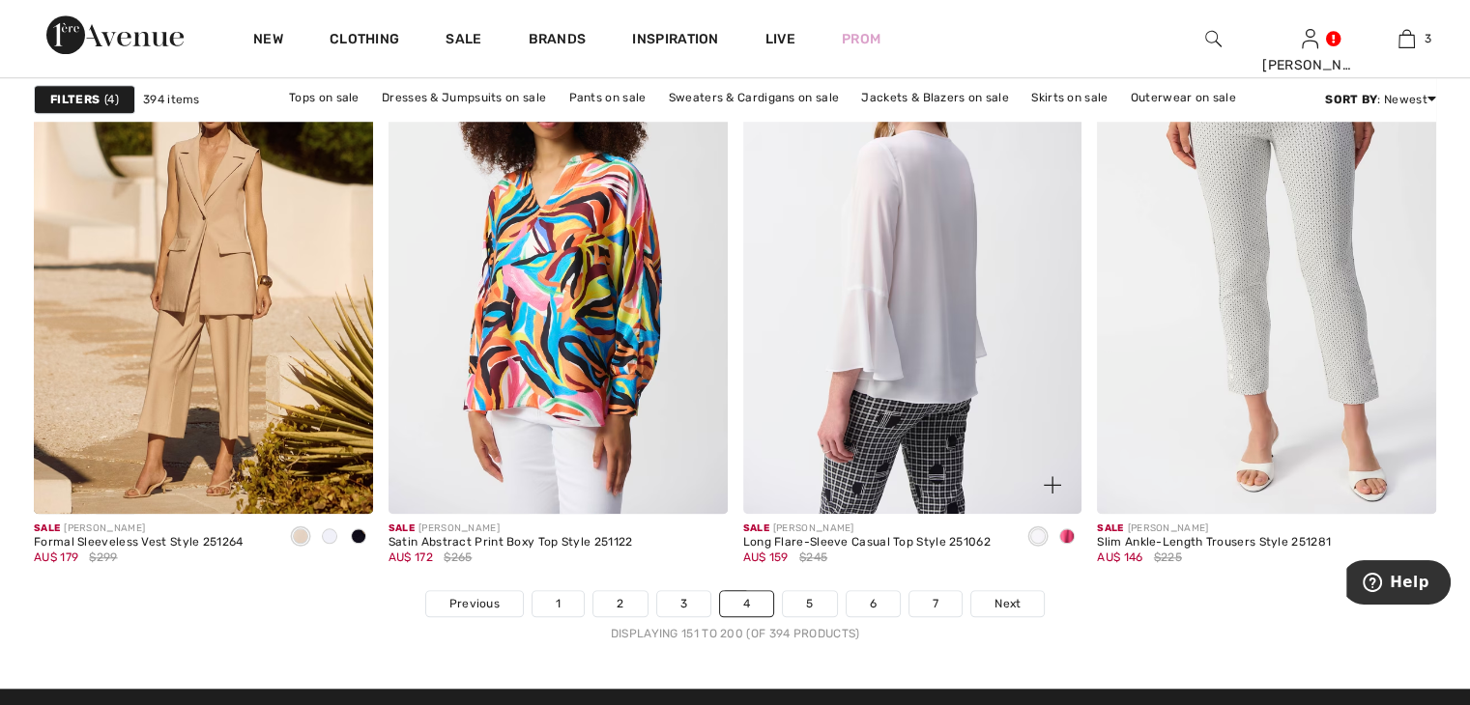
scroll to position [8956, 0]
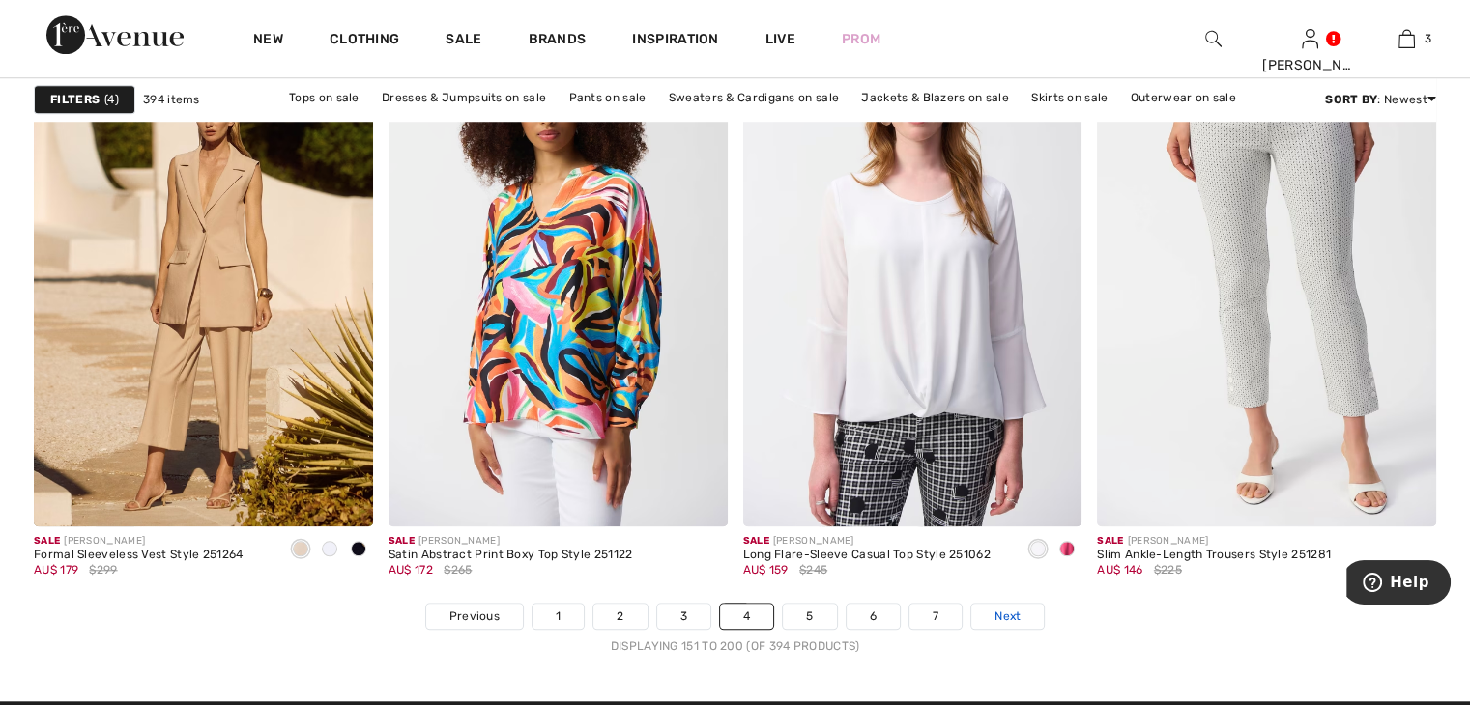
click at [1001, 611] on span "Next" at bounding box center [1007, 616] width 26 height 17
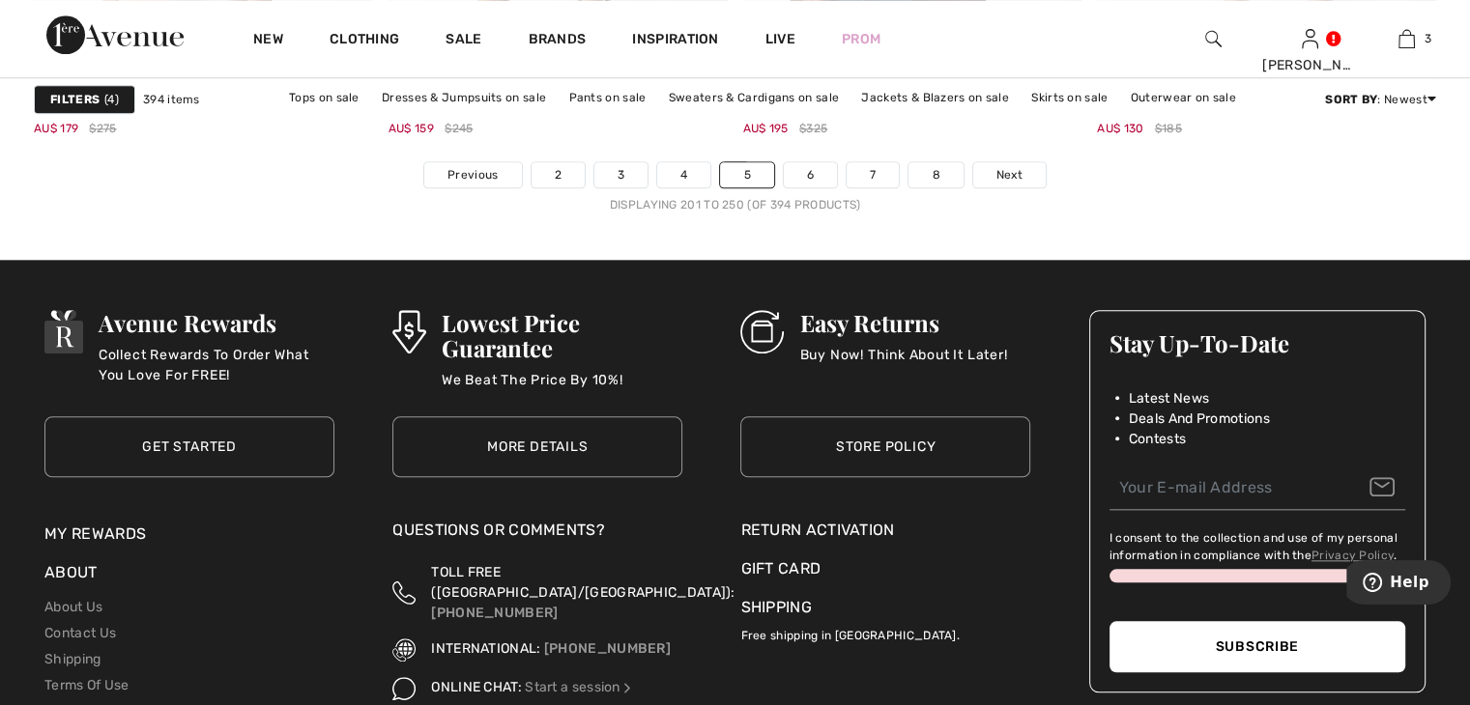
scroll to position [9374, 0]
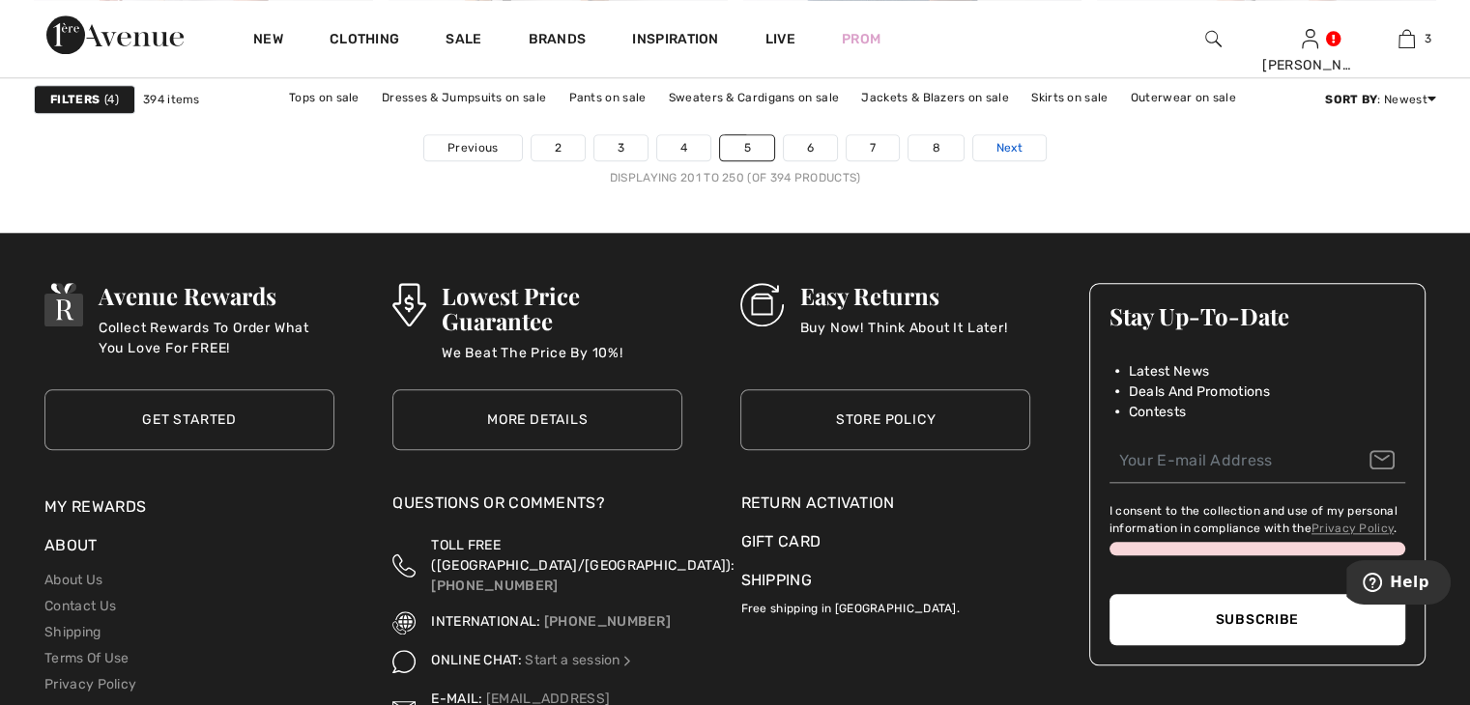
drag, startPoint x: 1002, startPoint y: 144, endPoint x: 986, endPoint y: 144, distance: 16.4
click at [1001, 144] on span "Next" at bounding box center [1009, 147] width 26 height 17
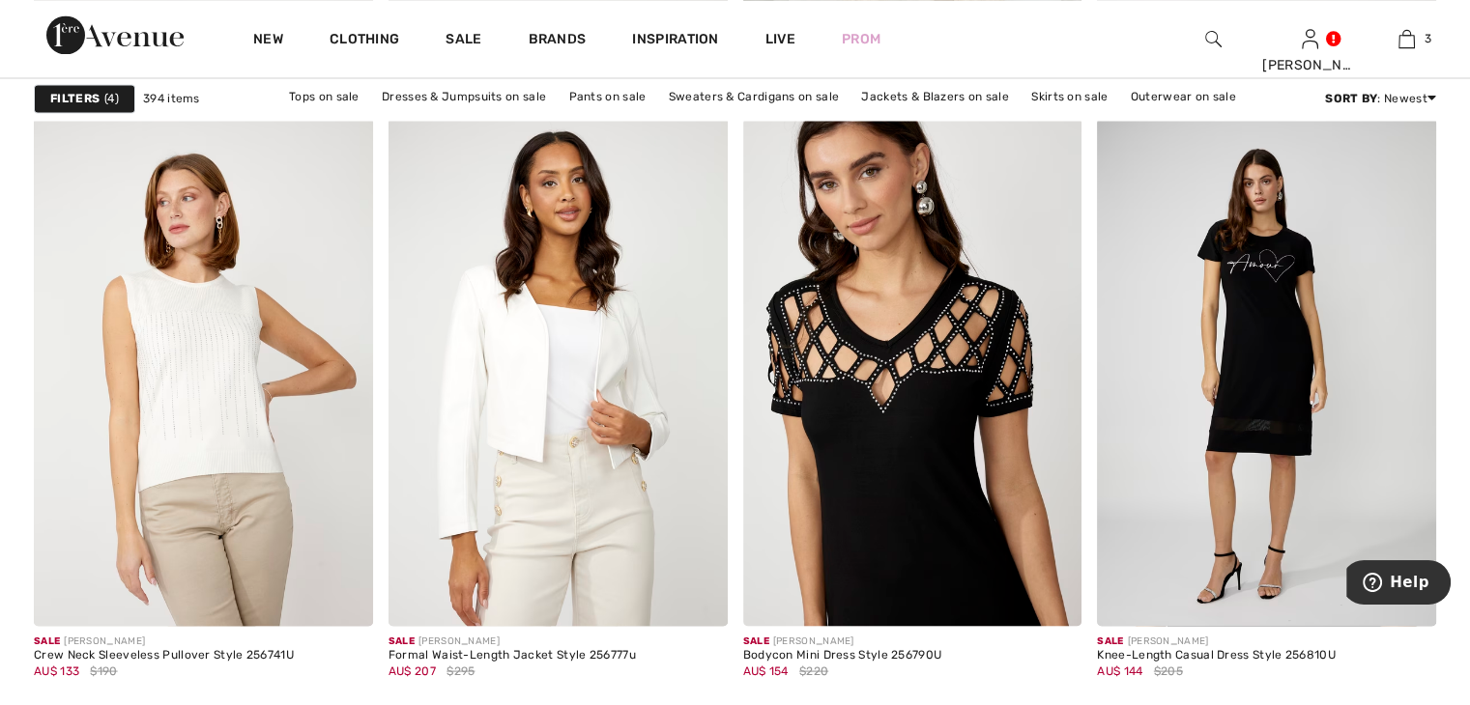
scroll to position [3576, 0]
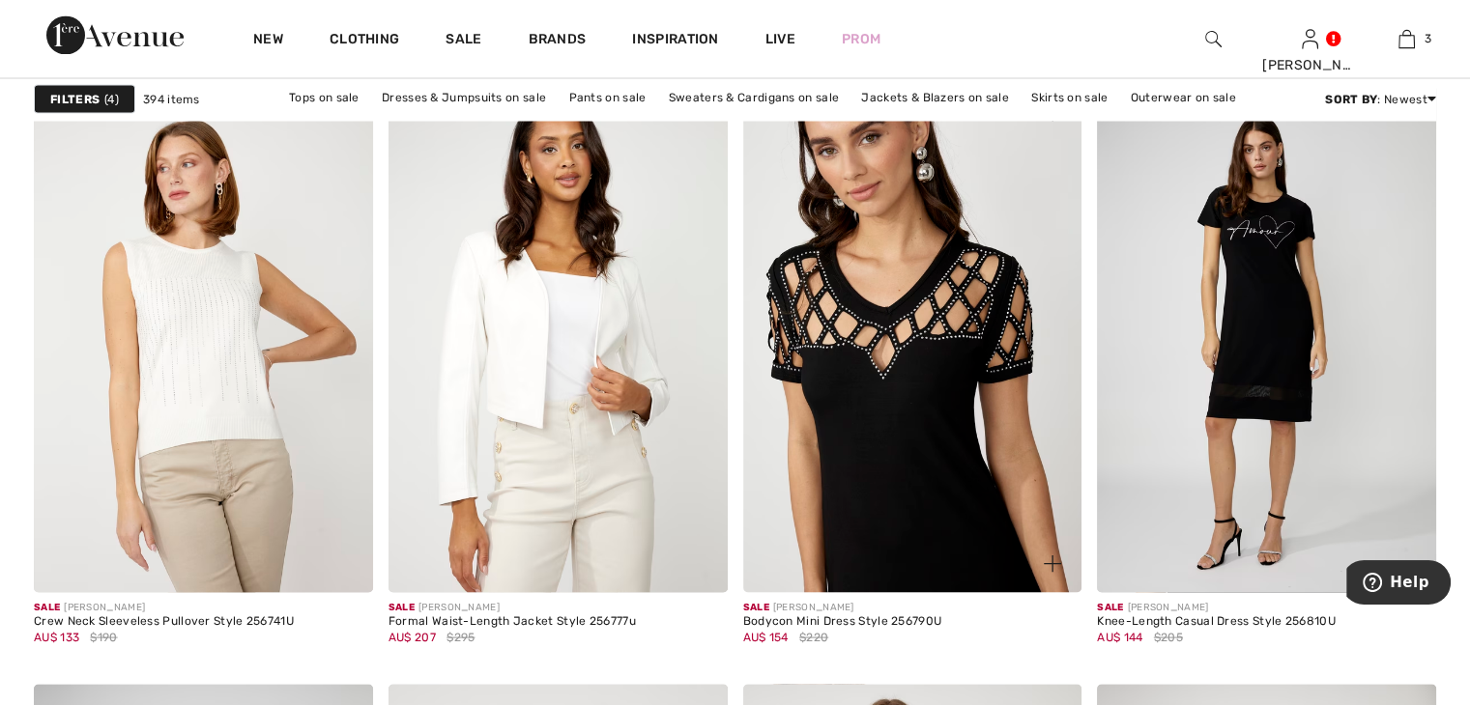
click at [892, 386] on img at bounding box center [912, 338] width 339 height 508
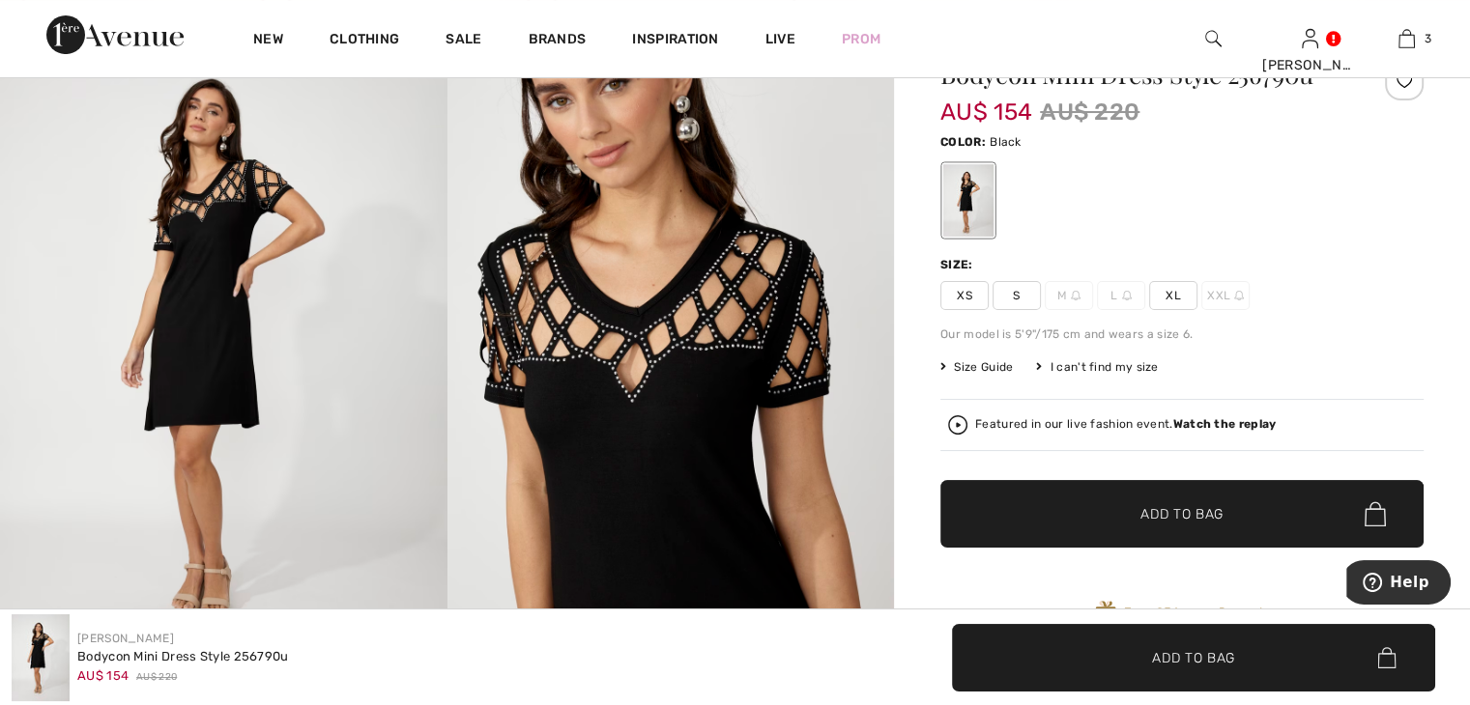
click at [997, 366] on span "Size Guide" at bounding box center [976, 367] width 72 height 17
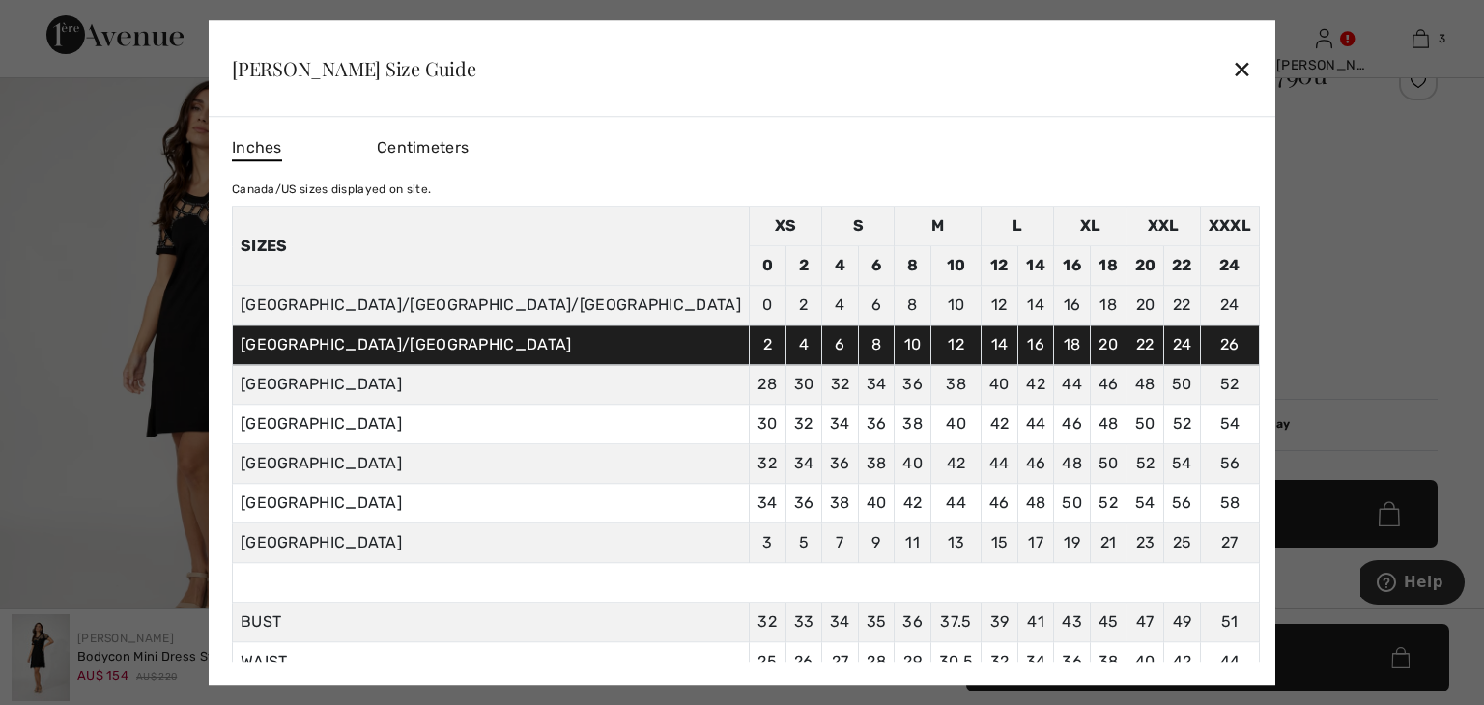
click at [1193, 171] on div at bounding box center [742, 352] width 1484 height 705
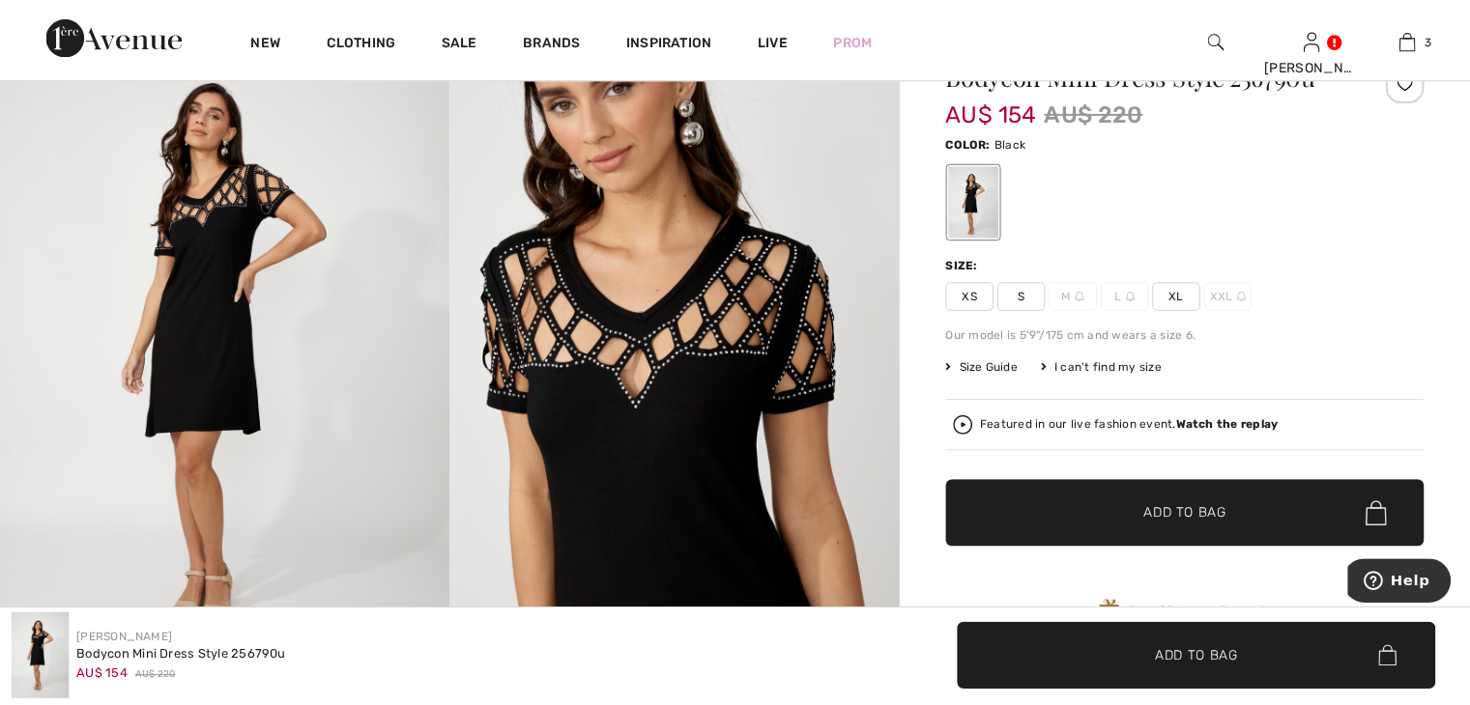
scroll to position [193, 0]
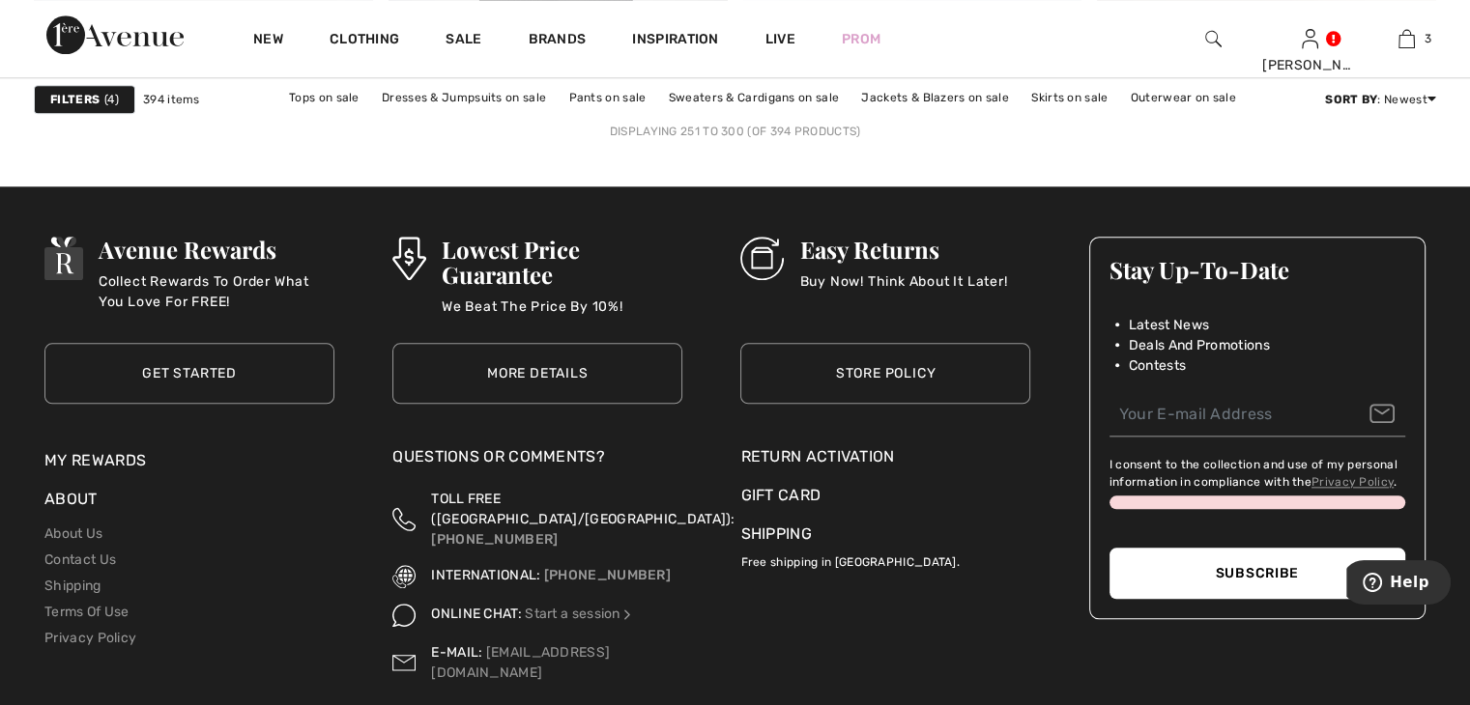
scroll to position [9033, 0]
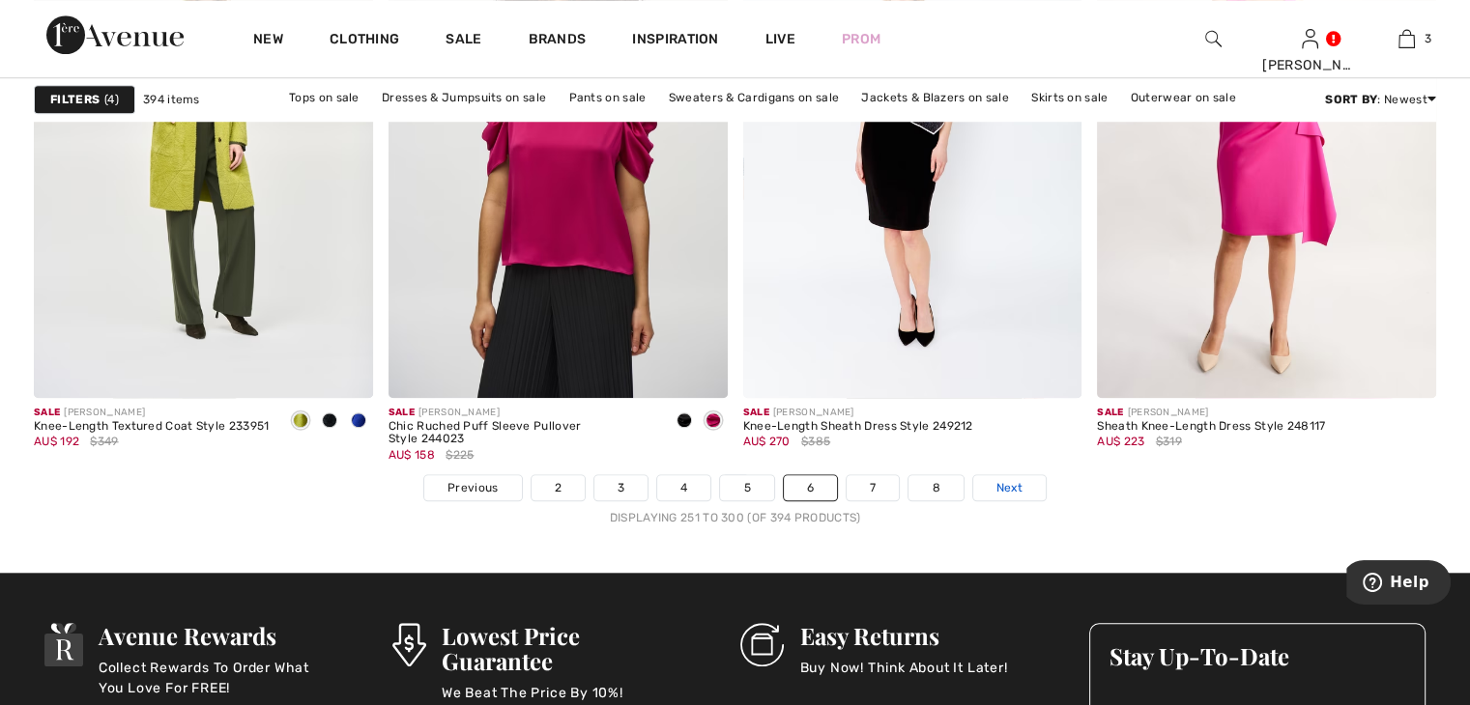
click at [996, 484] on span "Next" at bounding box center [1009, 487] width 26 height 17
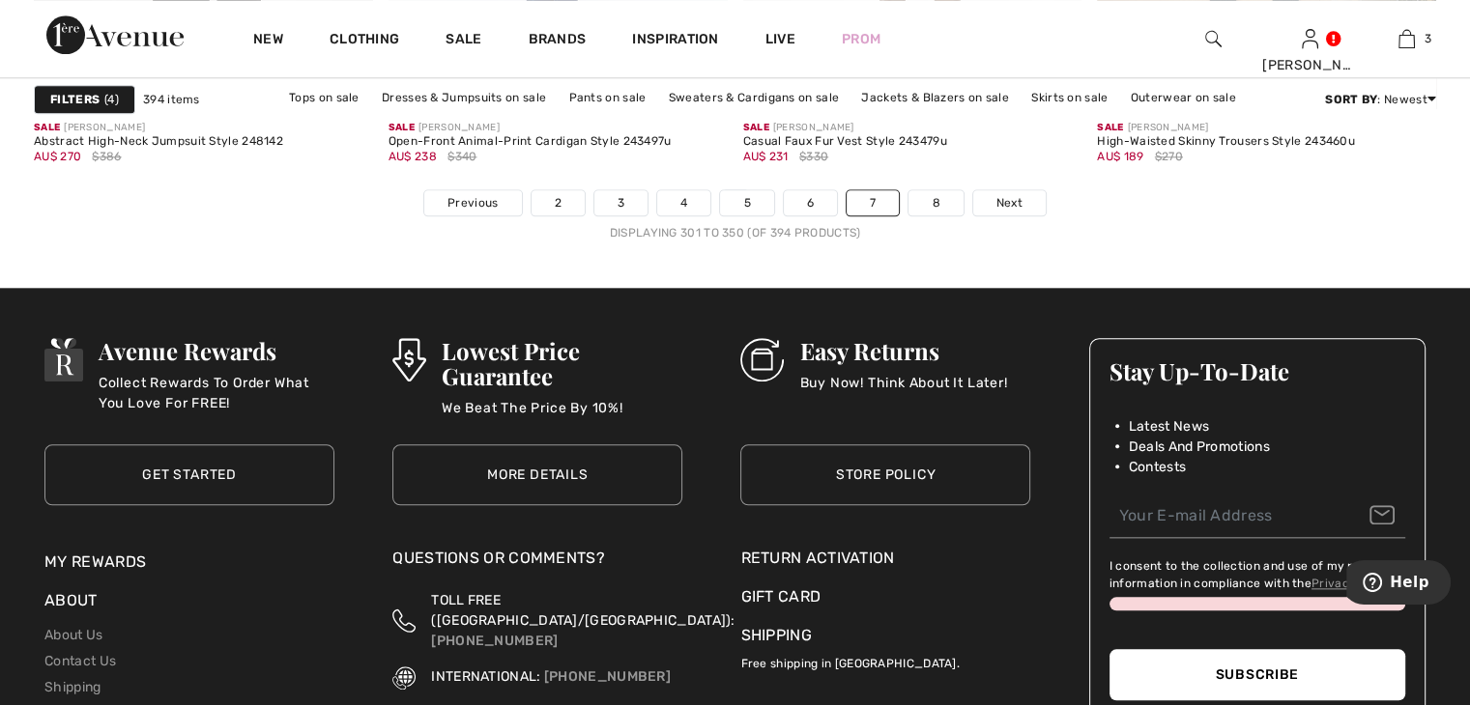
scroll to position [9374, 0]
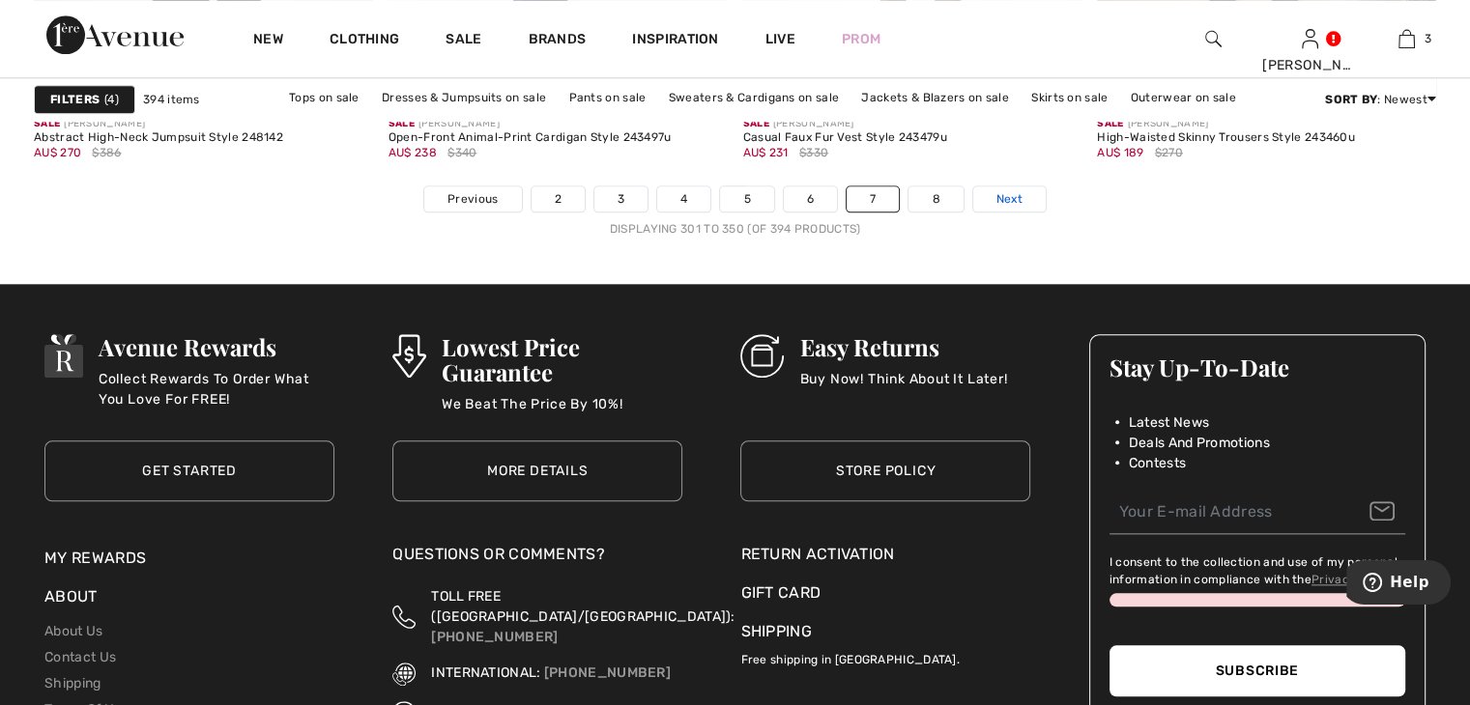
click at [1008, 190] on span "Next" at bounding box center [1009, 198] width 26 height 17
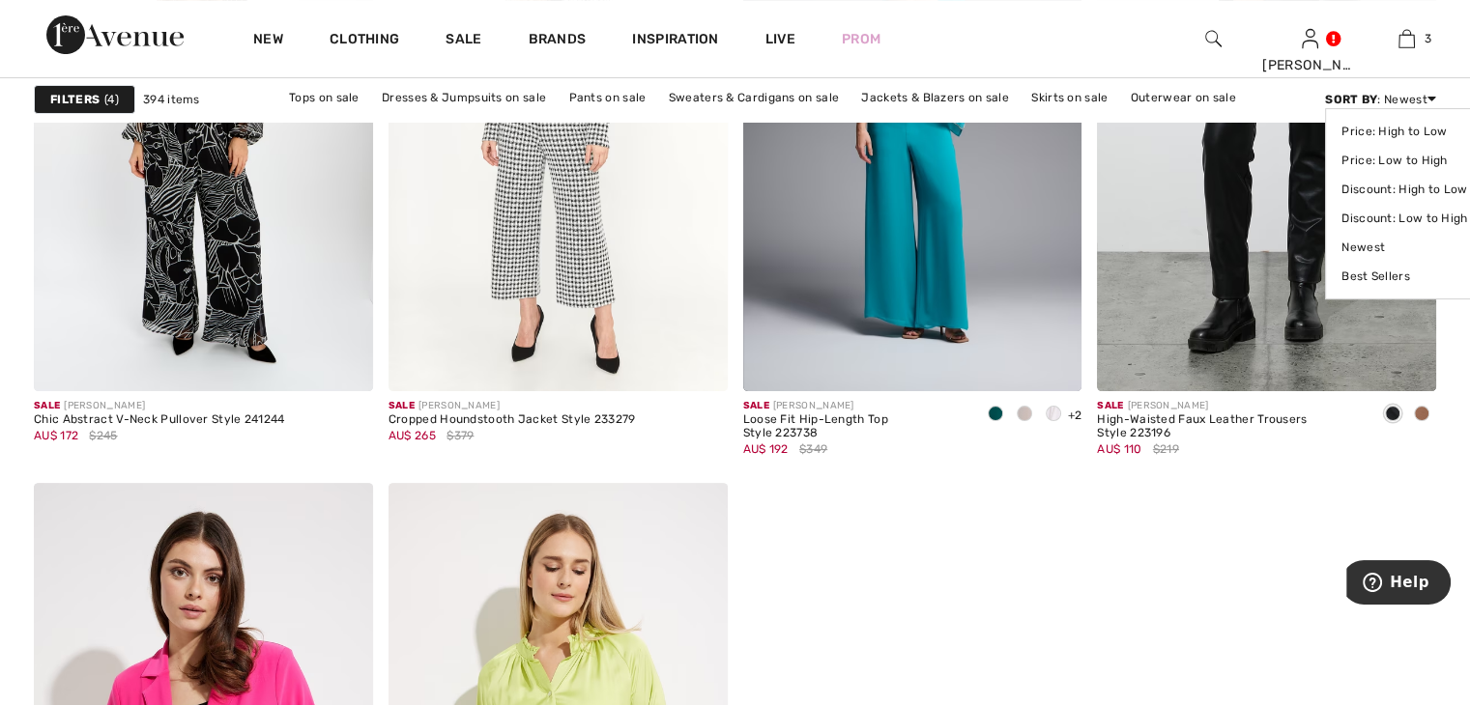
scroll to position [7729, 0]
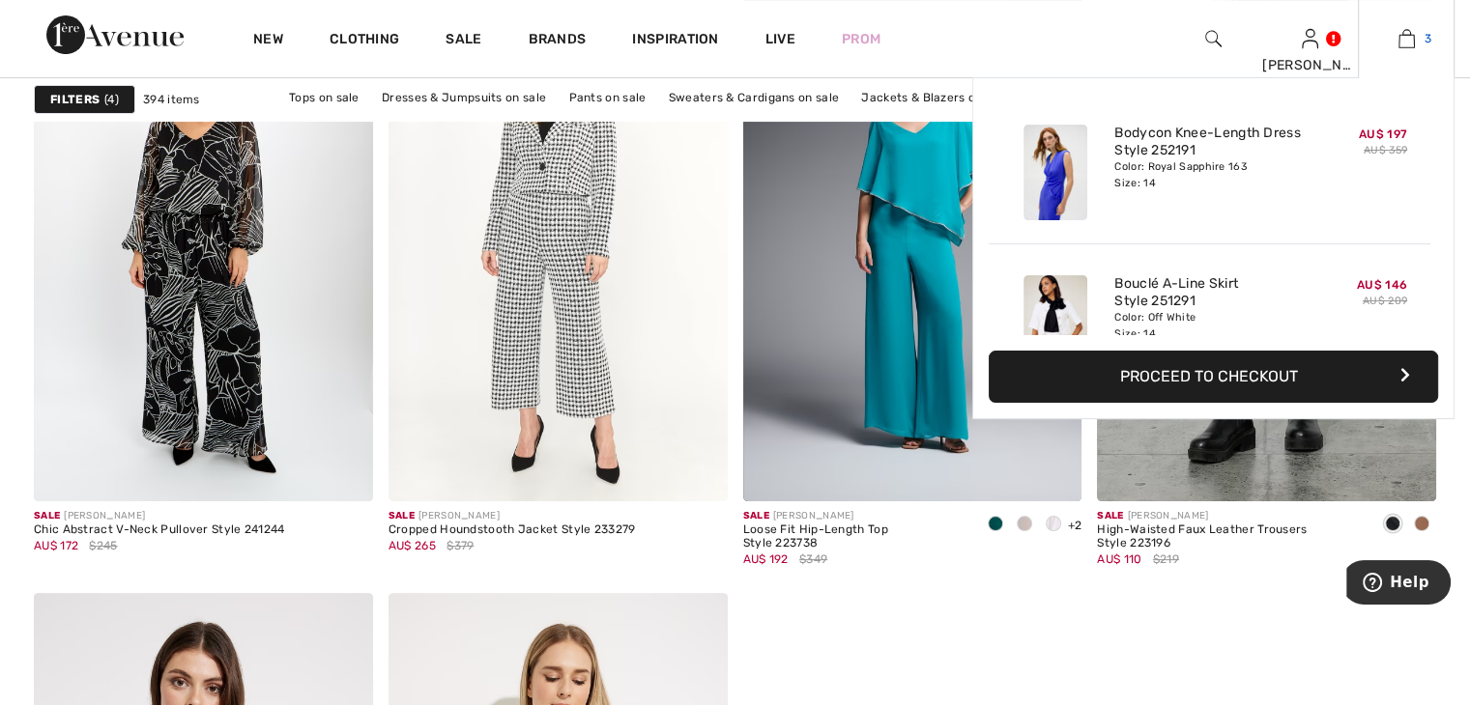
click at [1422, 43] on link "3" at bounding box center [1406, 38] width 95 height 23
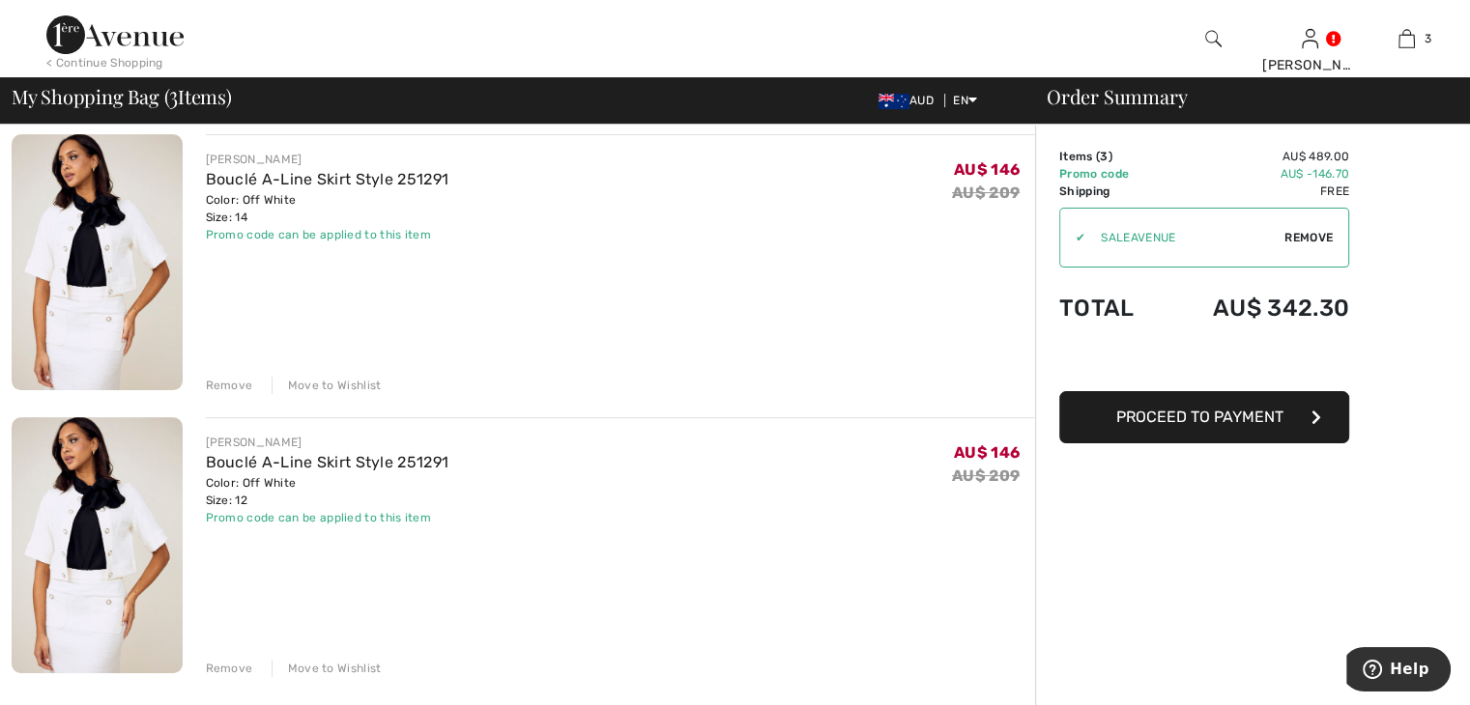
scroll to position [387, 0]
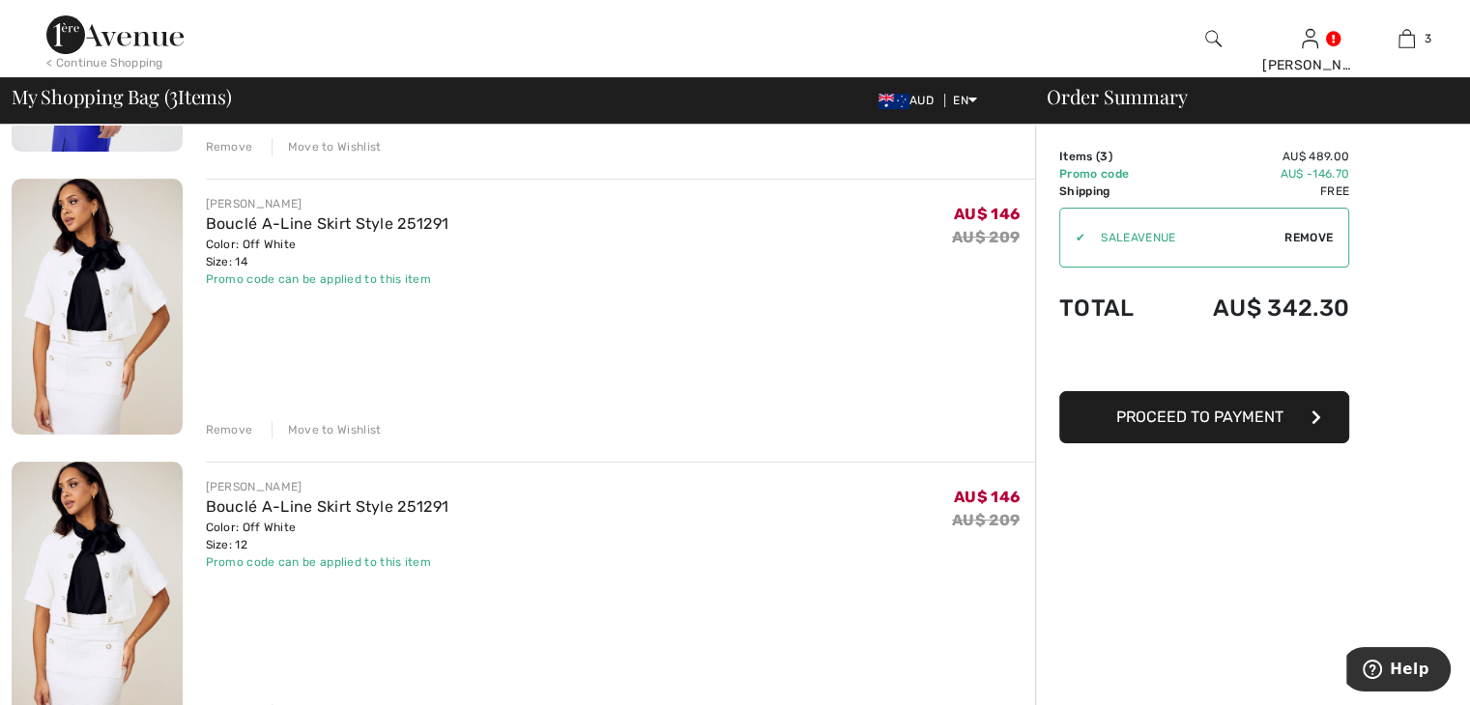
click at [221, 433] on div "Remove" at bounding box center [229, 429] width 47 height 17
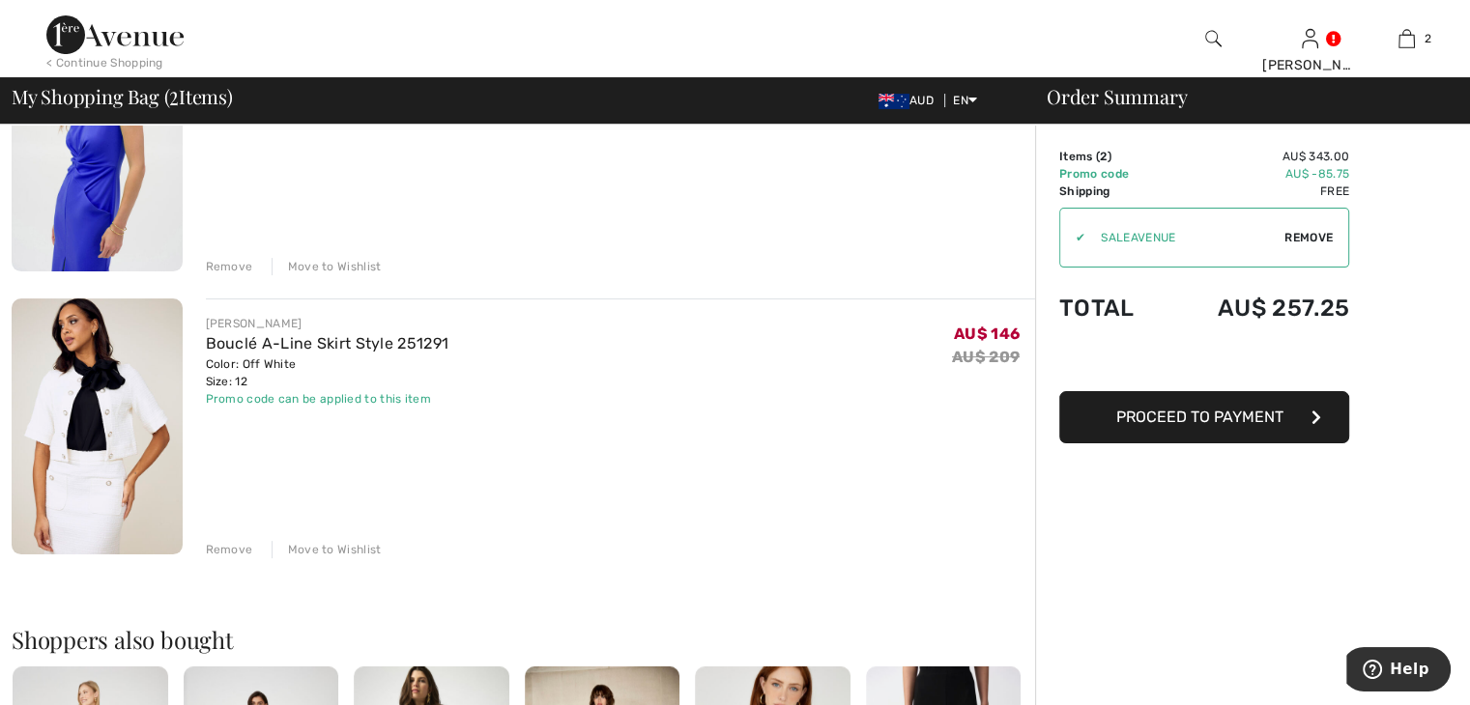
scroll to position [167, 0]
